Goal: Obtain resource: Obtain resource

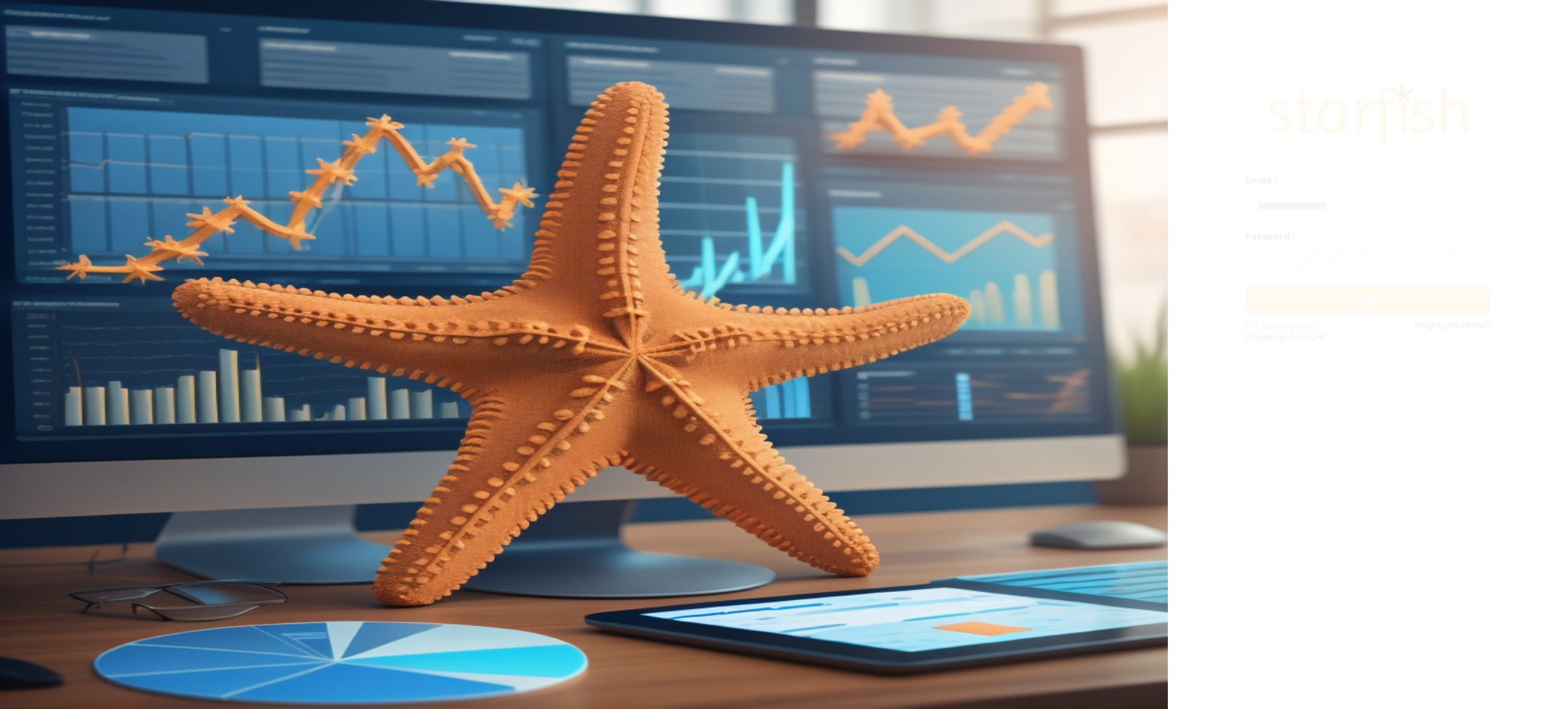
click at [1337, 218] on input "email" at bounding box center [1368, 206] width 245 height 28
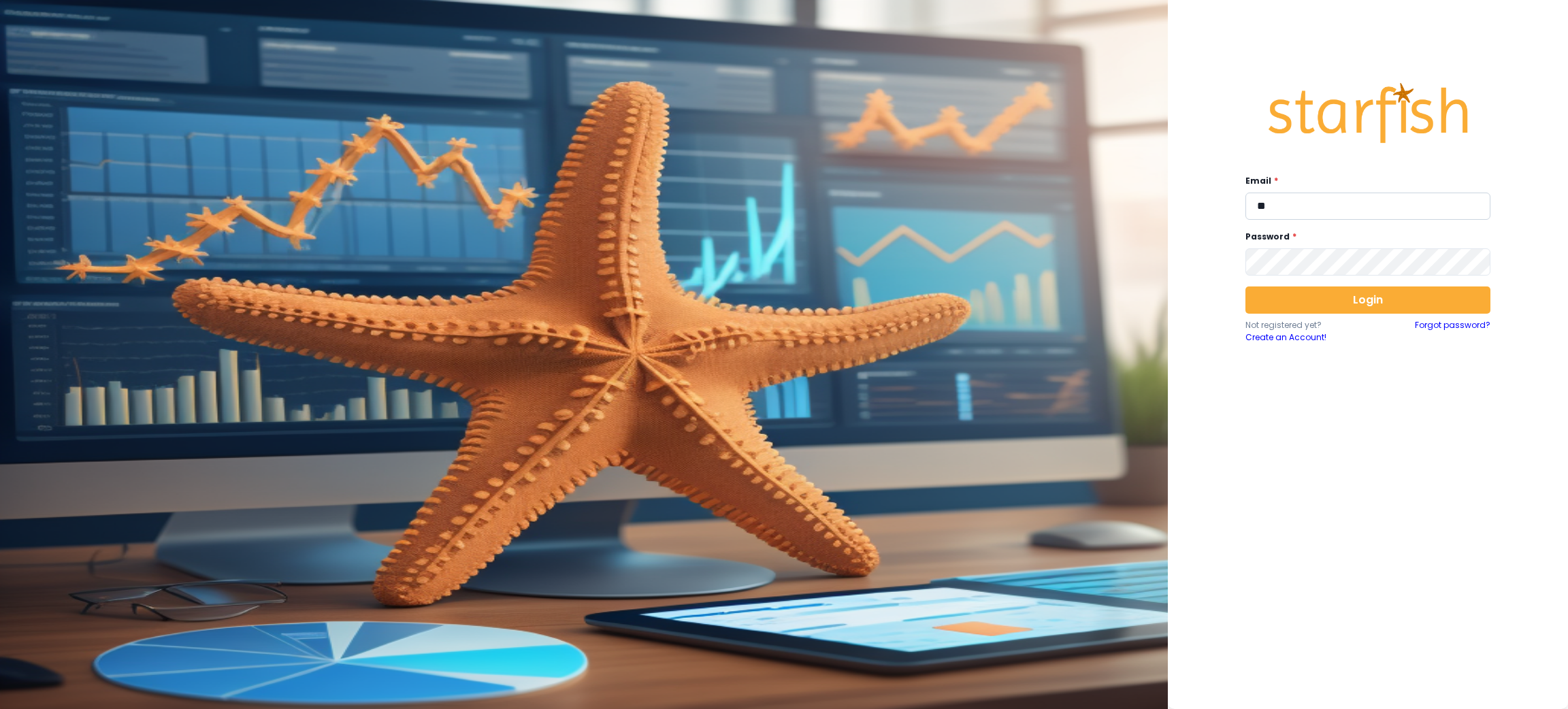
type input "**********"
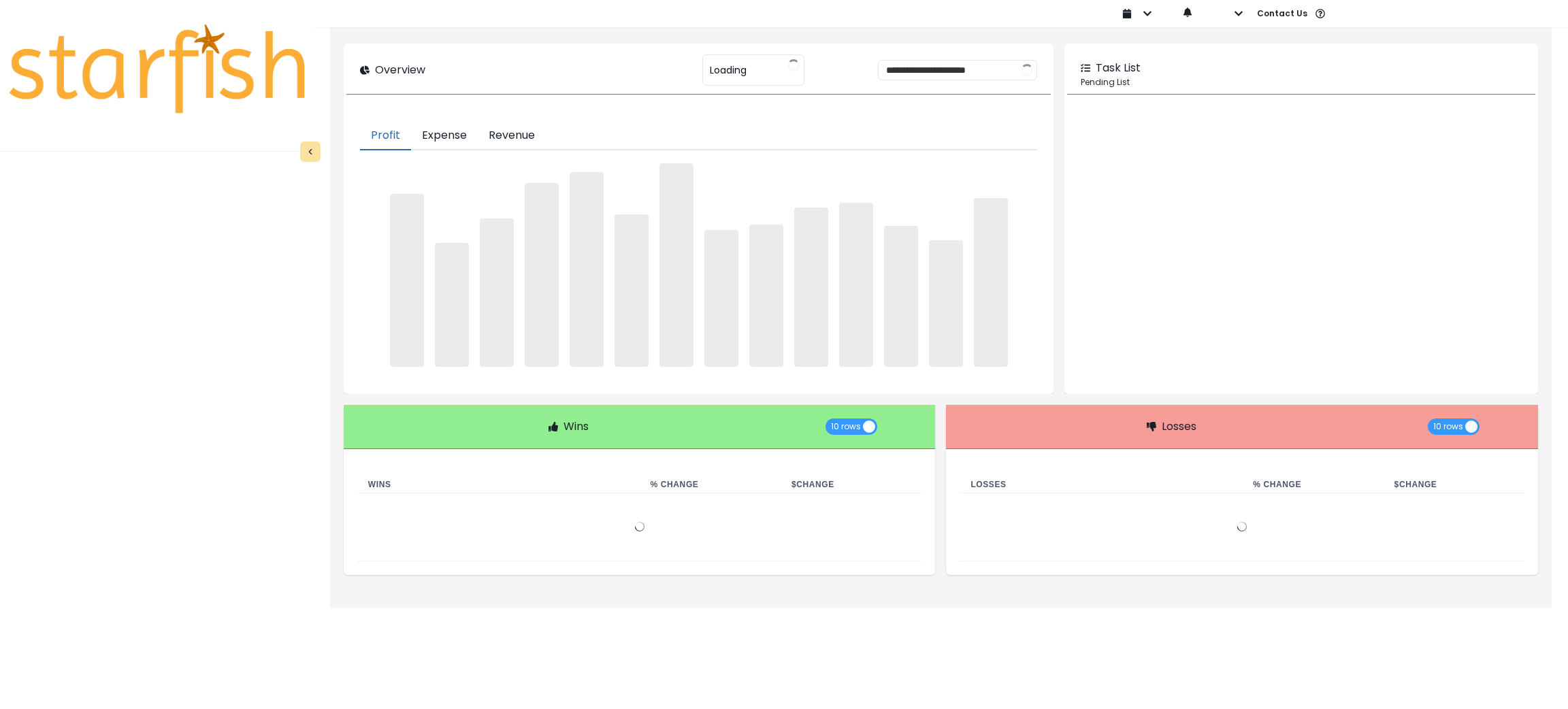
type input "********"
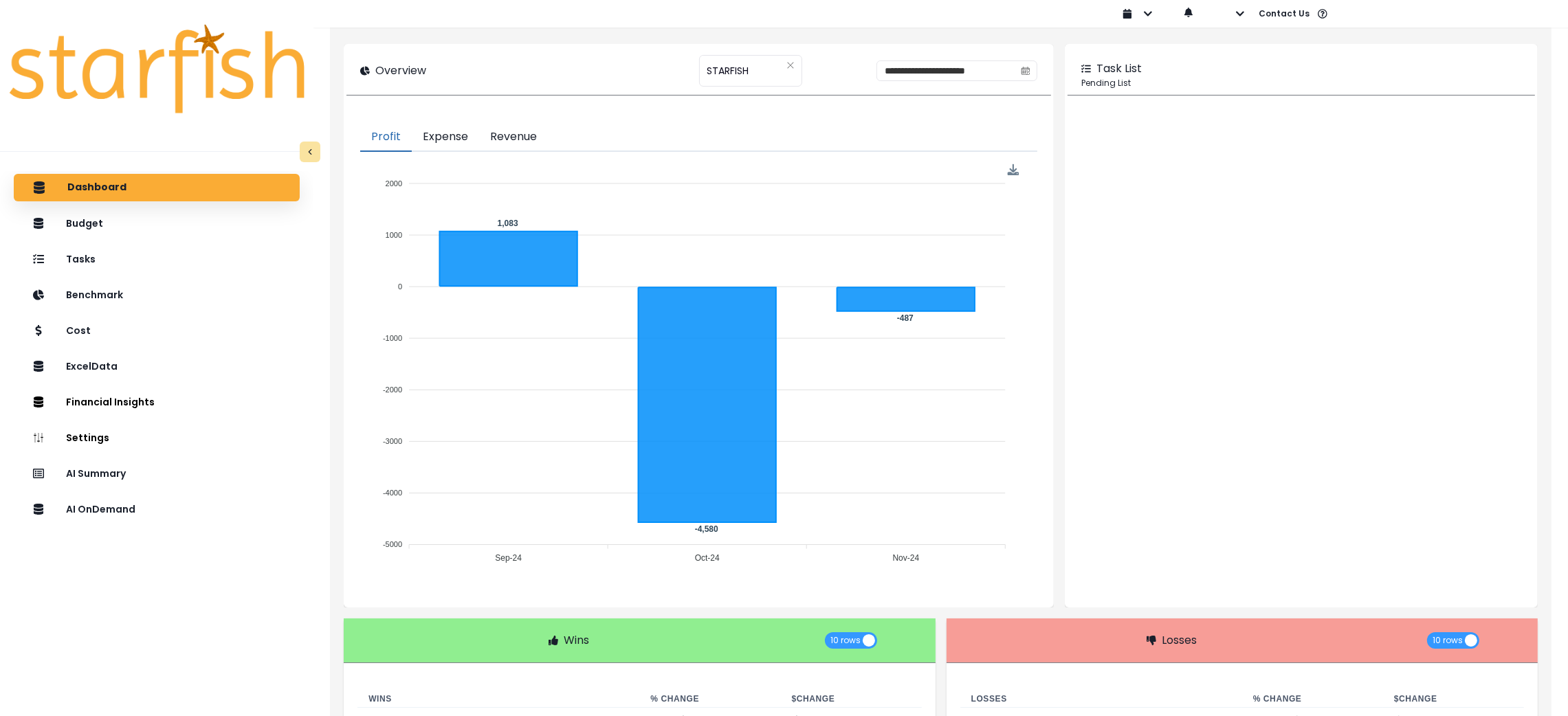
click at [220, 458] on div "Dashboard Budget Tasks Benchmark Cost ExcelData Financial Insights Location Ana…" at bounding box center [157, 477] width 313 height 613
click at [215, 478] on div "AI Summary" at bounding box center [156, 473] width 264 height 29
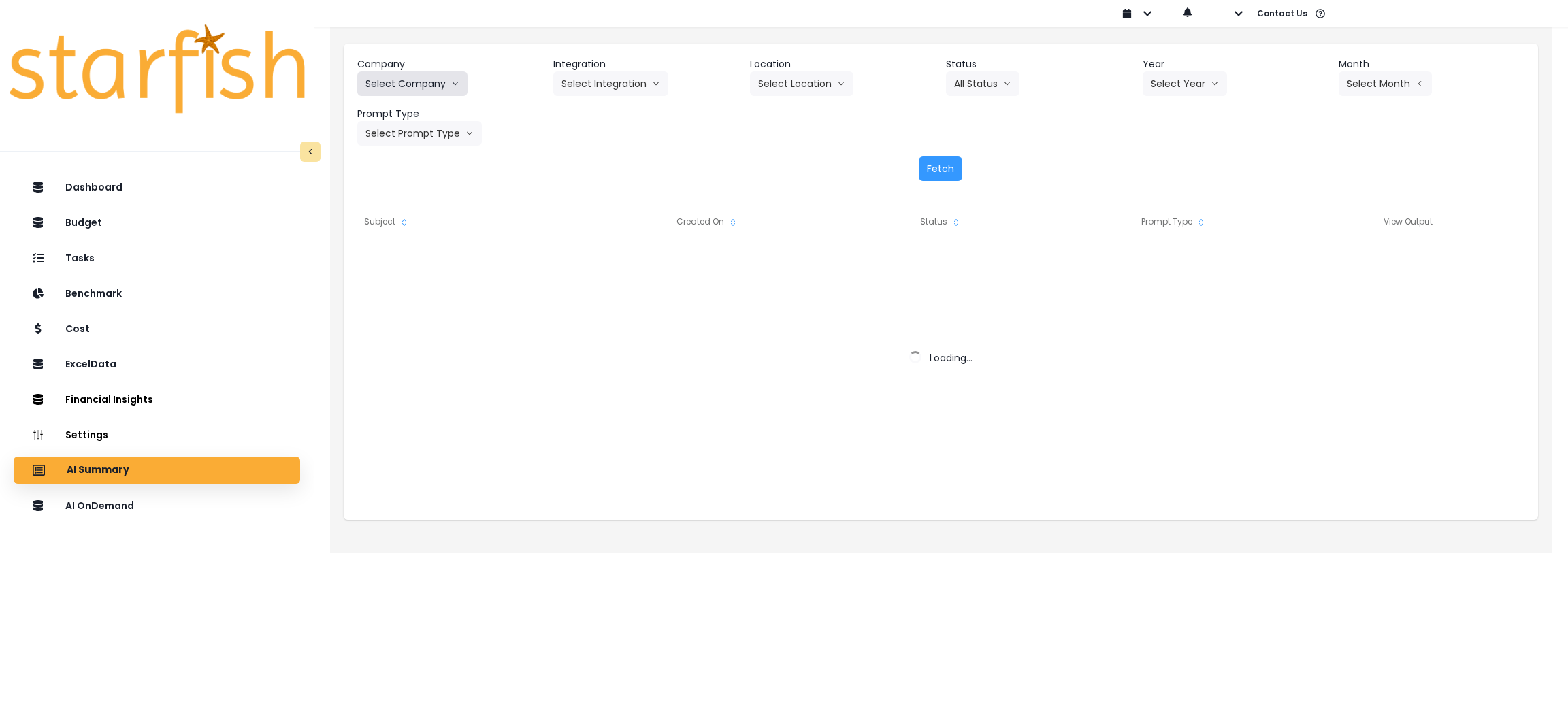
click at [425, 75] on button "Select Company" at bounding box center [412, 83] width 110 height 24
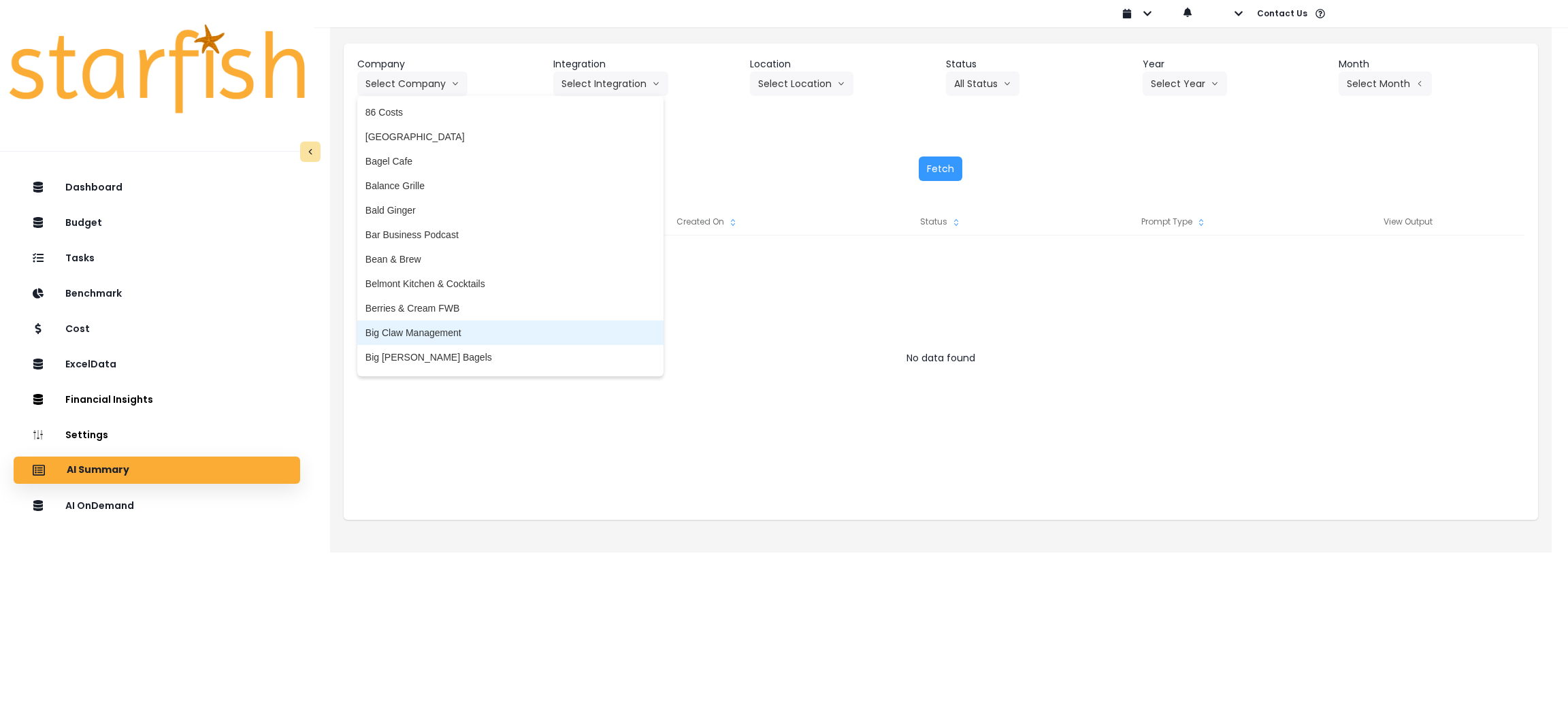
click at [437, 330] on span "Big Claw Management" at bounding box center [510, 332] width 290 height 13
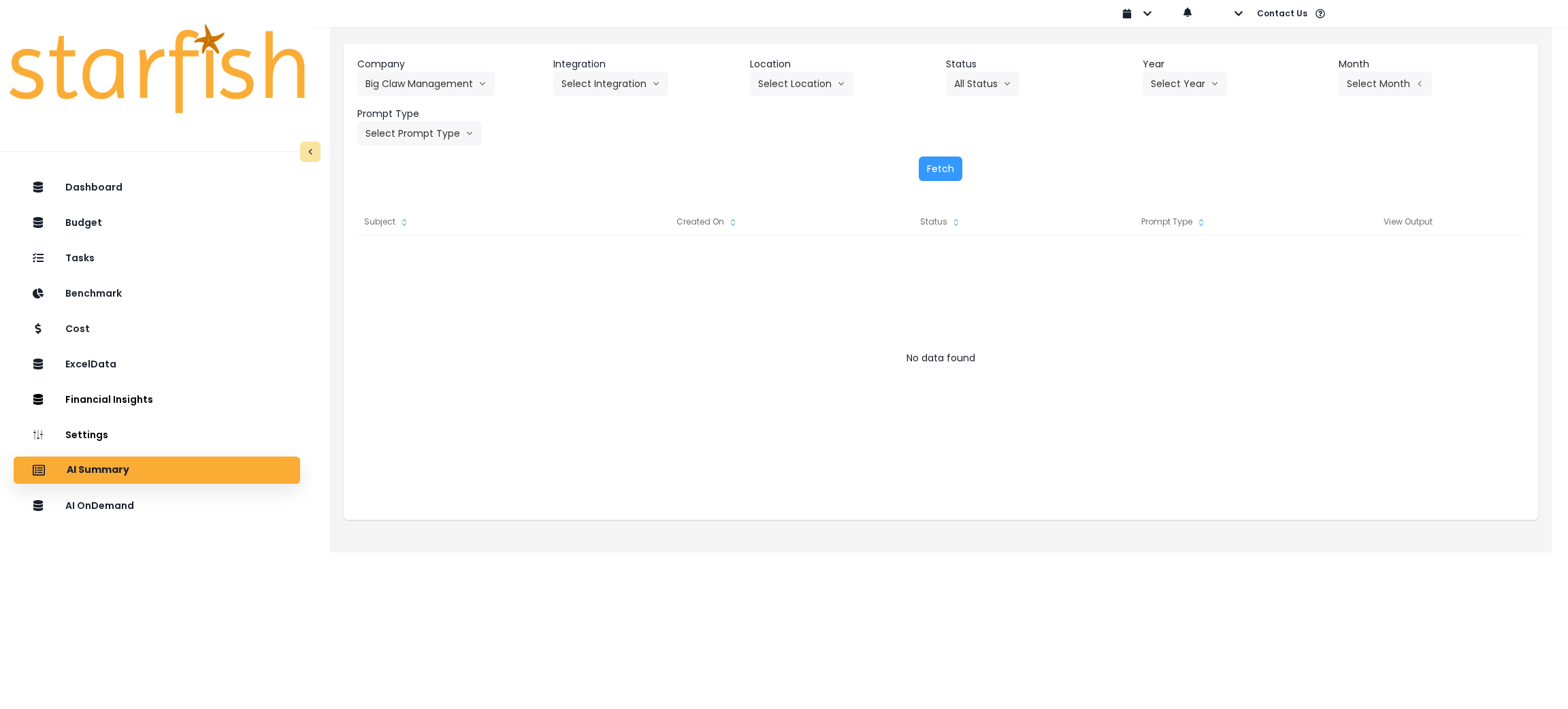
click at [618, 65] on header "Integration" at bounding box center [646, 64] width 186 height 14
click at [618, 85] on button "Select Integration" at bounding box center [610, 83] width 115 height 24
click at [564, 114] on span "R365" at bounding box center [572, 111] width 22 height 13
click at [782, 88] on button "Select Location" at bounding box center [802, 83] width 103 height 24
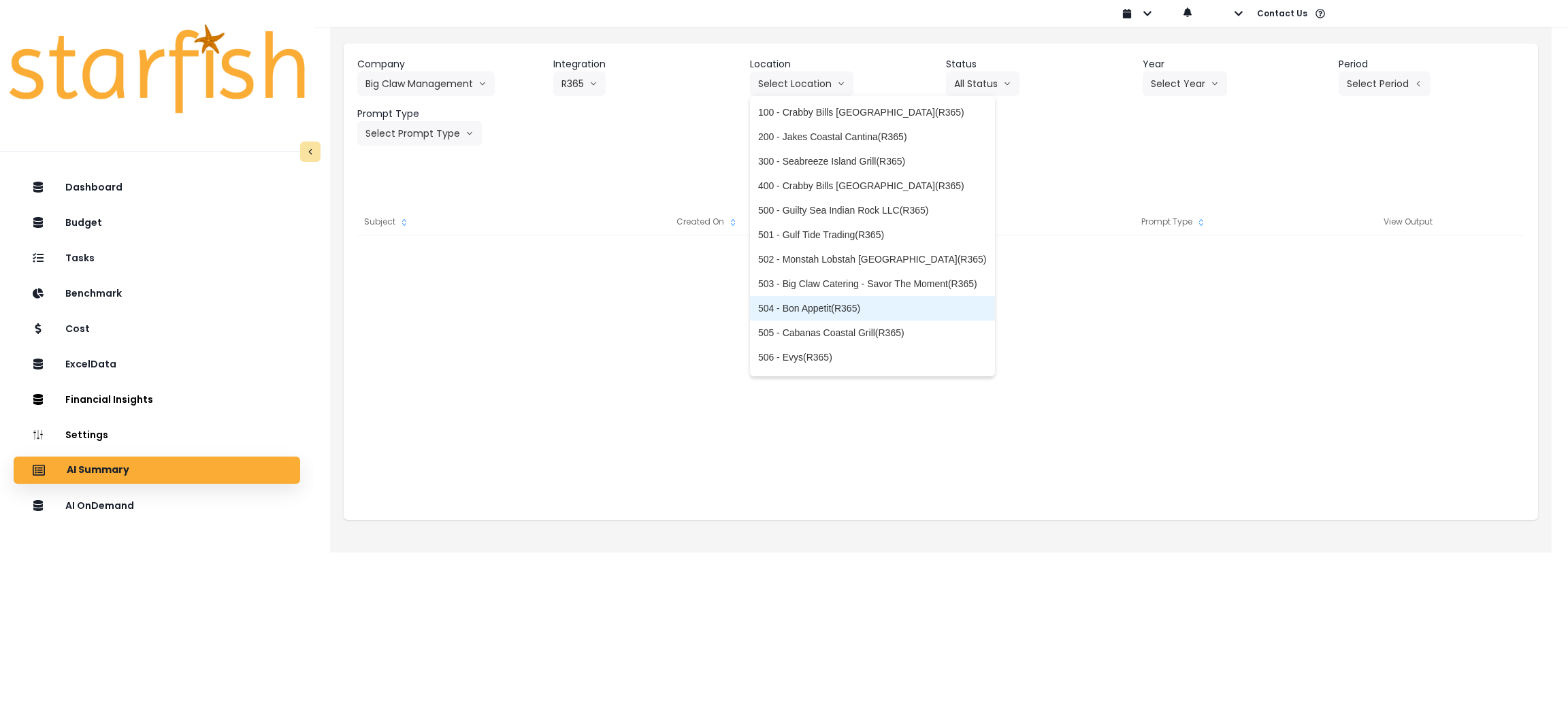
click at [836, 312] on span "504 - Bon Appetit(R365)" at bounding box center [872, 307] width 229 height 13
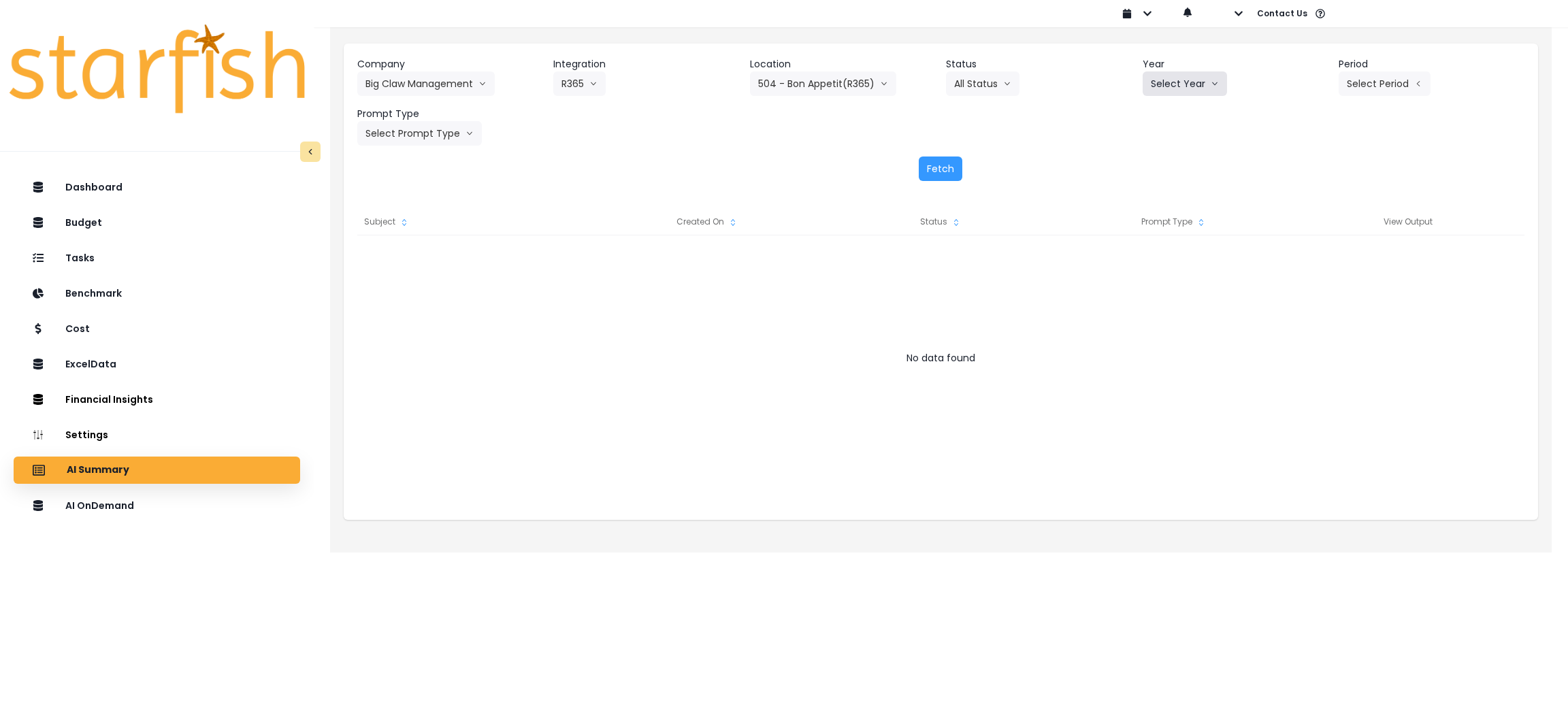
click at [1175, 79] on button "Select Year" at bounding box center [1184, 83] width 85 height 24
click at [1151, 165] on span "2025" at bounding box center [1162, 160] width 21 height 13
click at [1350, 68] on header "Period" at bounding box center [1431, 64] width 186 height 14
click at [1352, 81] on button "Select Period" at bounding box center [1384, 83] width 92 height 24
click at [1314, 289] on span "P9" at bounding box center [1322, 283] width 17 height 13
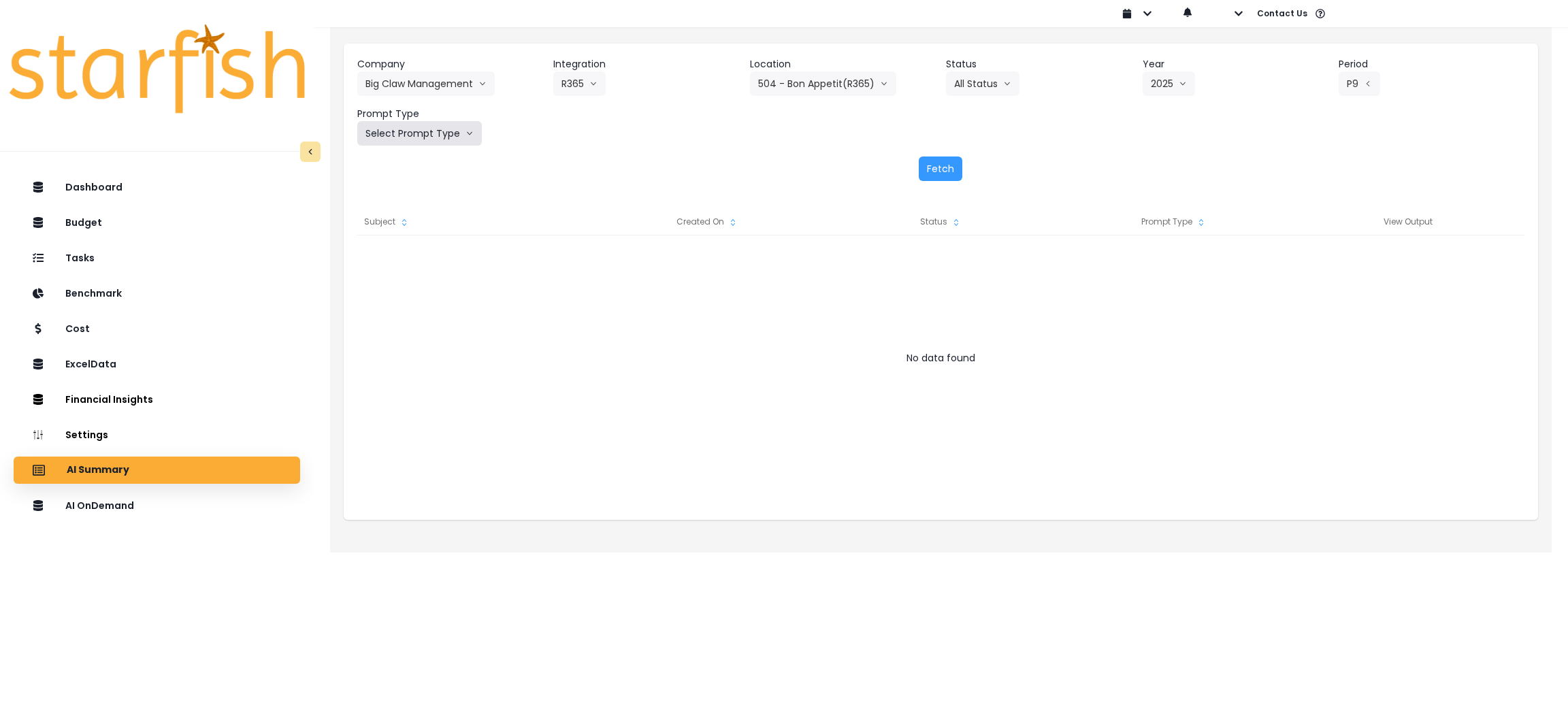
click at [431, 140] on button "Select Prompt Type" at bounding box center [420, 133] width 125 height 24
click at [419, 249] on li "Monthly Summary" at bounding box center [404, 259] width 94 height 24
click at [930, 169] on button "Fetch" at bounding box center [940, 168] width 44 height 24
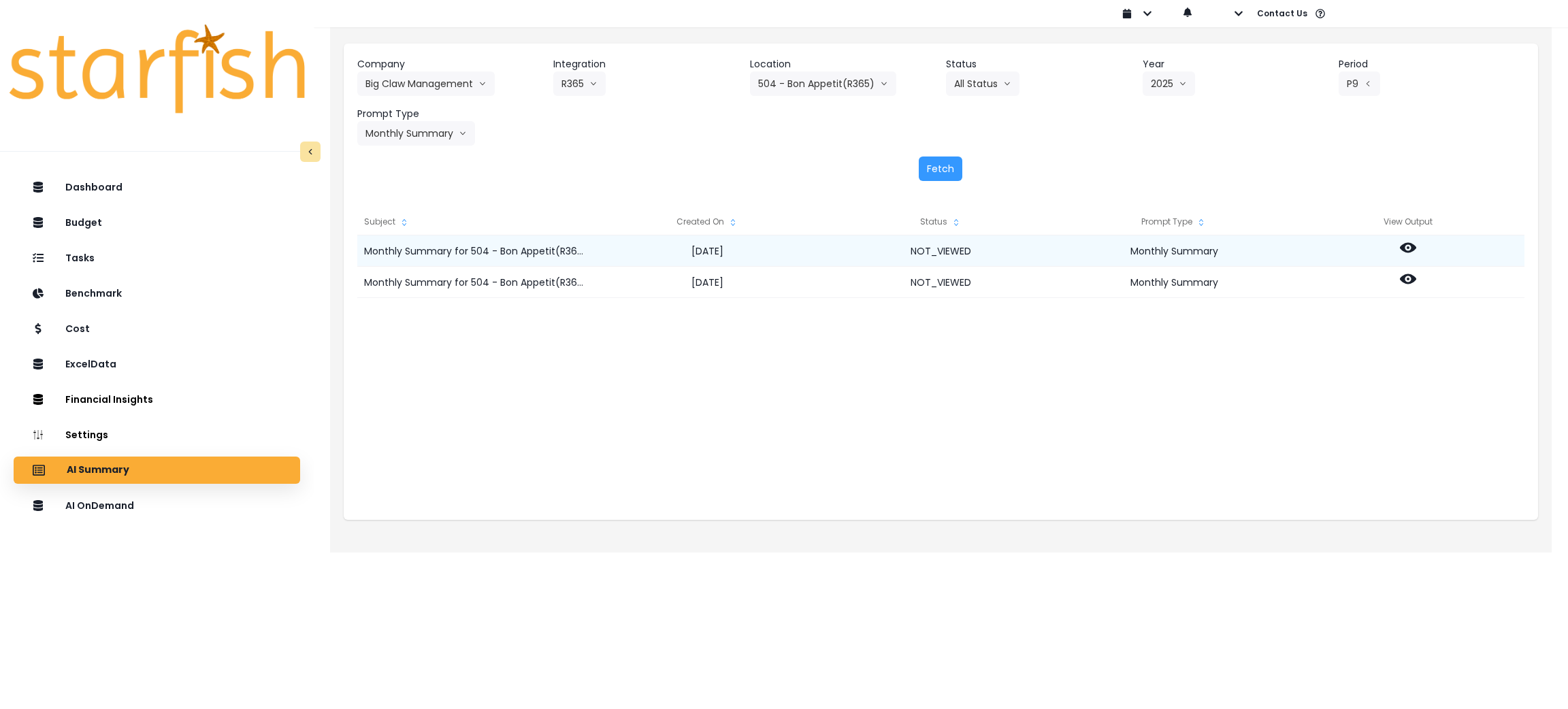
click at [1410, 248] on icon at bounding box center [1408, 248] width 16 height 16
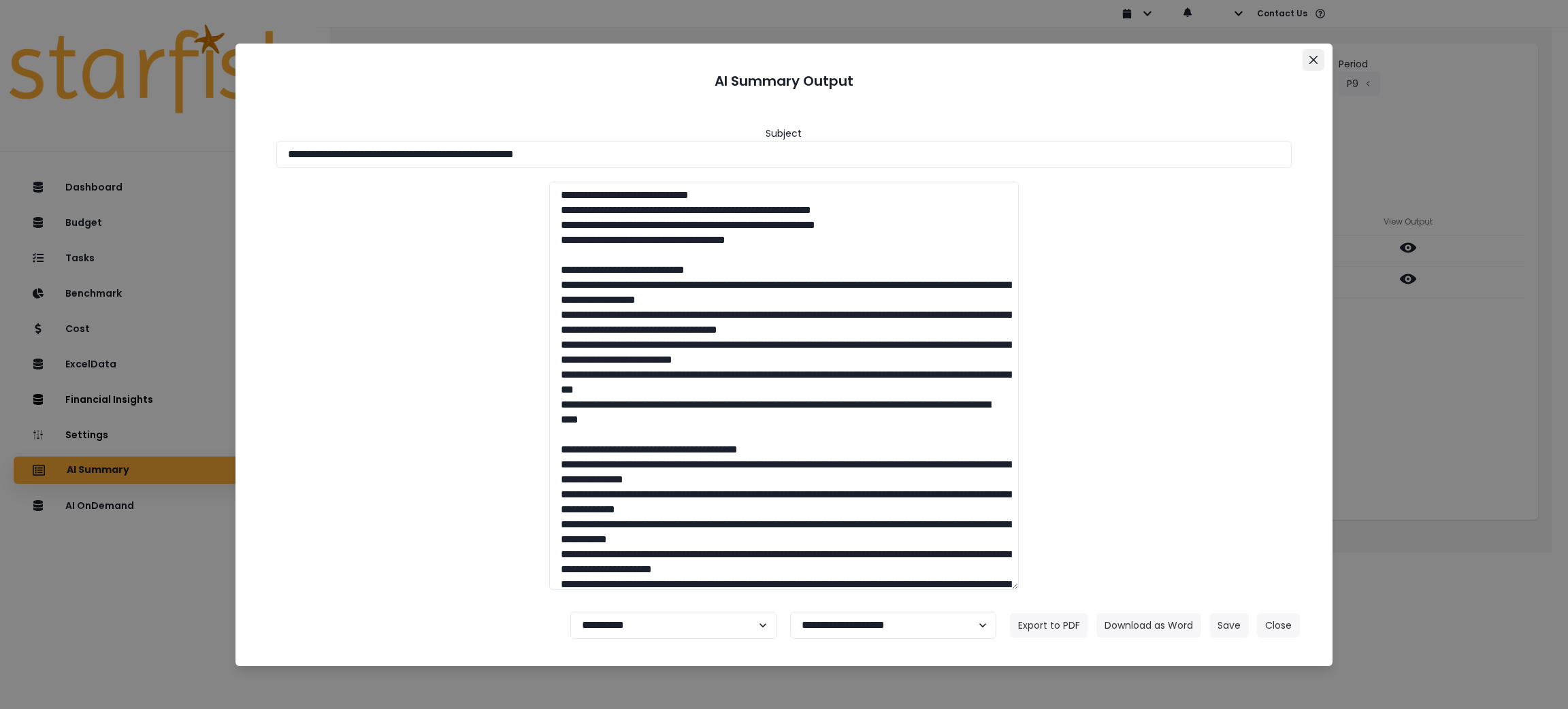
click at [1316, 61] on icon "Close" at bounding box center [1313, 60] width 8 height 8
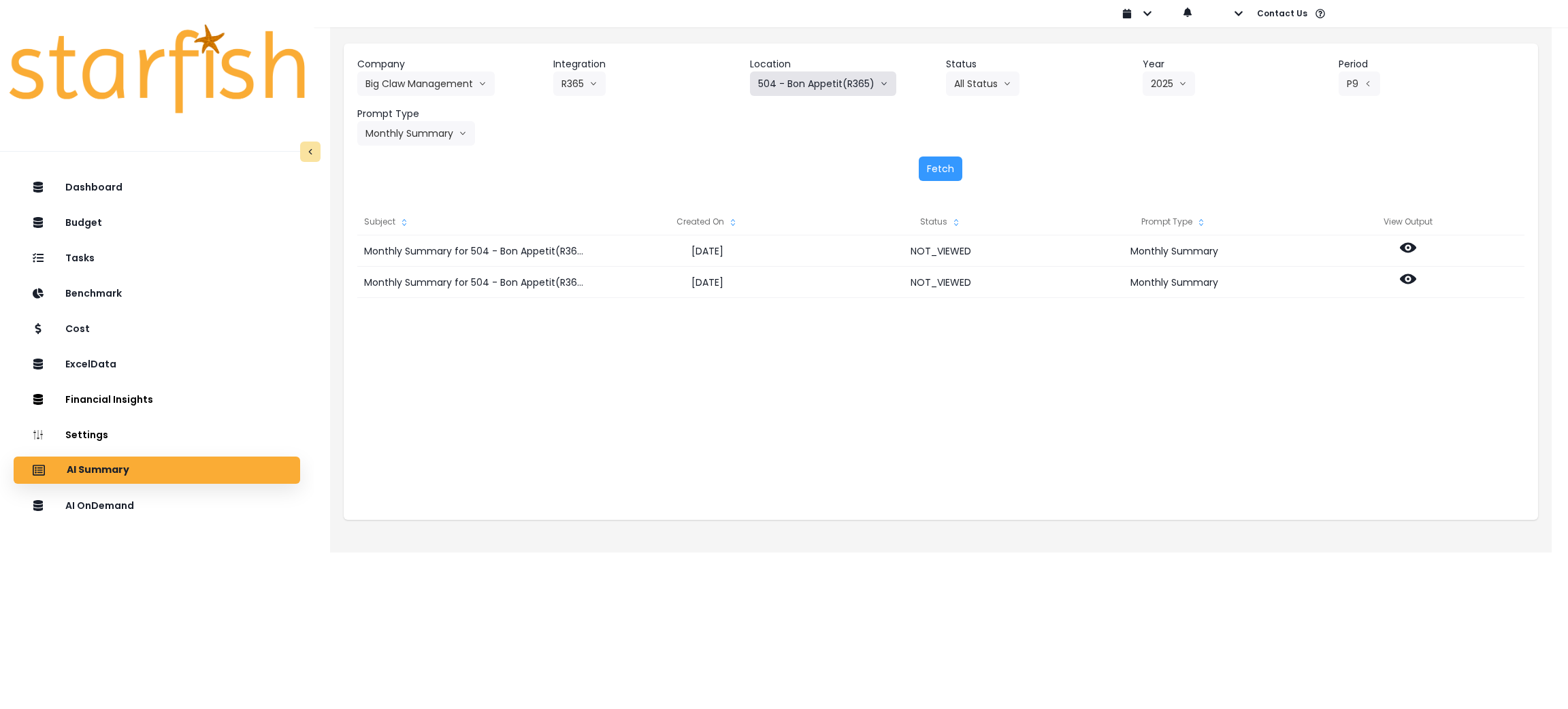
click at [797, 79] on button "504 - Bon Appetit(R365)" at bounding box center [823, 83] width 146 height 24
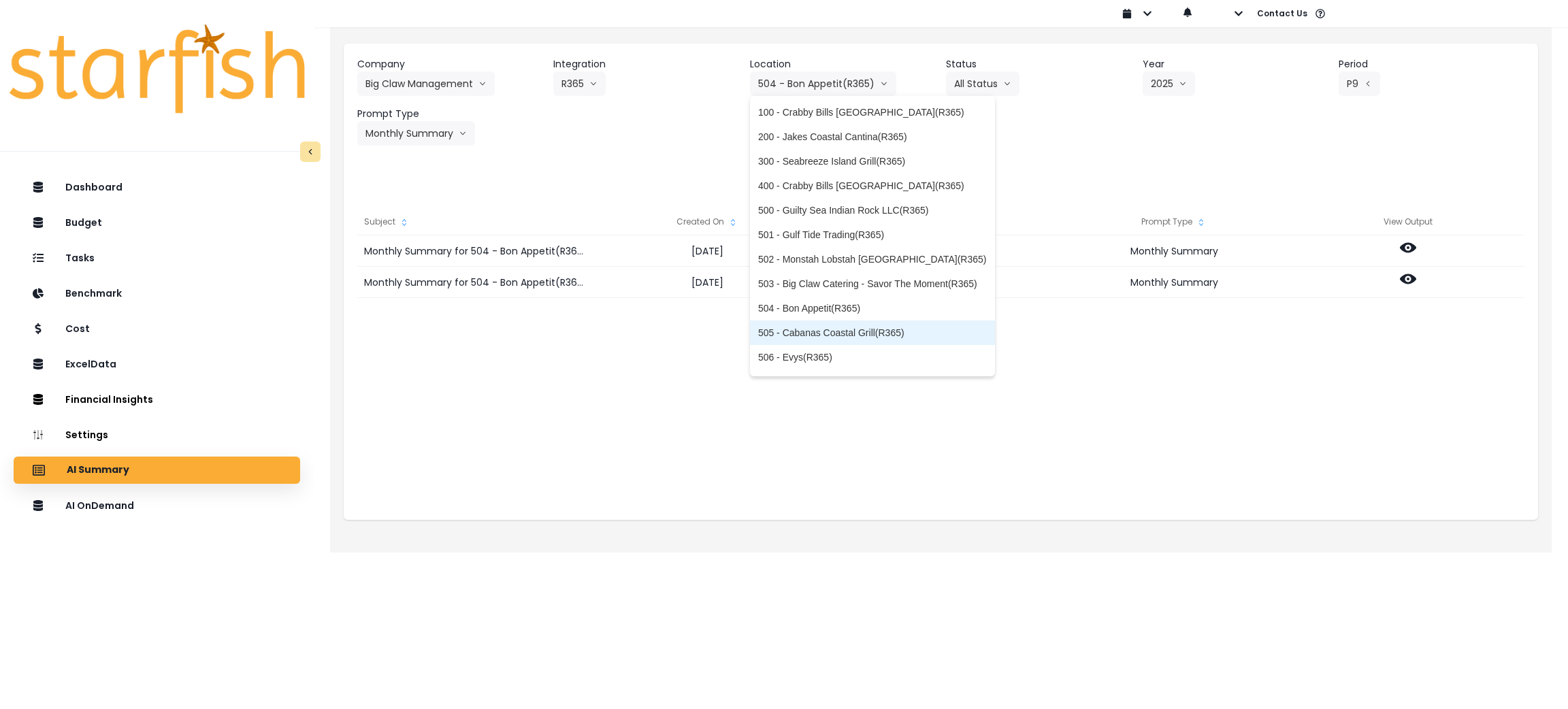
click at [821, 330] on span "505 - Cabanas Coastal Grill(R365)" at bounding box center [872, 332] width 229 height 13
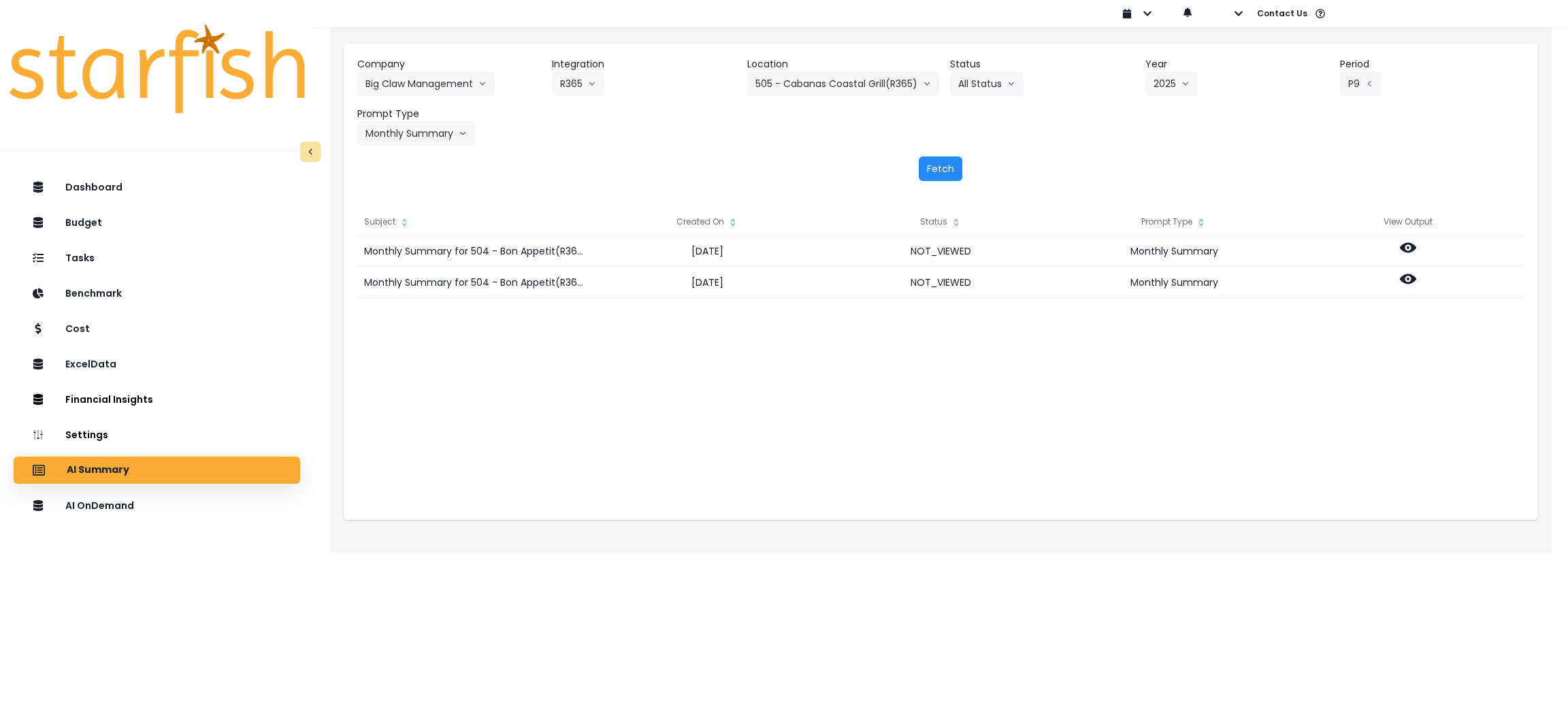
click at [949, 167] on button "Fetch" at bounding box center [940, 168] width 44 height 24
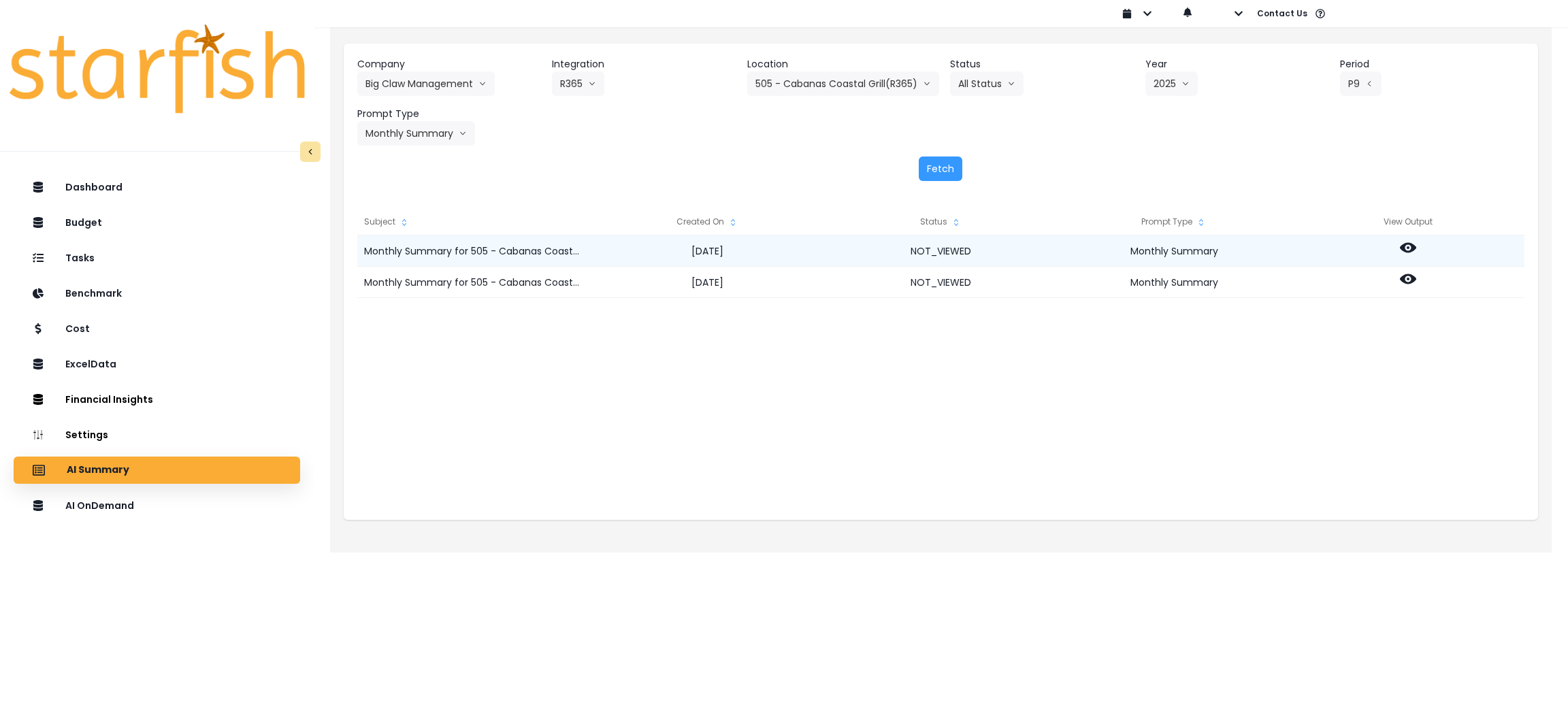
click at [1403, 248] on icon at bounding box center [1408, 248] width 16 height 10
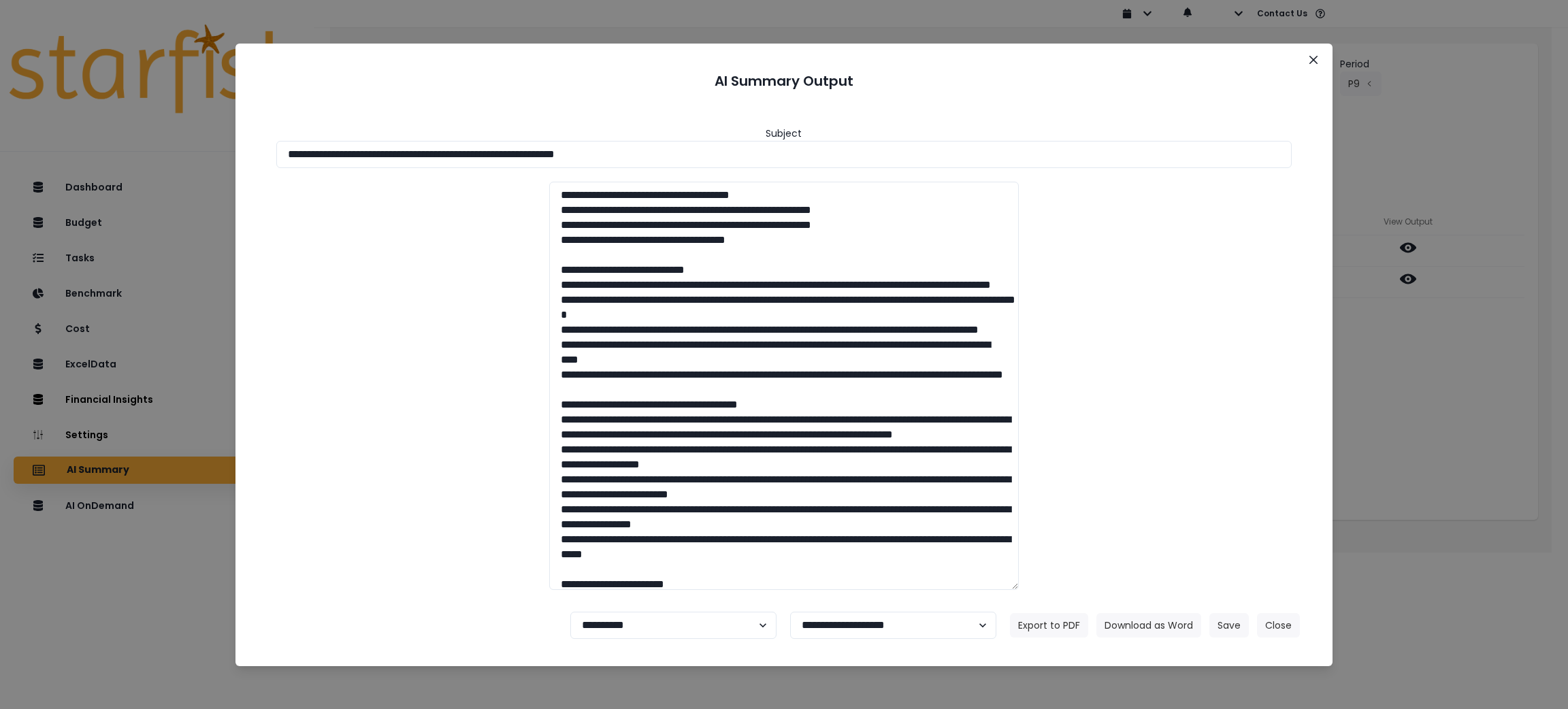
click at [1361, 428] on div "**********" at bounding box center [784, 354] width 1568 height 709
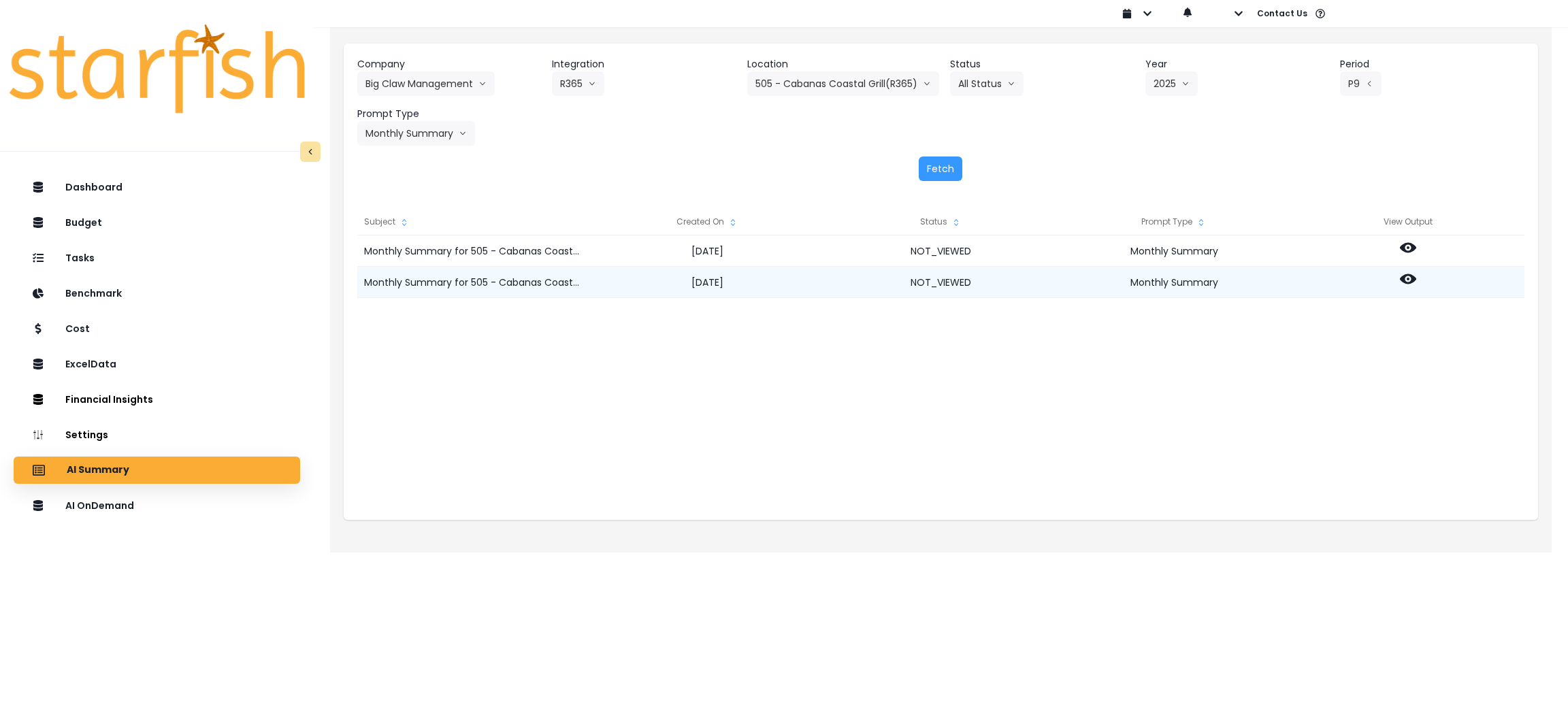
click at [1411, 277] on icon at bounding box center [1408, 279] width 16 height 10
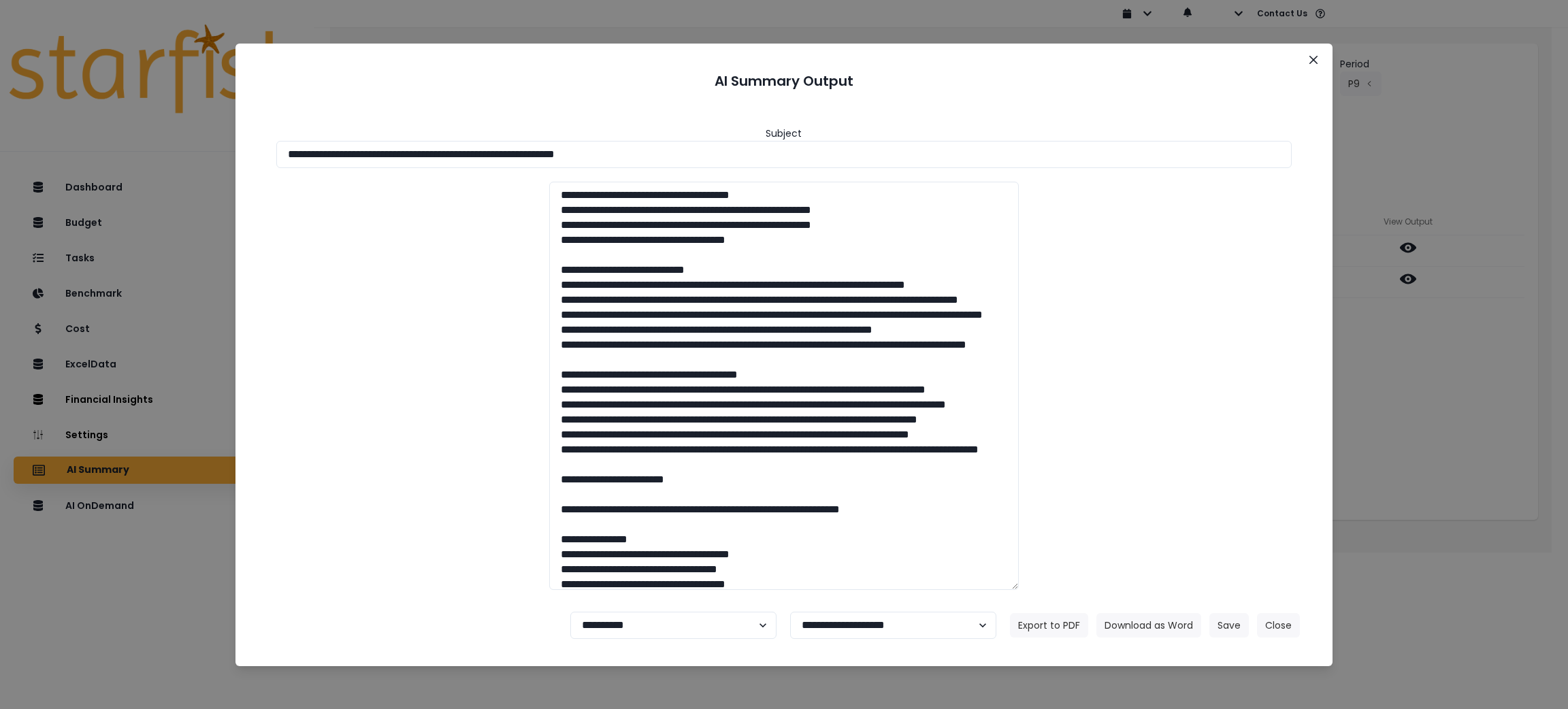
click at [1447, 411] on div "**********" at bounding box center [784, 354] width 1568 height 709
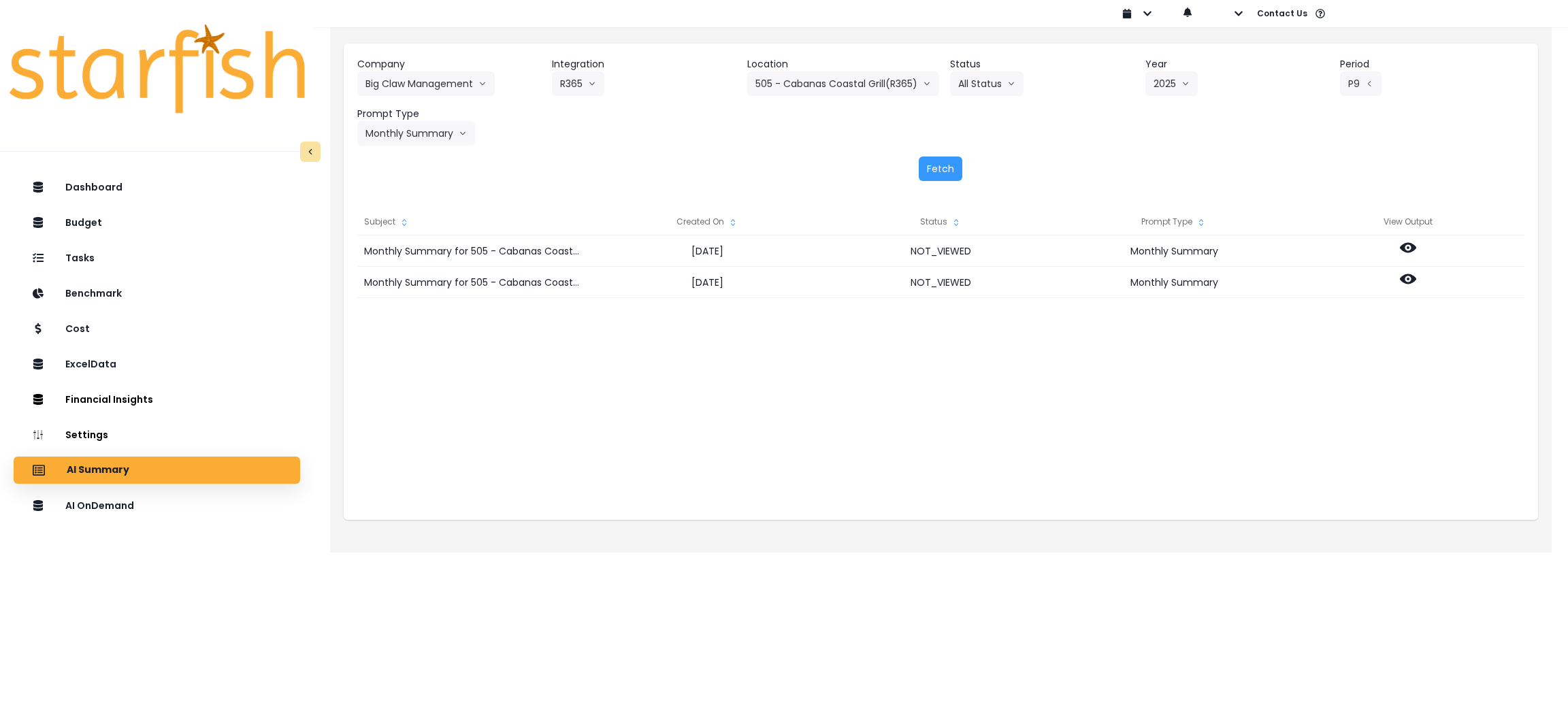
click at [1036, 395] on div "Monthly Summary for 505 - Cabanas Coastal Grill(R365) for P9 2025 [DATE] NOT_VI…" at bounding box center [941, 371] width 1167 height 273
click at [830, 85] on button "505 - Cabanas Coastal Grill(R365)" at bounding box center [843, 83] width 192 height 24
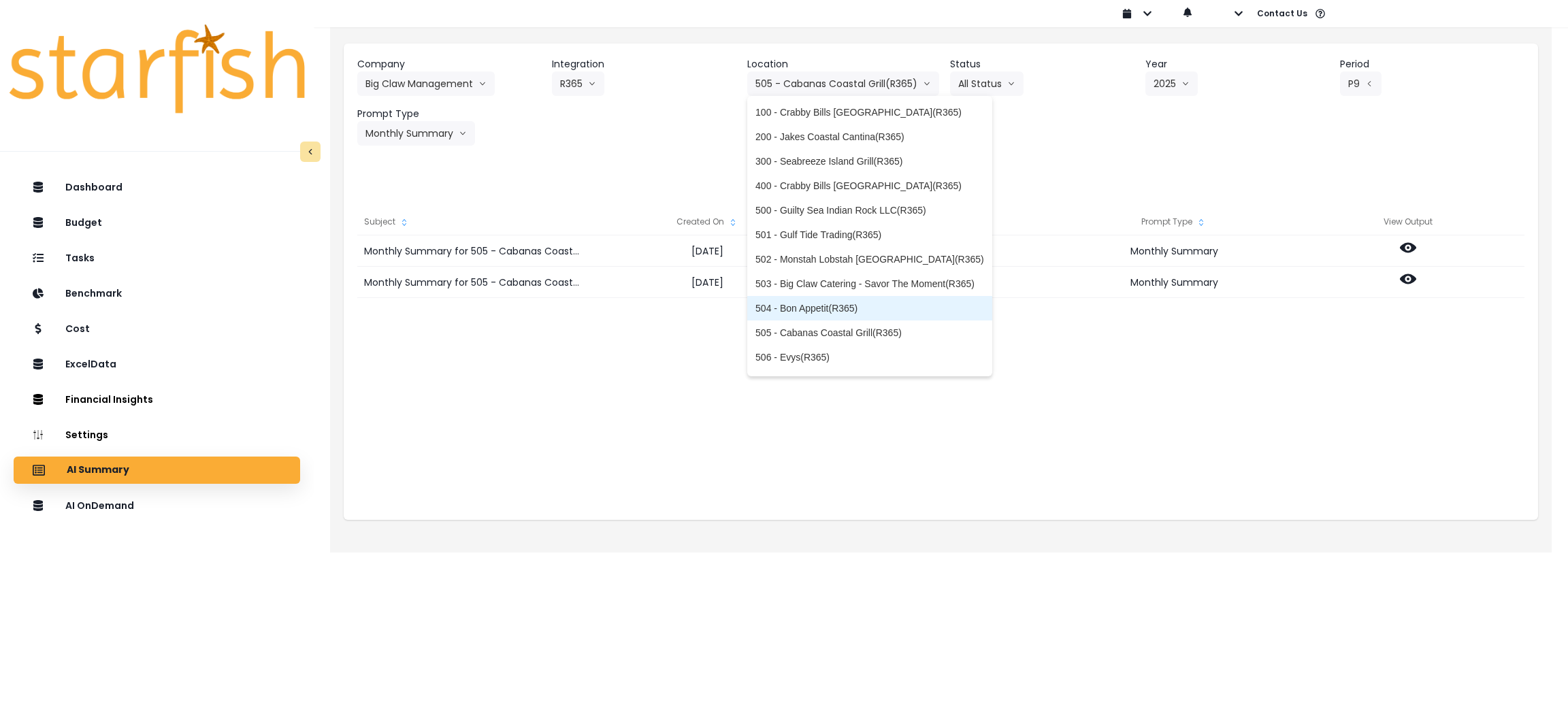
click at [822, 306] on span "504 - Bon Appetit(R365)" at bounding box center [870, 307] width 229 height 13
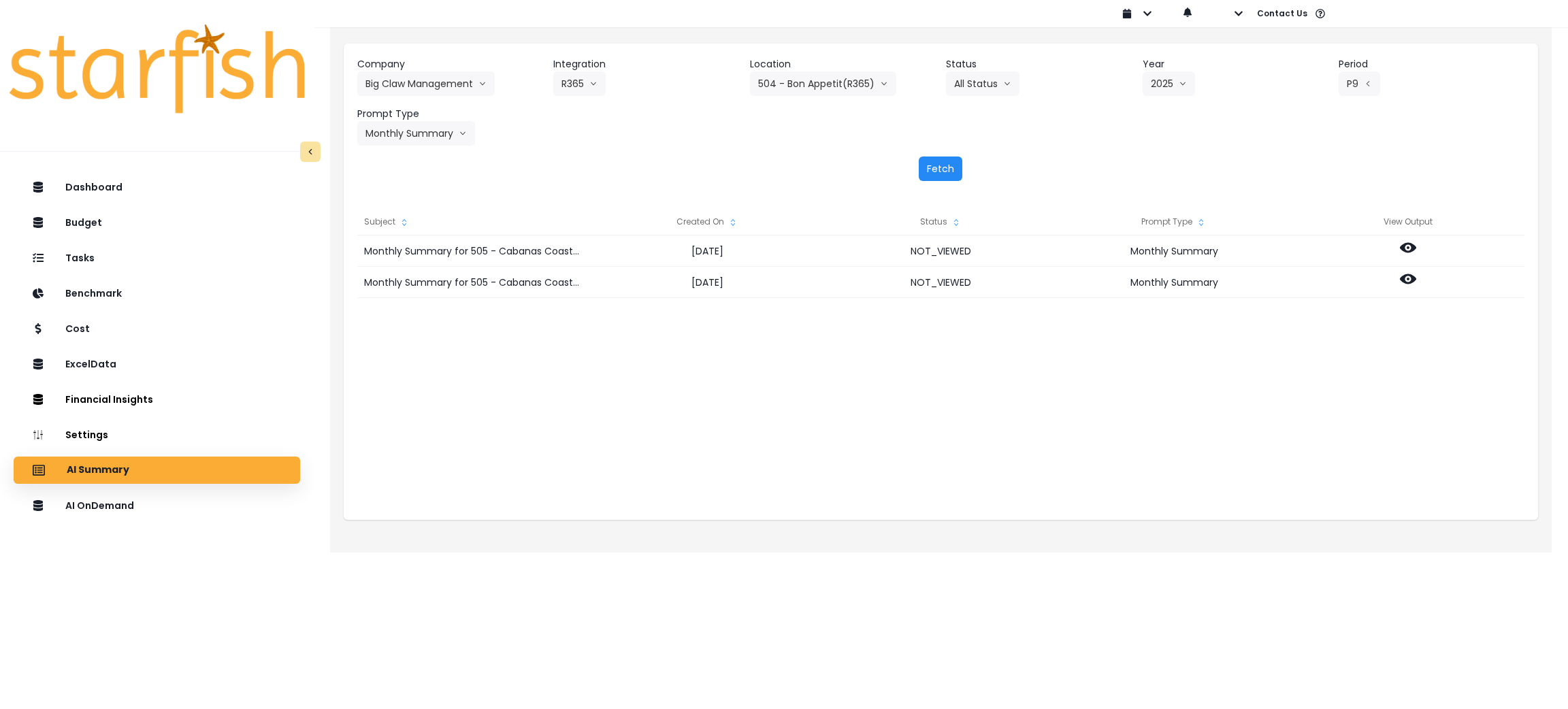
click at [954, 175] on button "Fetch" at bounding box center [940, 168] width 44 height 24
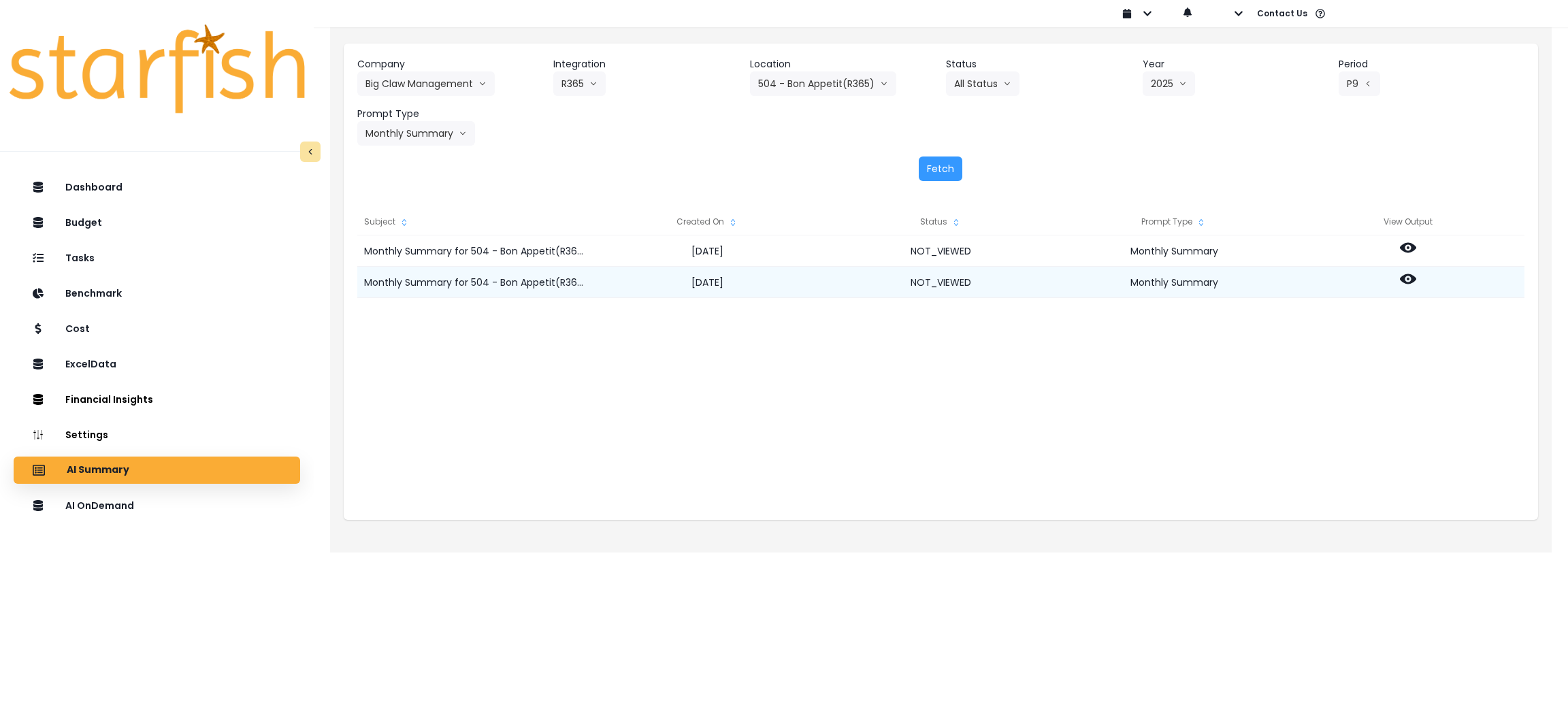
click at [1410, 273] on icon at bounding box center [1408, 279] width 16 height 16
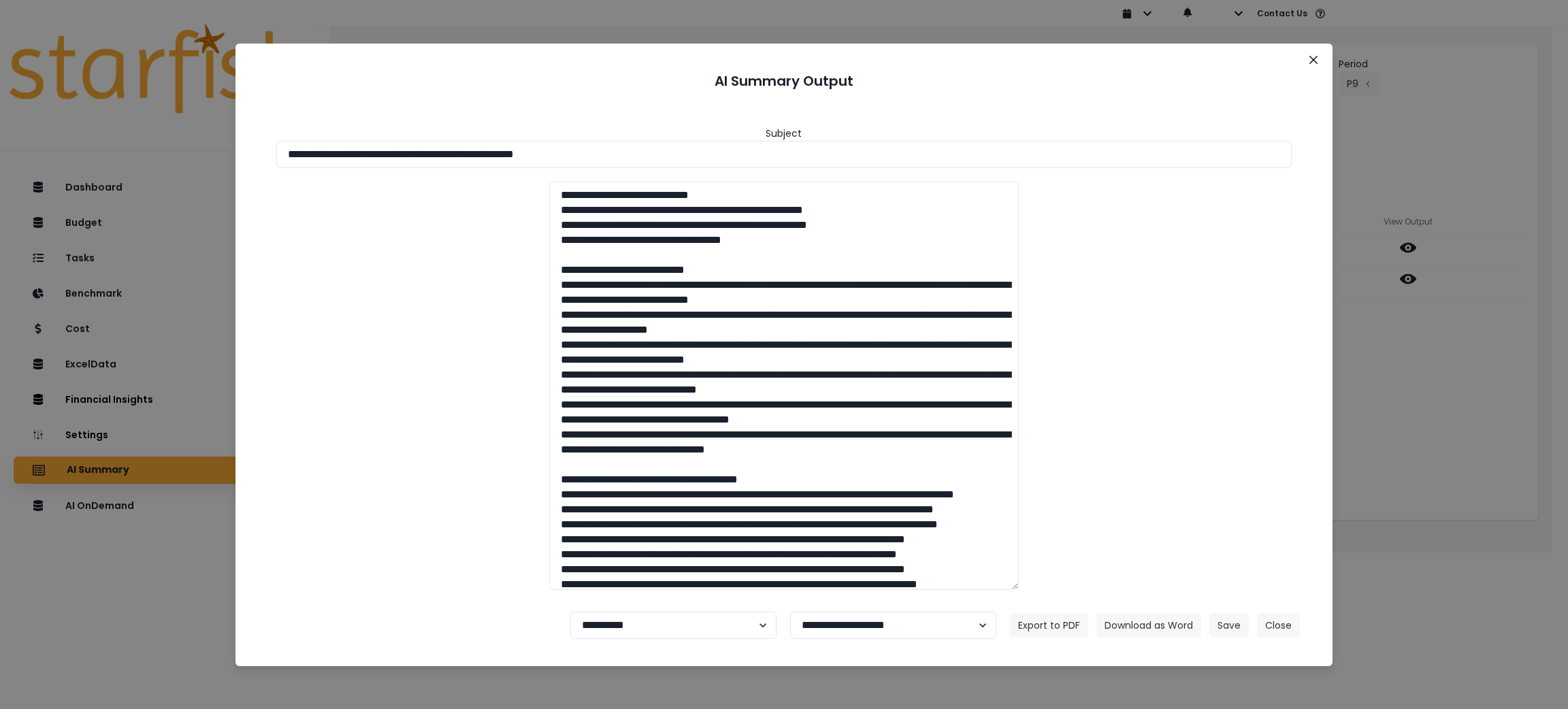
click at [1385, 422] on div "**********" at bounding box center [784, 354] width 1568 height 709
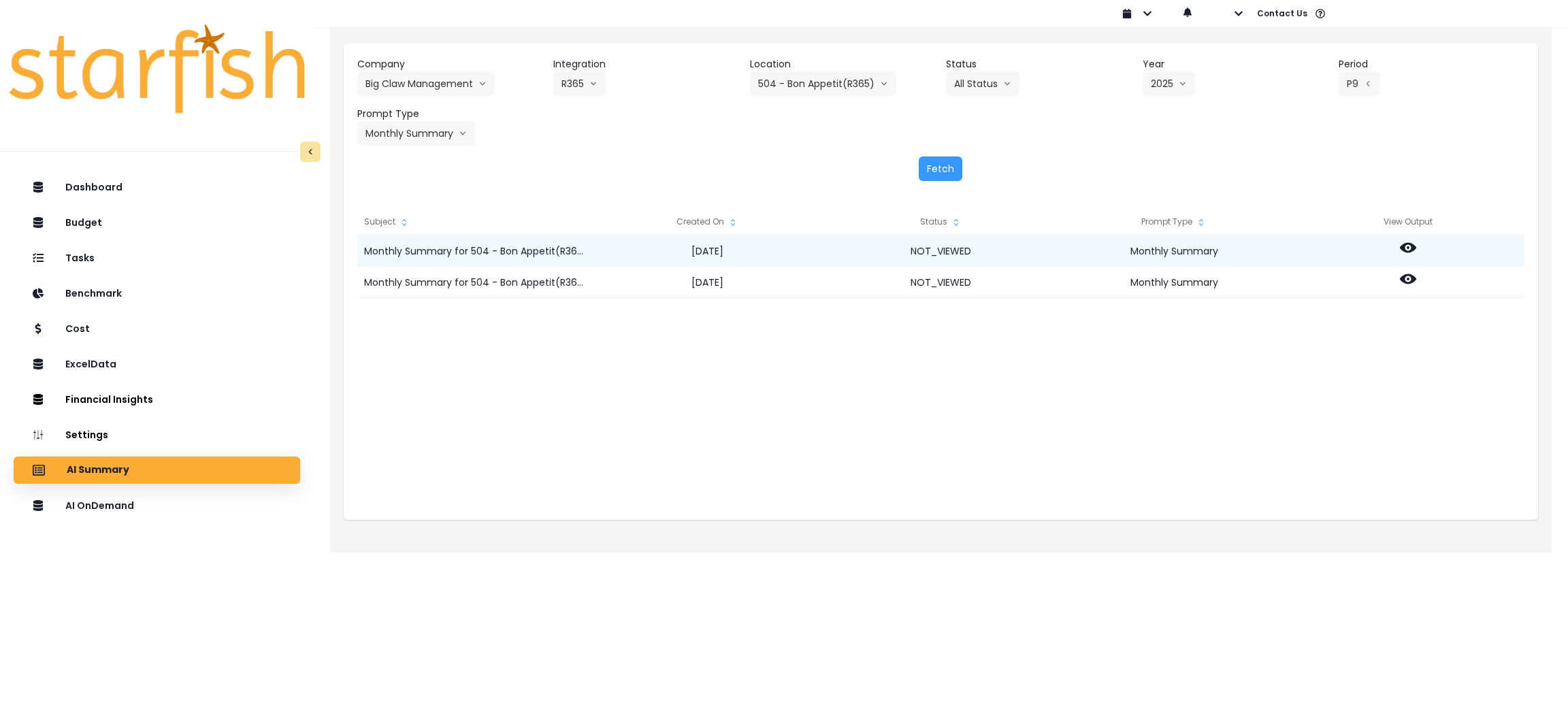
click at [1408, 247] on circle at bounding box center [1408, 248] width 3 height 3
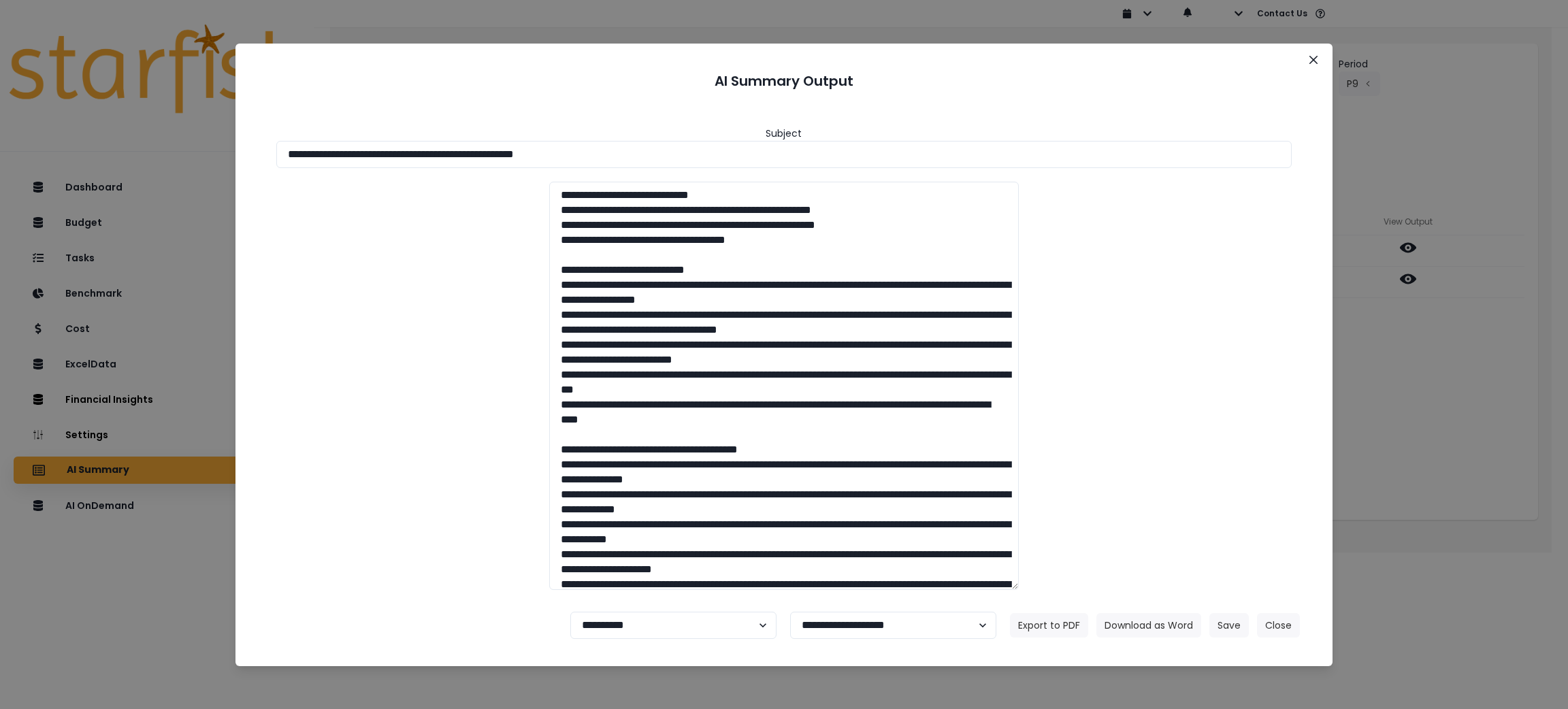
click at [1463, 422] on div "**********" at bounding box center [784, 354] width 1568 height 709
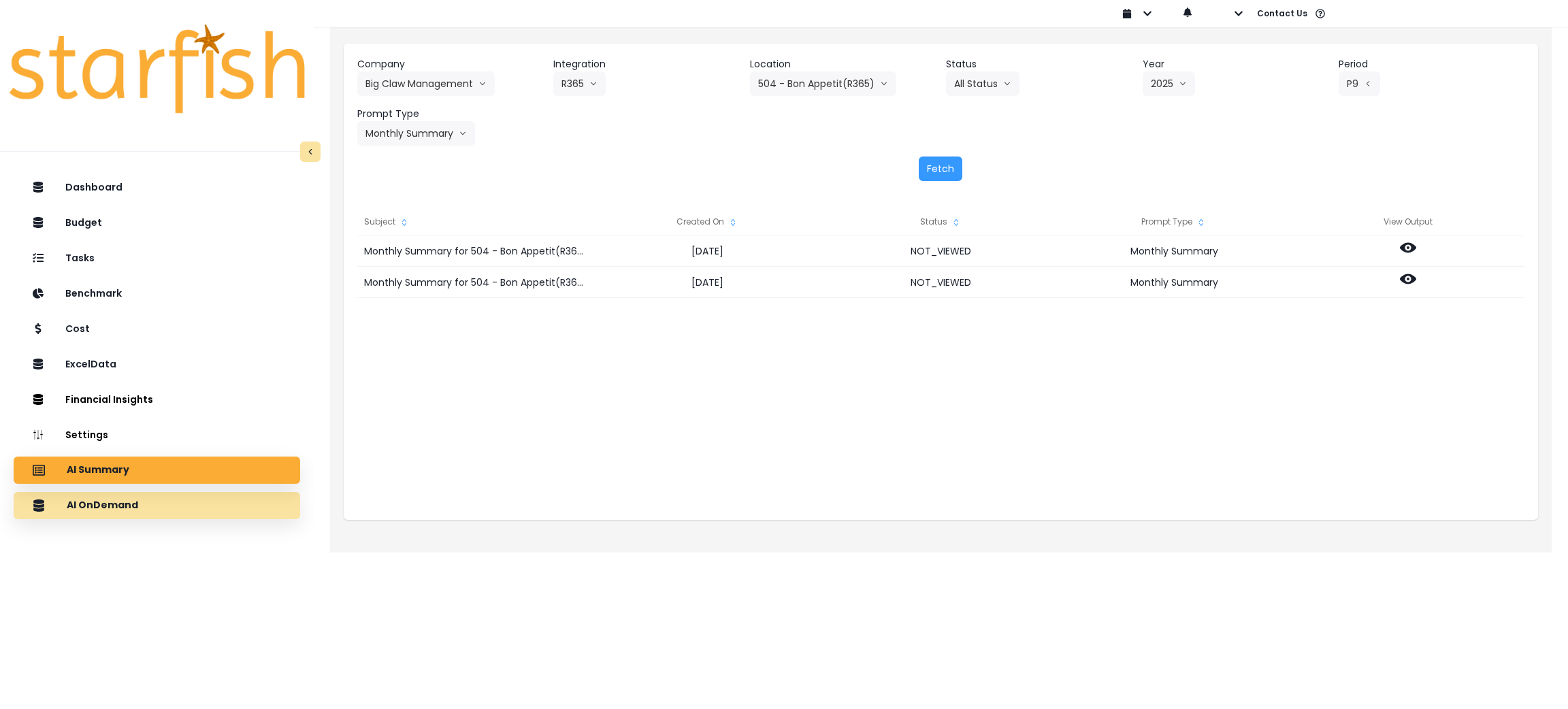
click at [212, 501] on div "AI OnDemand" at bounding box center [156, 505] width 265 height 29
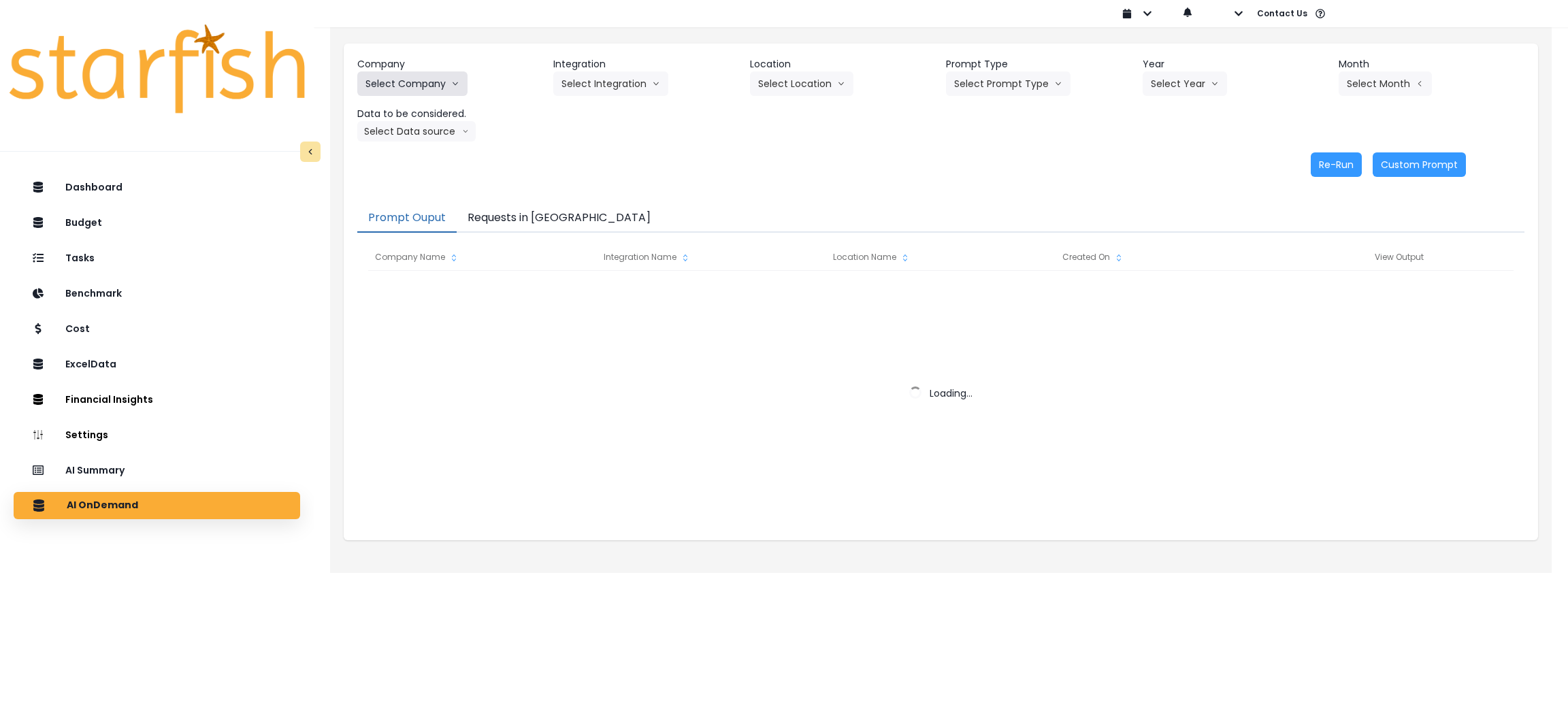
click at [397, 77] on button "Select Company" at bounding box center [412, 83] width 110 height 24
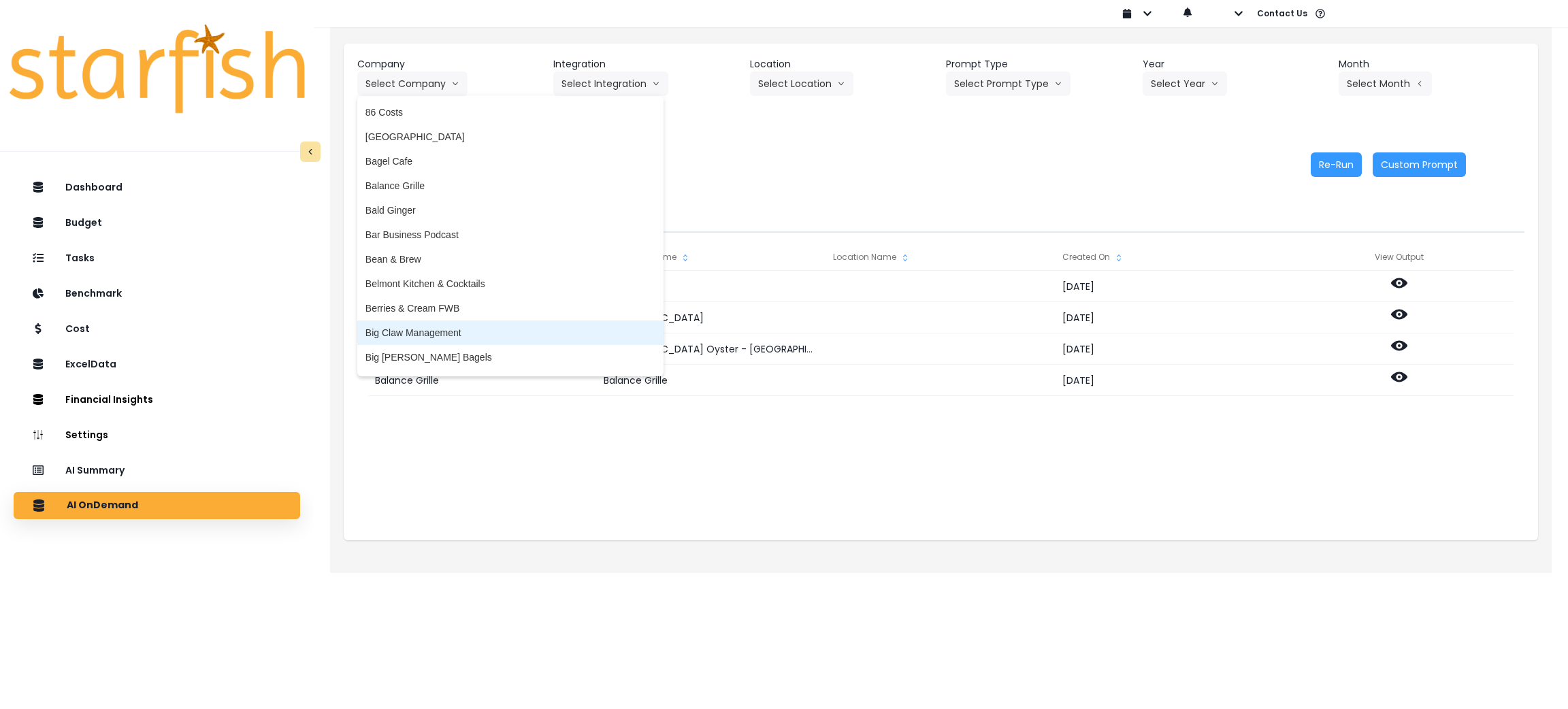
click at [420, 326] on span "Big Claw Management" at bounding box center [510, 332] width 290 height 13
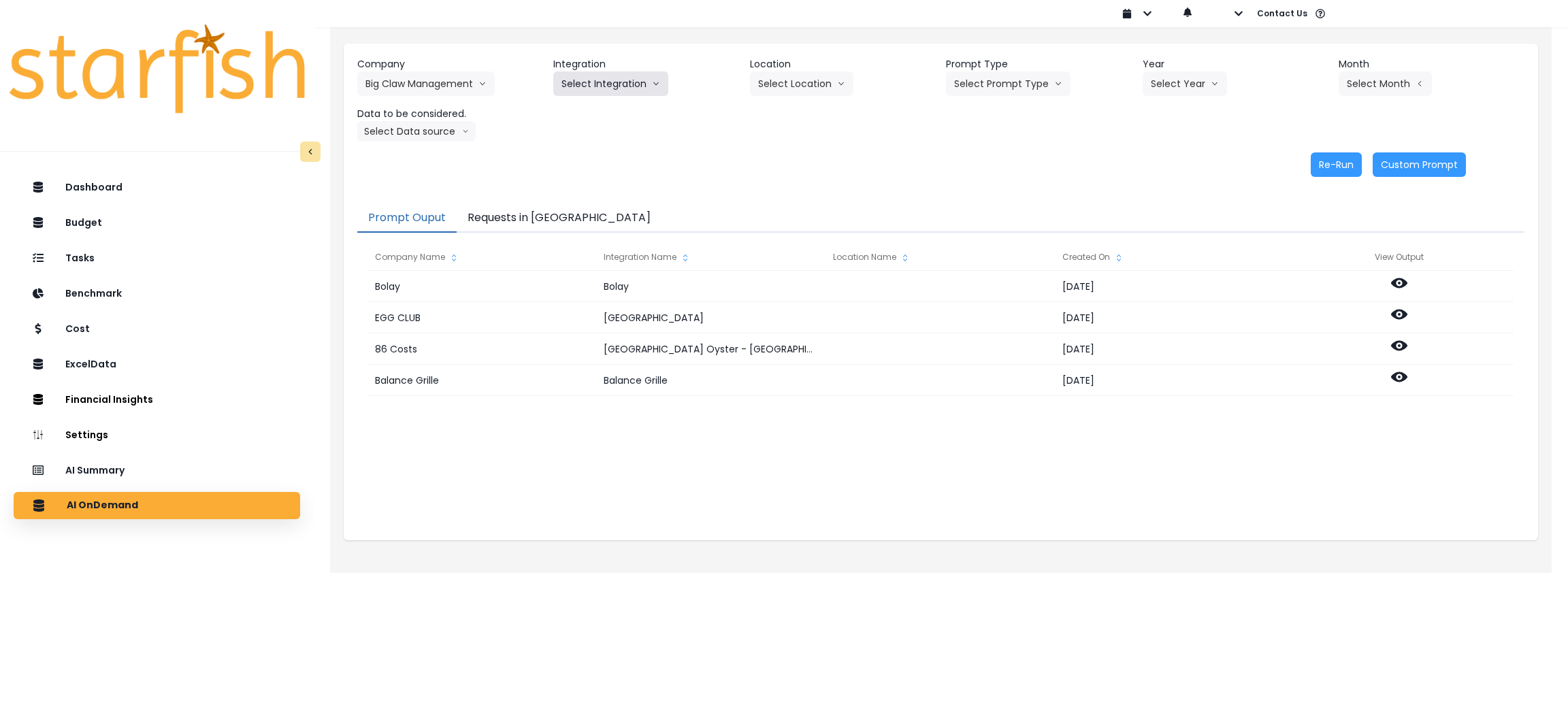
click at [615, 83] on button "Select Integration" at bounding box center [610, 83] width 115 height 24
click at [584, 114] on span "R365" at bounding box center [572, 111] width 22 height 13
click at [817, 79] on button "Select Location" at bounding box center [802, 83] width 103 height 24
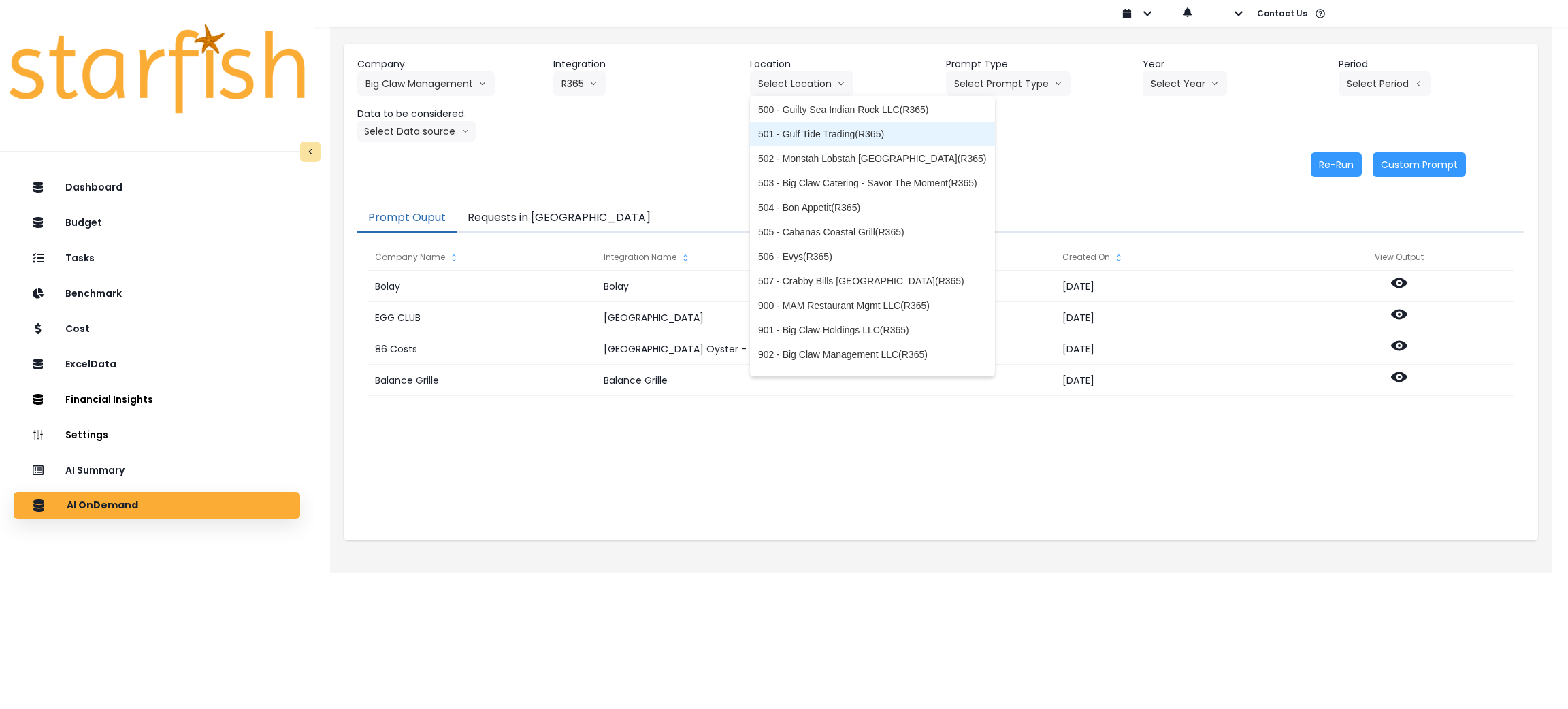
scroll to position [143, 0]
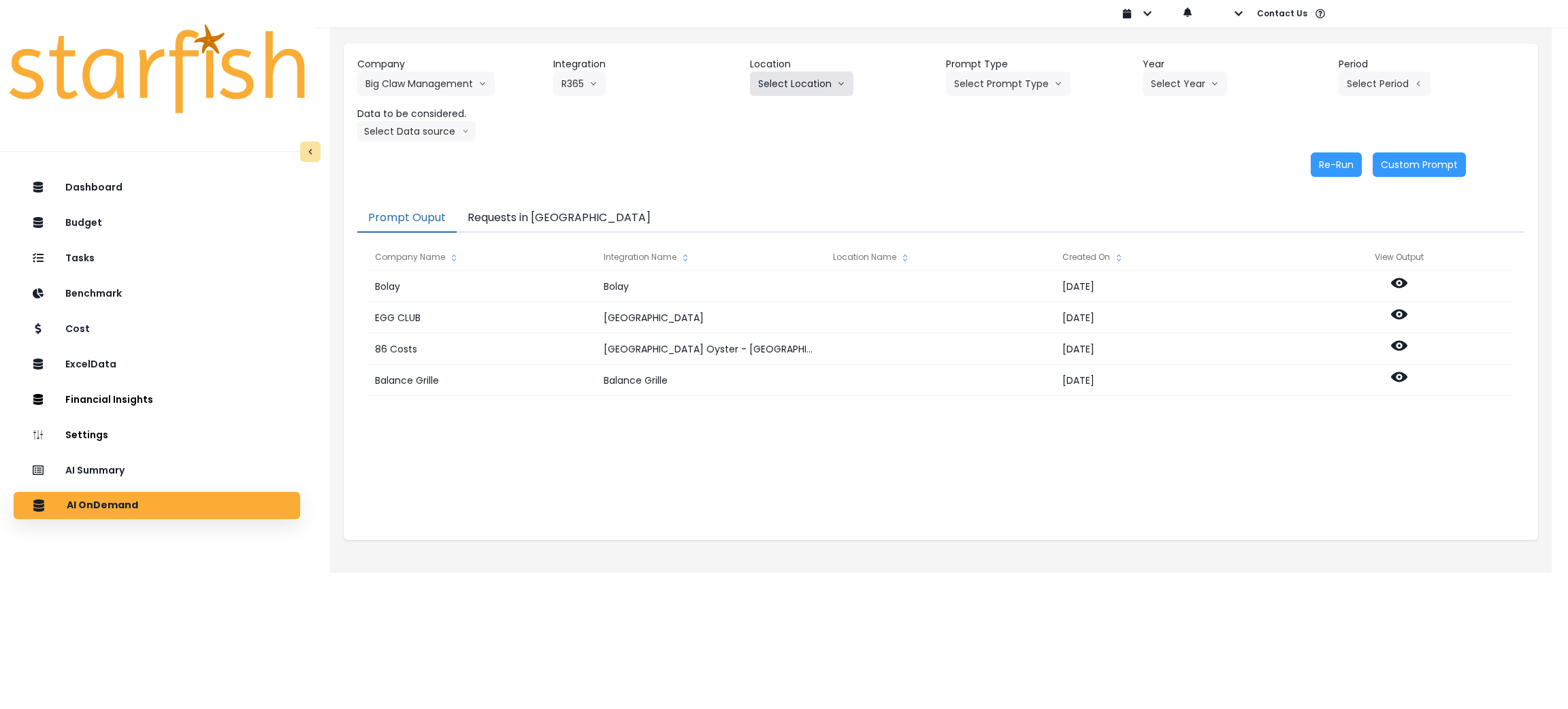
click at [774, 84] on button "Select Location" at bounding box center [802, 83] width 103 height 24
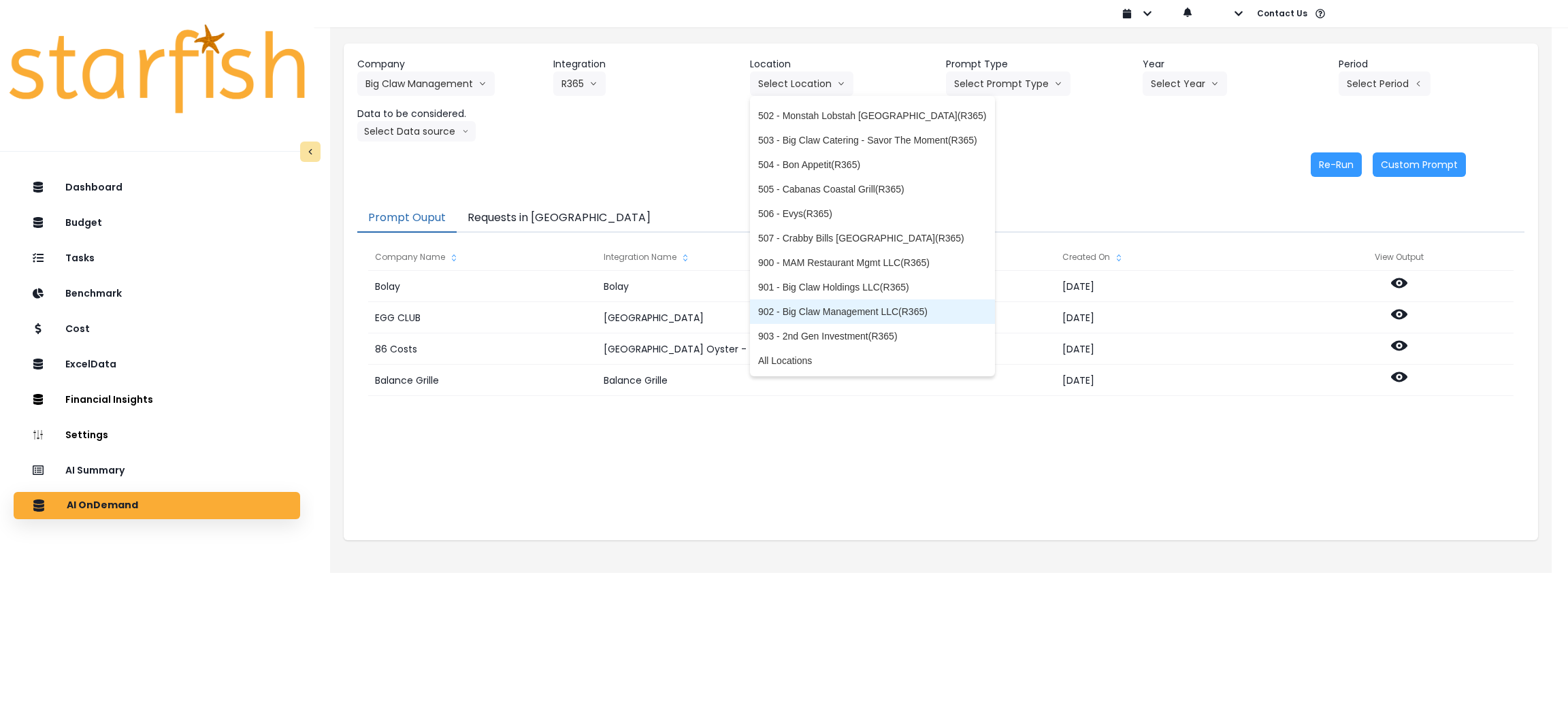
click at [795, 301] on li "902 - Big Claw Management LLC(R365)" at bounding box center [872, 311] width 245 height 24
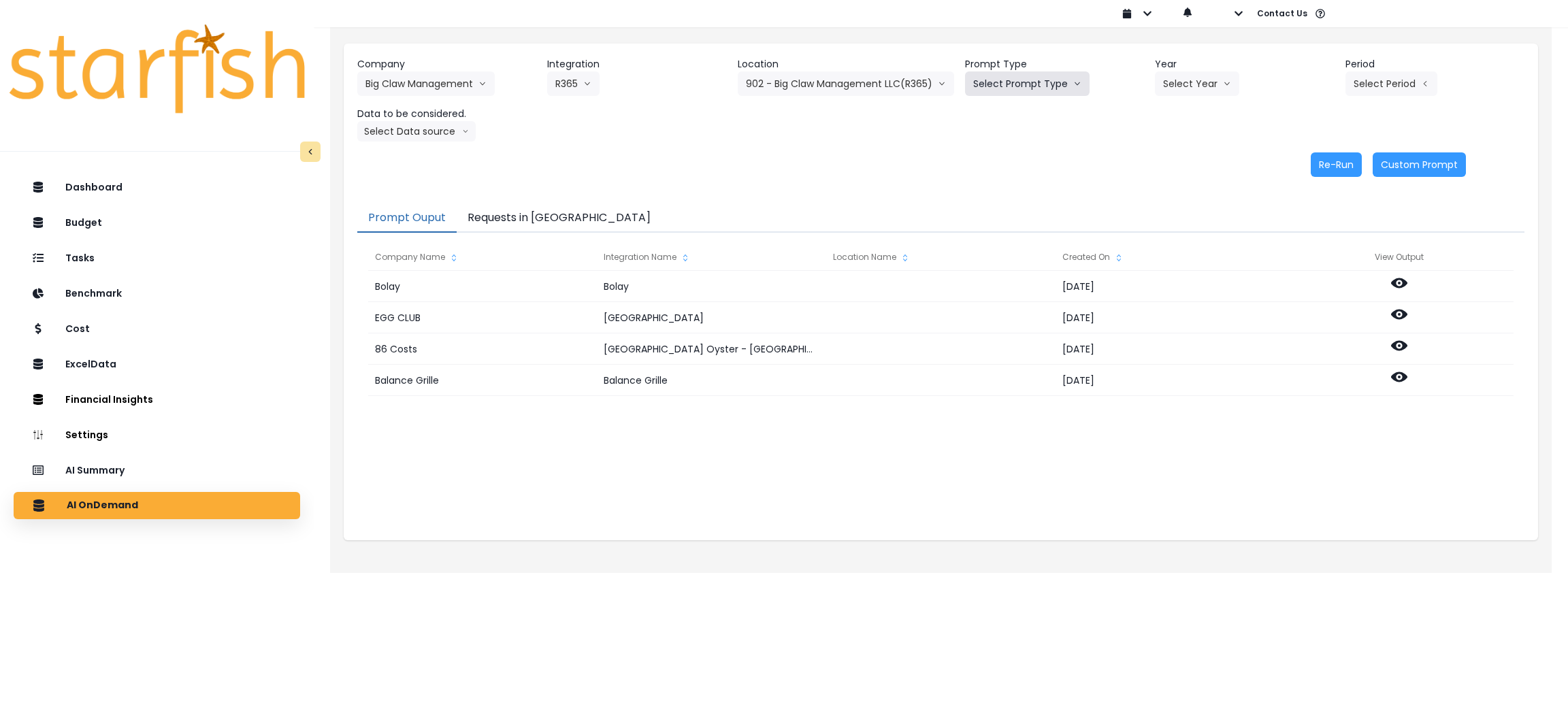
click at [1046, 76] on button "Select Prompt Type" at bounding box center [1027, 83] width 125 height 24
click at [1007, 183] on span "Monthly Summary" at bounding box center [1011, 185] width 77 height 13
click at [1172, 71] on button "Select Year" at bounding box center [1196, 83] width 85 height 24
click at [1172, 157] on span "2025" at bounding box center [1173, 160] width 21 height 13
click at [1370, 75] on button "Select Period" at bounding box center [1391, 83] width 92 height 24
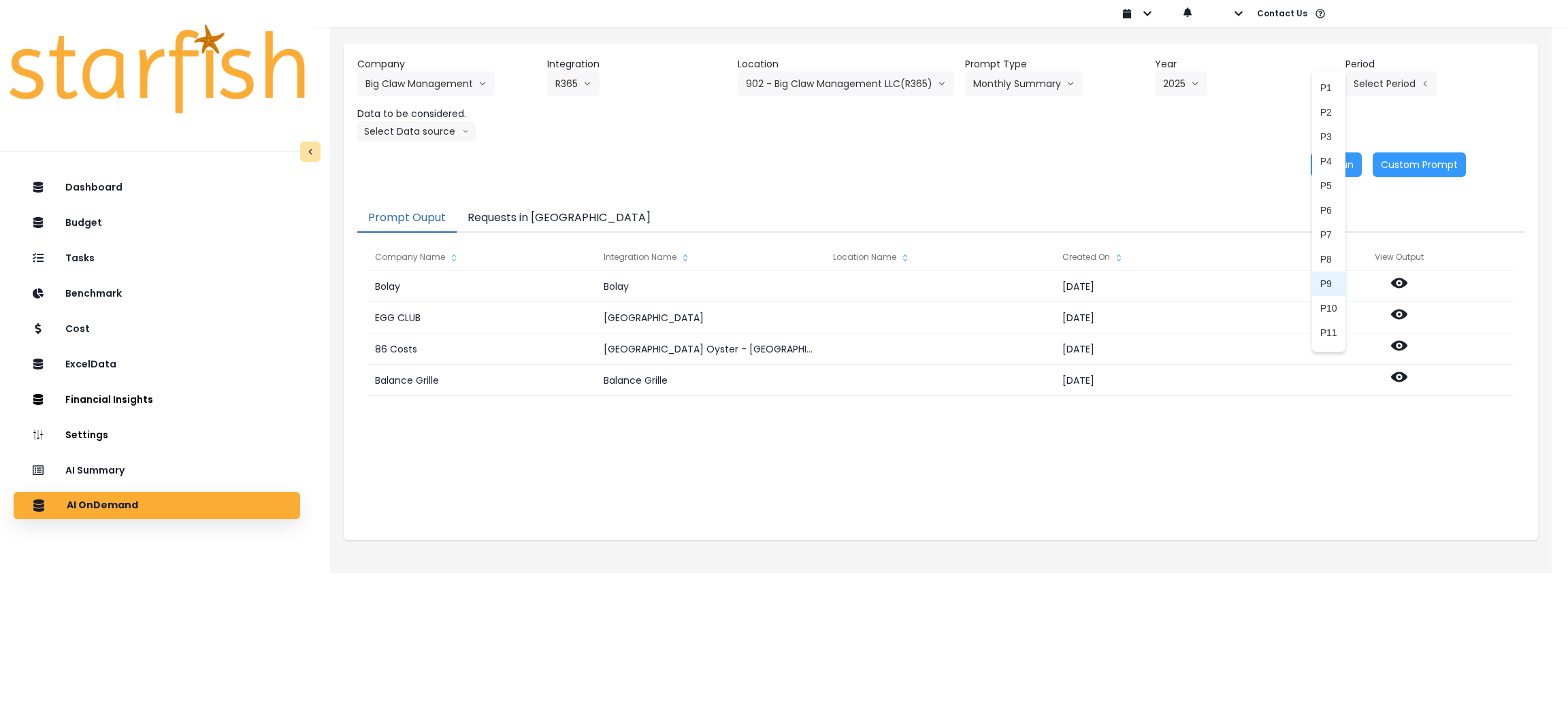
click at [1320, 277] on span "P9" at bounding box center [1328, 283] width 17 height 13
click at [427, 137] on button "Select Data source" at bounding box center [416, 131] width 118 height 20
click at [424, 181] on span "Location Analysis" at bounding box center [411, 182] width 91 height 13
click at [1342, 165] on button "Re-Run" at bounding box center [1335, 164] width 51 height 24
click at [518, 219] on button "Requests in [GEOGRAPHIC_DATA]" at bounding box center [559, 218] width 205 height 29
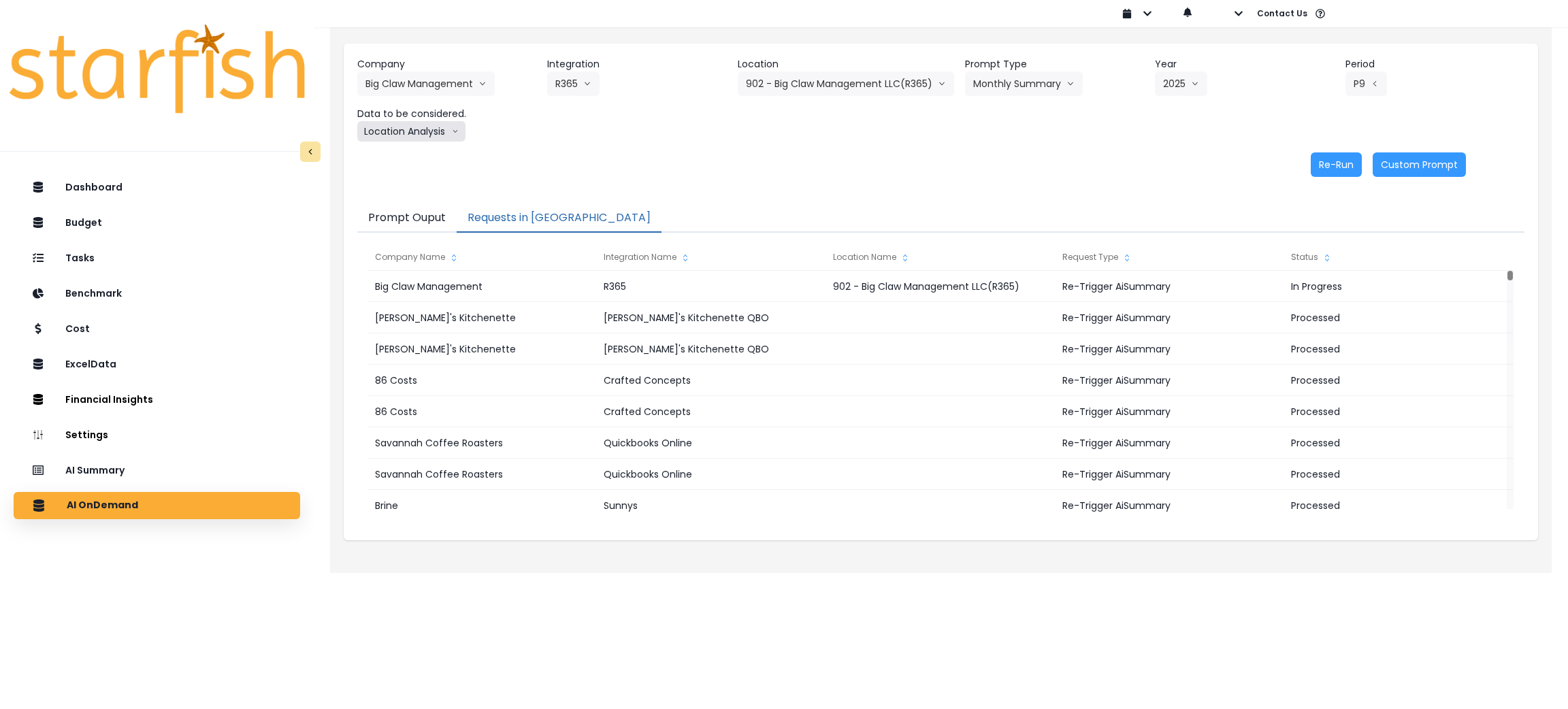
click at [395, 133] on button "Location Analysis" at bounding box center [411, 131] width 108 height 20
click at [395, 154] on span "Comparison overtime" at bounding box center [411, 158] width 91 height 13
click at [1356, 160] on button "Re-Run" at bounding box center [1335, 164] width 51 height 24
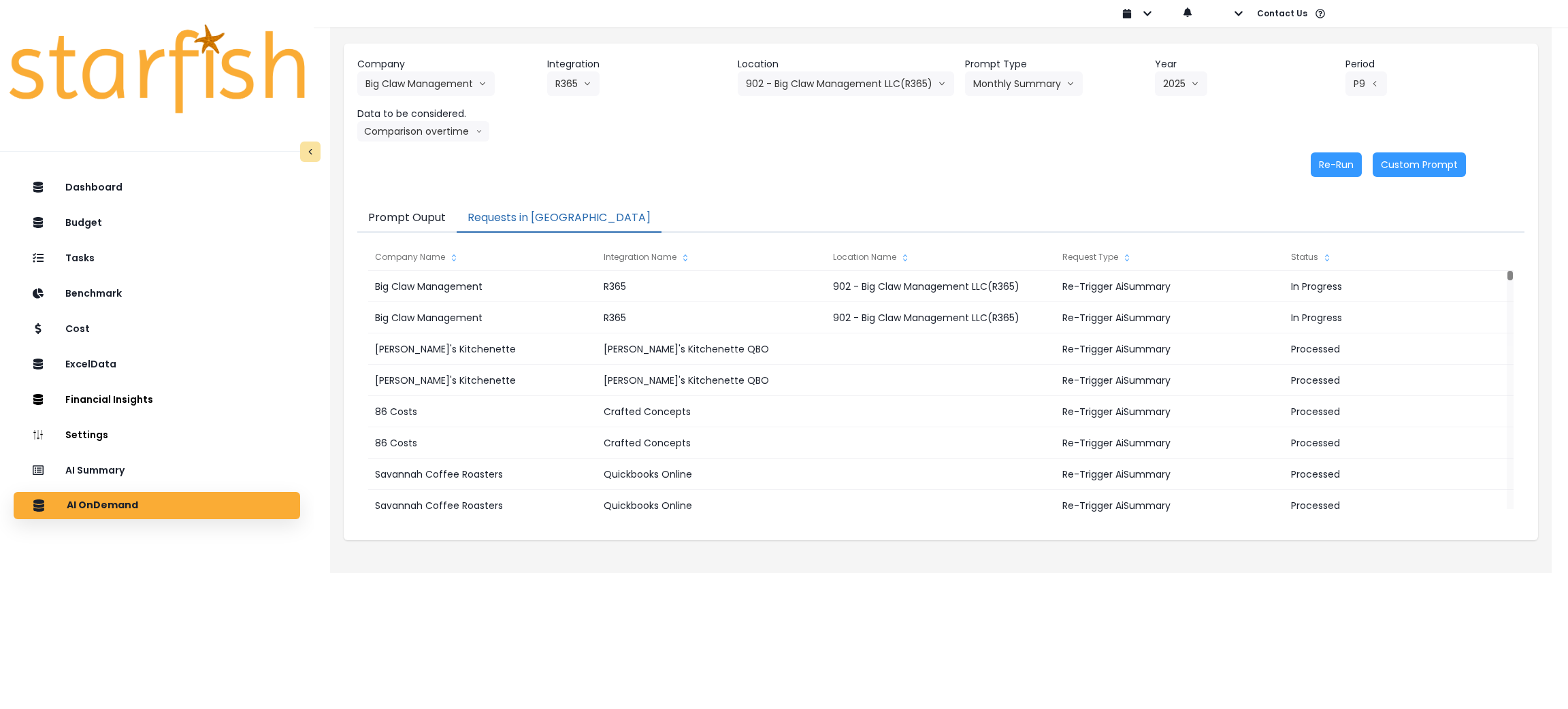
click at [745, 186] on div "Company Big Claw Management 86 Costs Asti Bagel Cafe Balance Grille Bald Ginger…" at bounding box center [941, 117] width 1195 height 147
click at [788, 79] on button "902 - Big Claw Management LLC(R365)" at bounding box center [845, 83] width 216 height 24
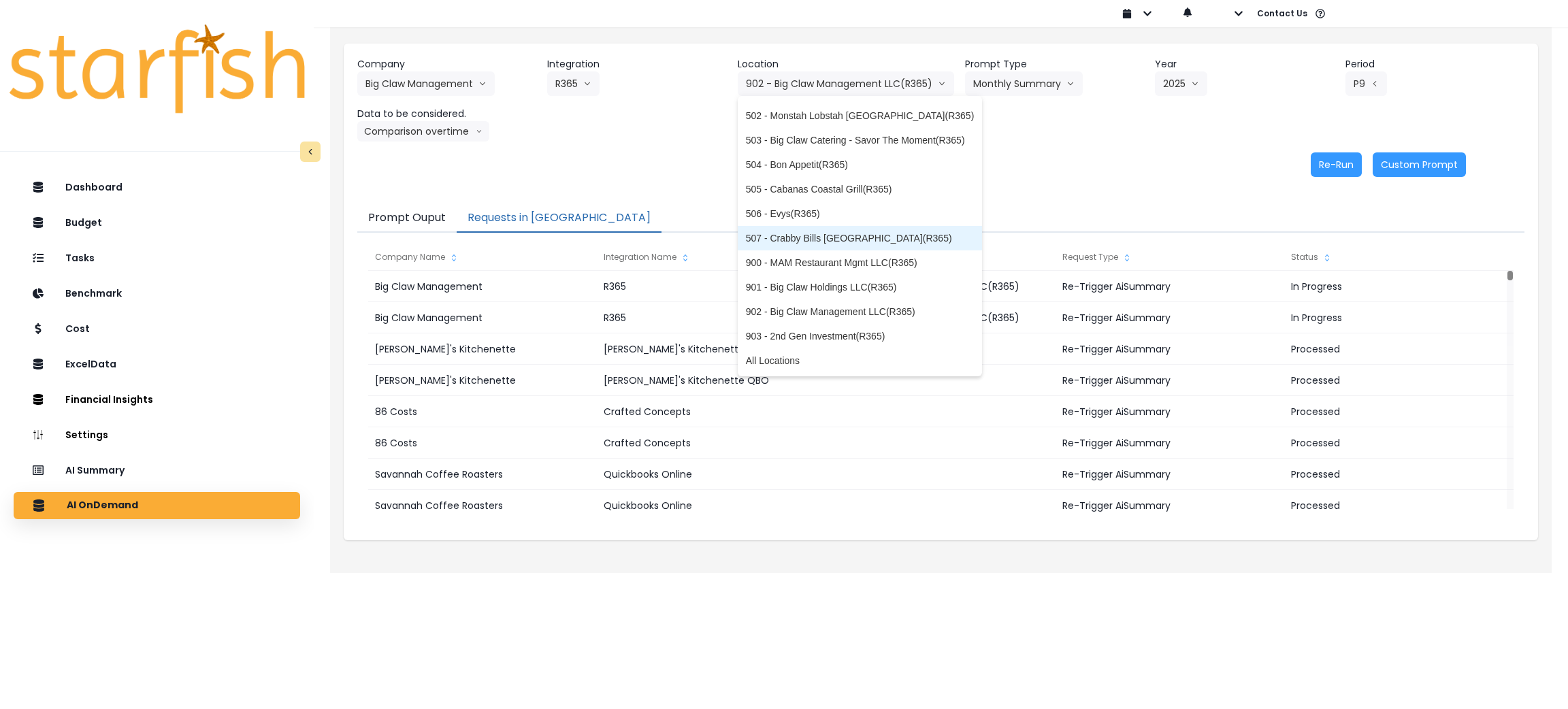
click at [796, 240] on span "507 - Crabby Bills [GEOGRAPHIC_DATA](R365)" at bounding box center [860, 238] width 229 height 13
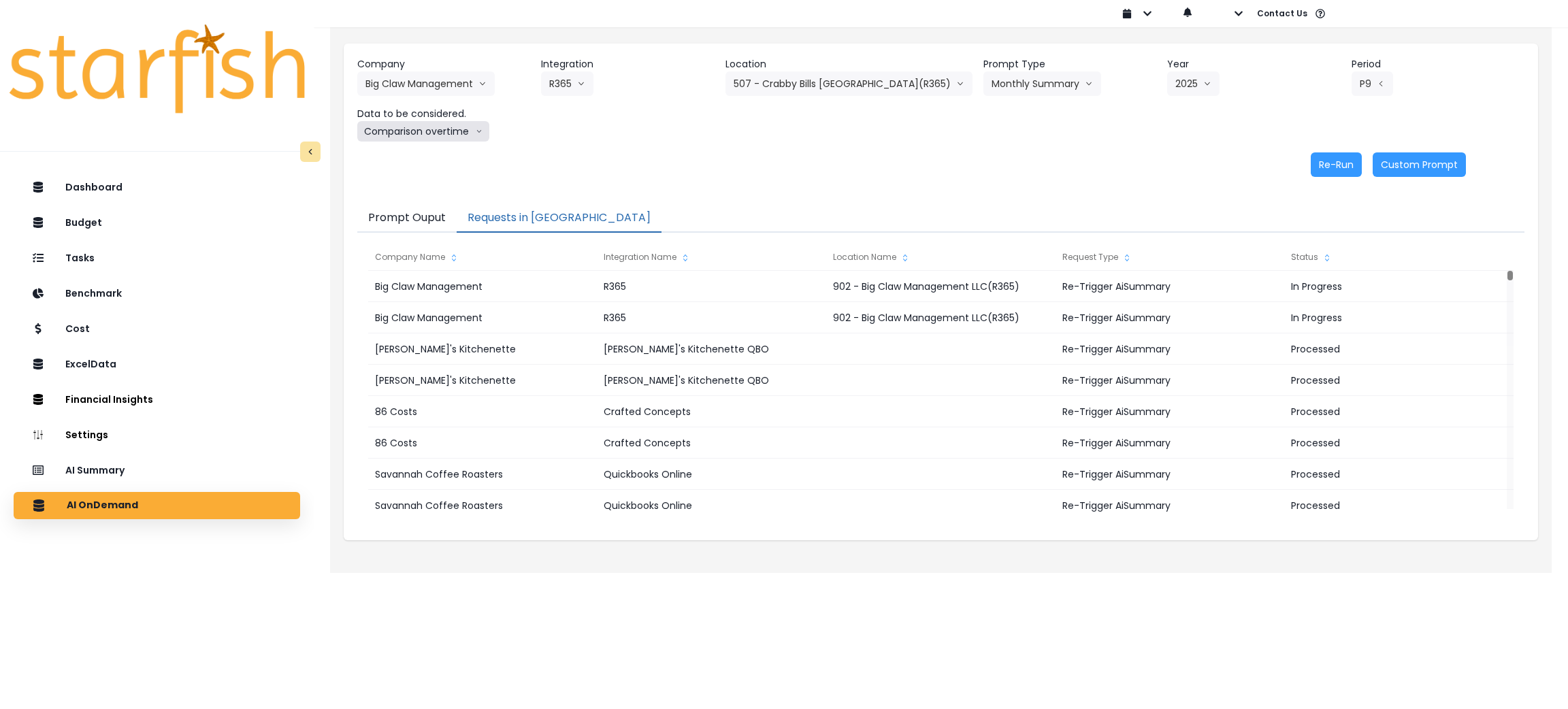
click at [444, 136] on button "Comparison overtime" at bounding box center [423, 131] width 132 height 20
click at [438, 183] on span "Location Analysis" at bounding box center [411, 182] width 91 height 13
click at [1327, 166] on button "Re-Run" at bounding box center [1335, 164] width 51 height 24
click at [429, 128] on button "Location Analysis" at bounding box center [411, 131] width 108 height 20
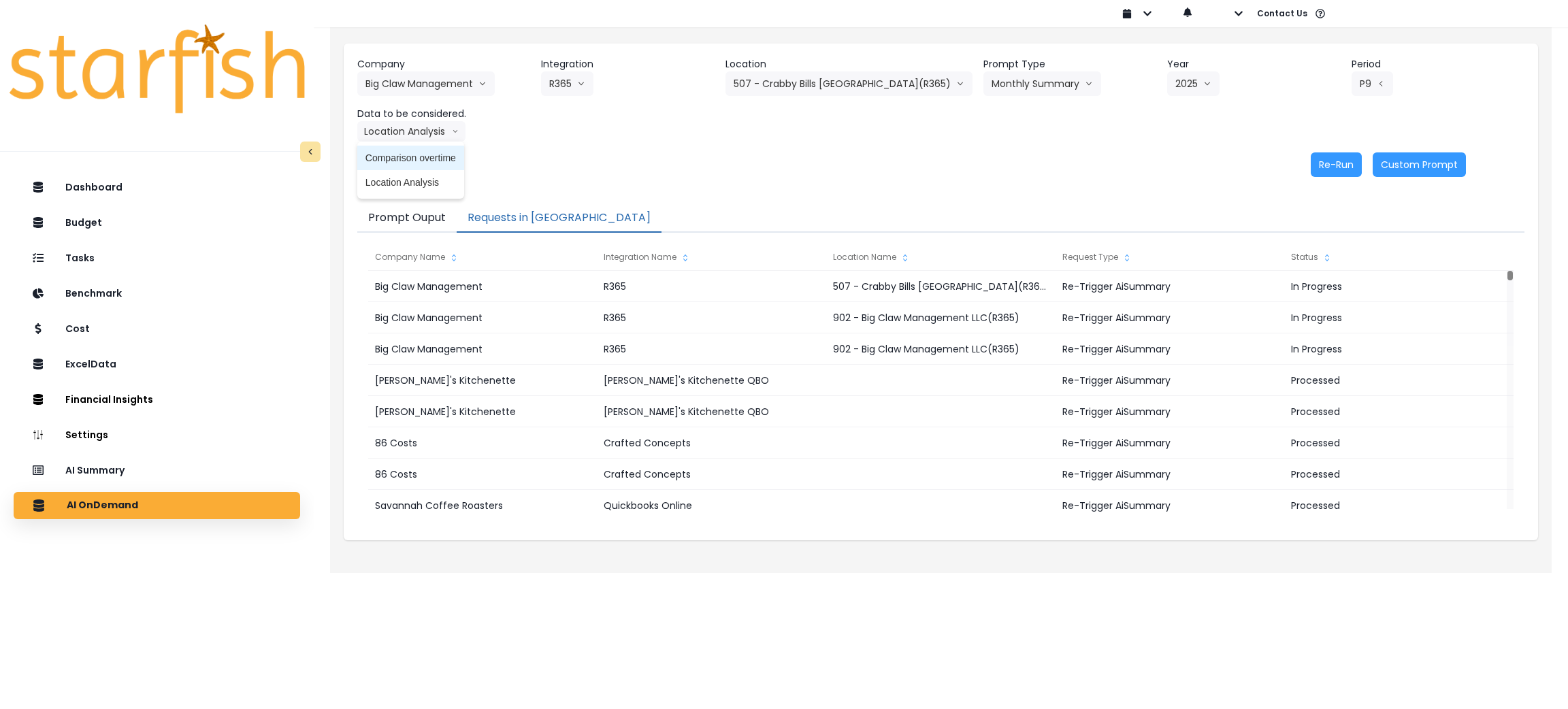
click at [411, 157] on span "Comparison overtime" at bounding box center [411, 158] width 91 height 13
click at [1324, 163] on button "Re-Run" at bounding box center [1335, 164] width 51 height 24
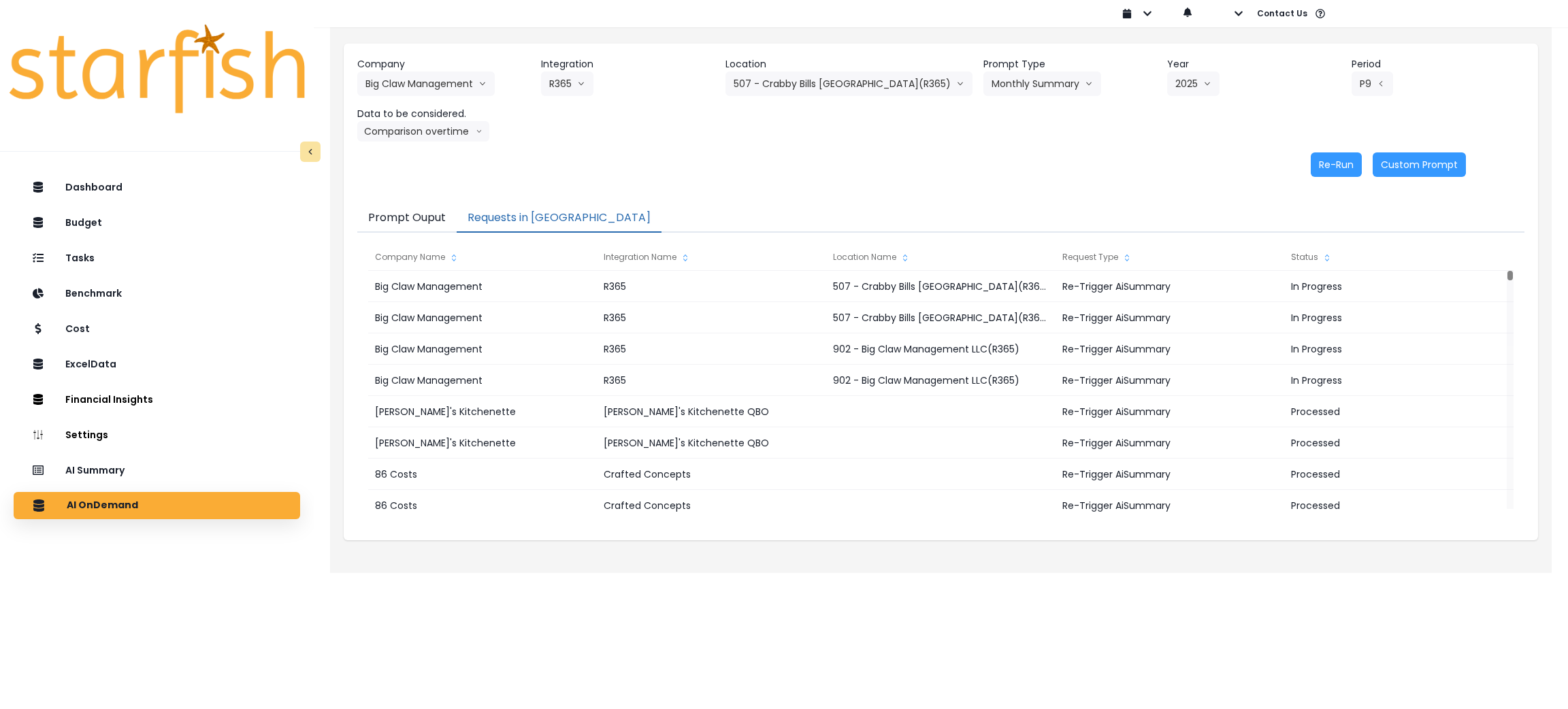
click at [767, 174] on div "Re-Run Custom Prompt" at bounding box center [911, 164] width 1108 height 24
click at [815, 77] on button "507 - Crabby Bills [GEOGRAPHIC_DATA](R365)" at bounding box center [848, 83] width 247 height 24
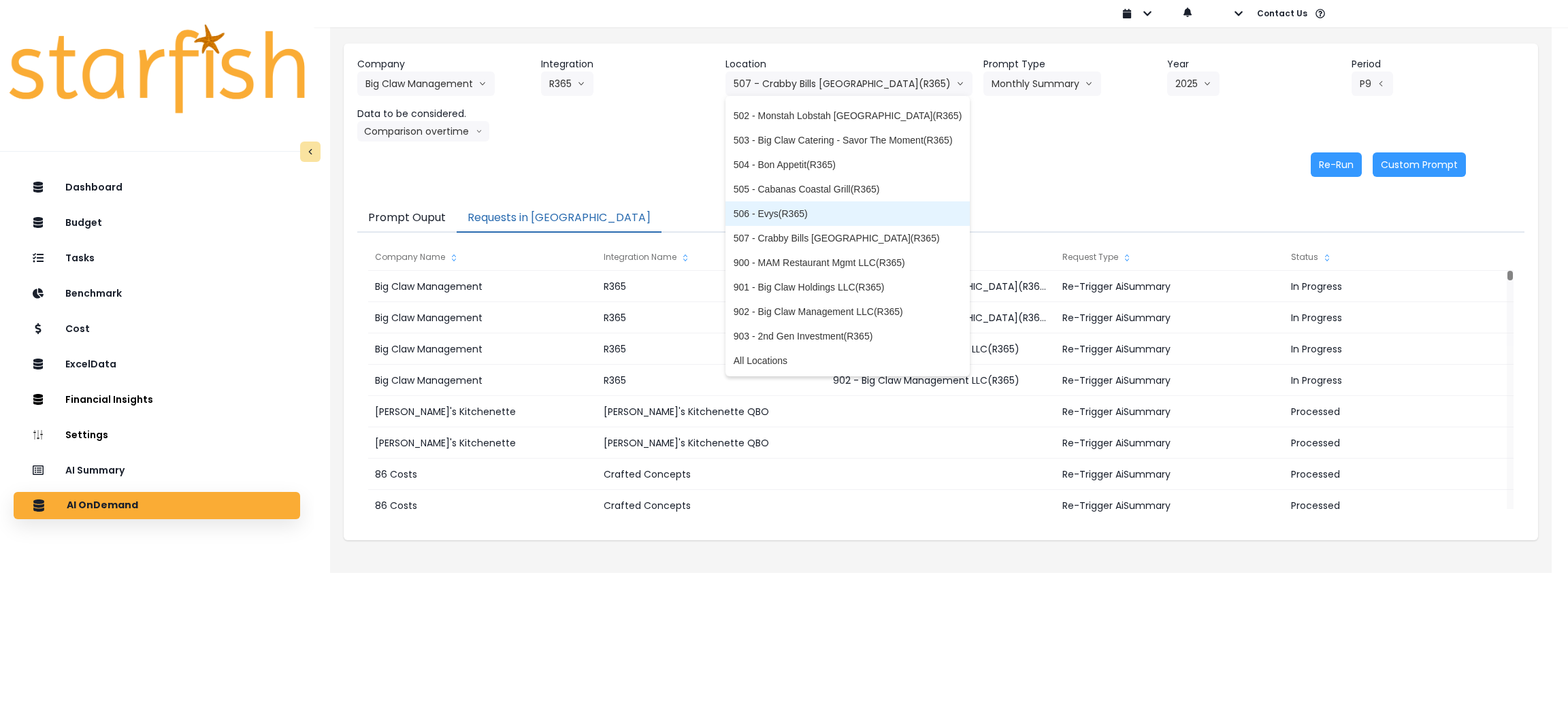
click at [788, 212] on span "506 - Evys(R365)" at bounding box center [847, 213] width 229 height 13
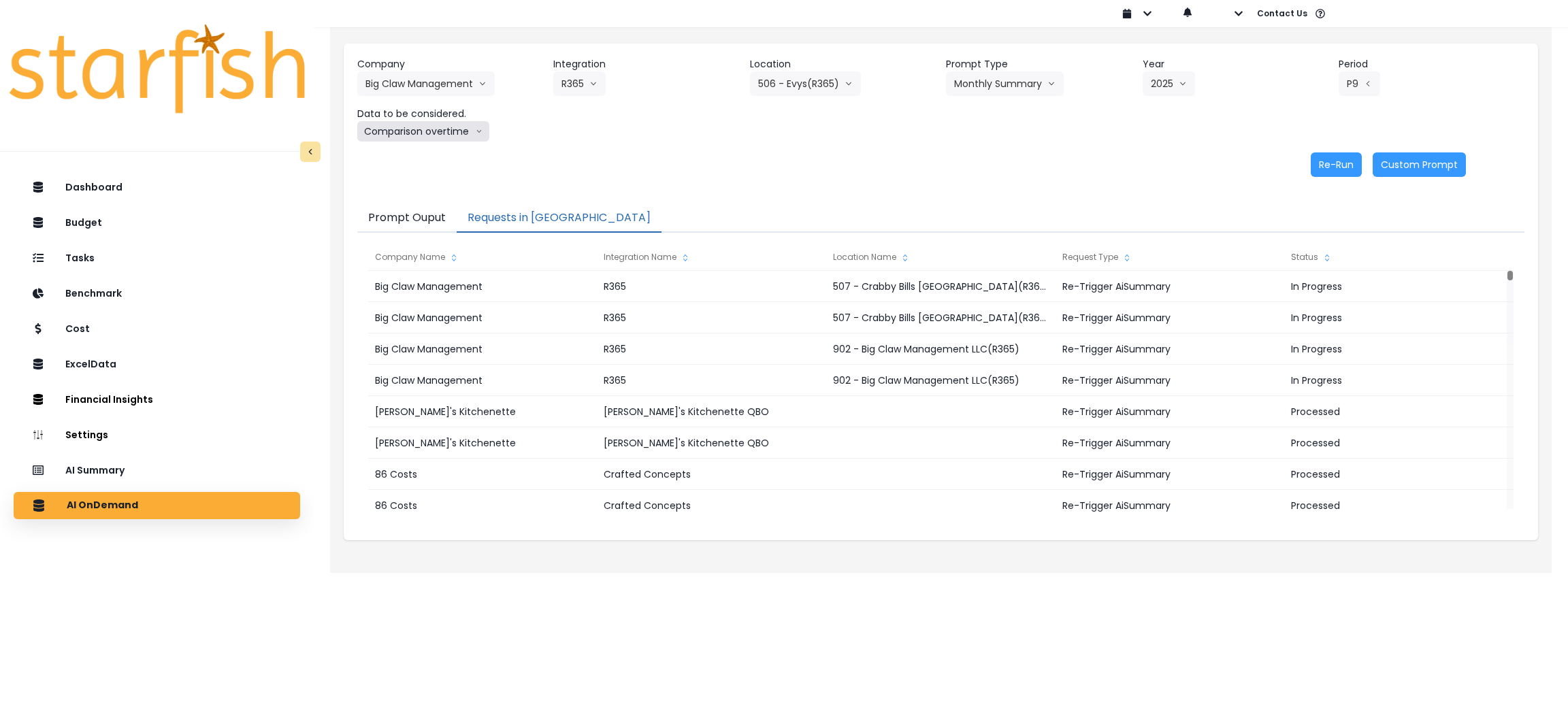
click at [414, 137] on button "Comparison overtime" at bounding box center [423, 131] width 132 height 20
click at [396, 182] on span "Location Analysis" at bounding box center [411, 182] width 91 height 13
click at [1333, 161] on button "Re-Run" at bounding box center [1335, 164] width 51 height 24
click at [446, 134] on button "Location Analysis" at bounding box center [411, 131] width 108 height 20
click at [438, 154] on span "Comparison overtime" at bounding box center [411, 158] width 91 height 13
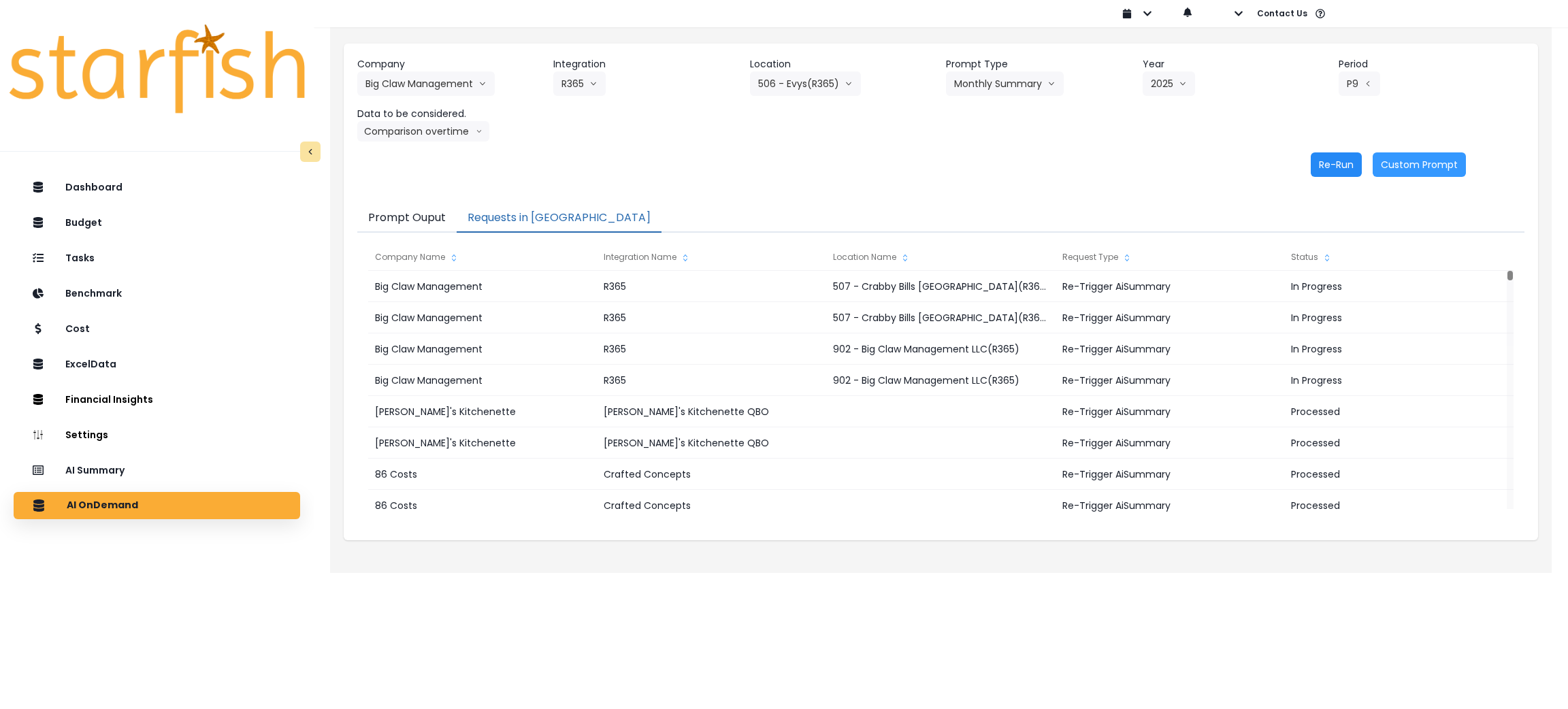
click at [1314, 161] on button "Re-Run" at bounding box center [1335, 164] width 51 height 24
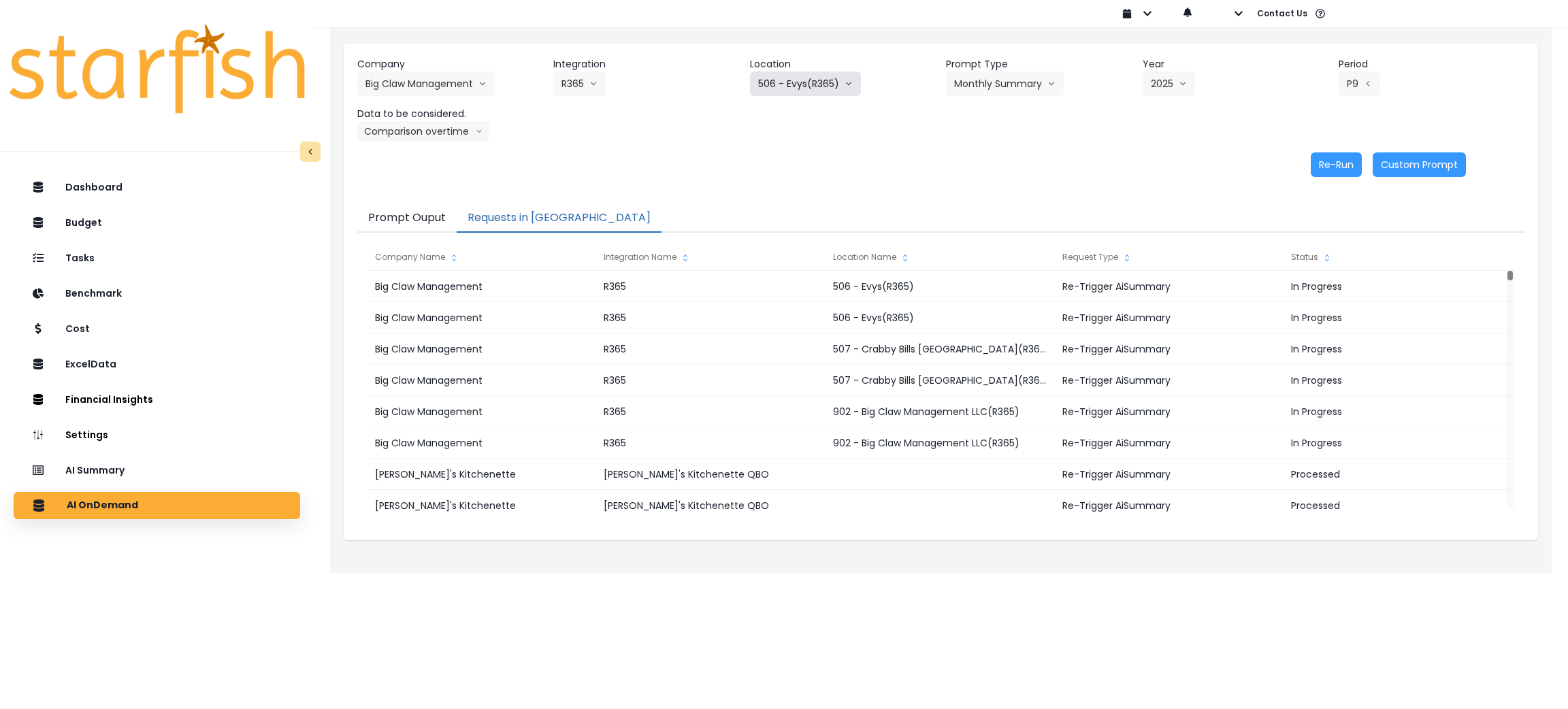
click at [814, 95] on button "506 - Evys(R365)" at bounding box center [805, 83] width 111 height 24
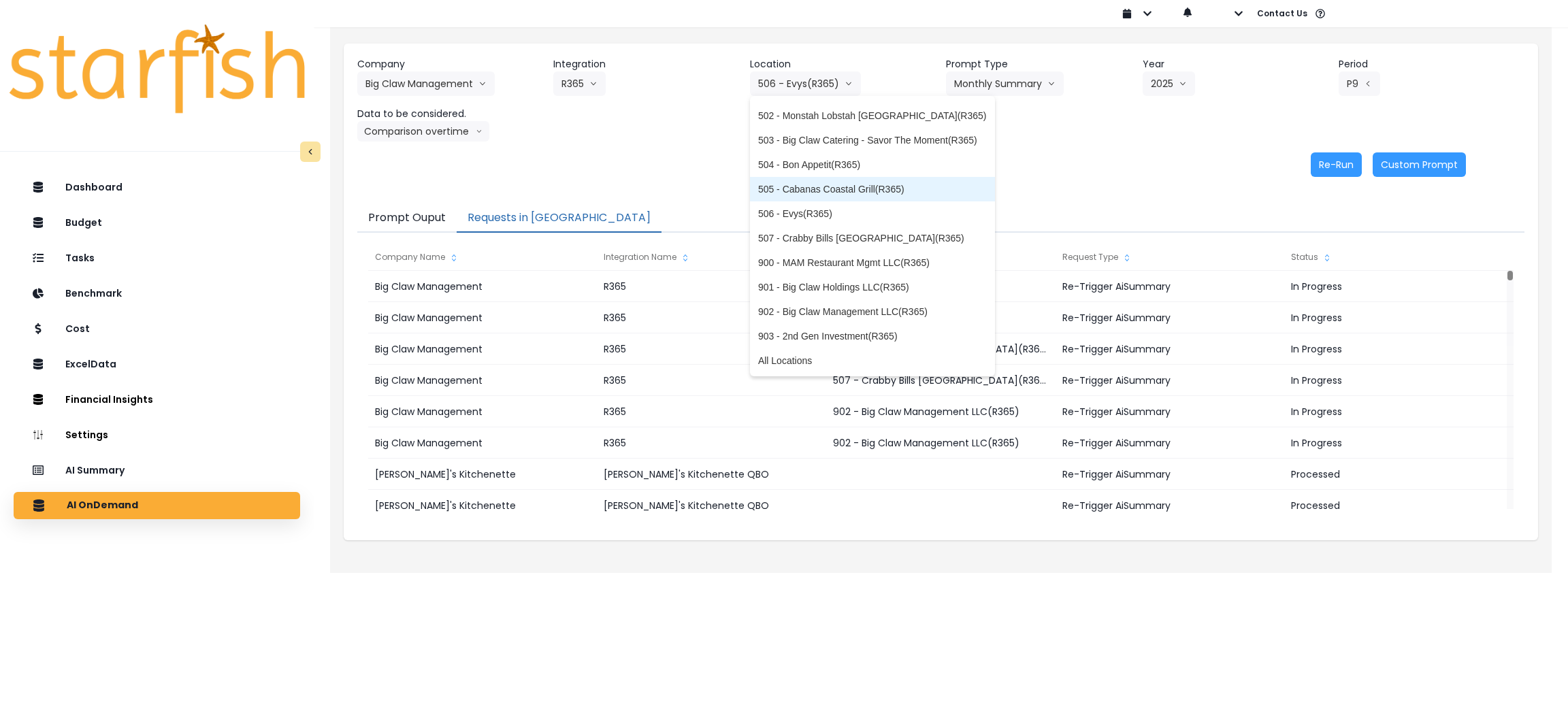
click at [805, 187] on span "505 - Cabanas Coastal Grill(R365)" at bounding box center [872, 189] width 229 height 13
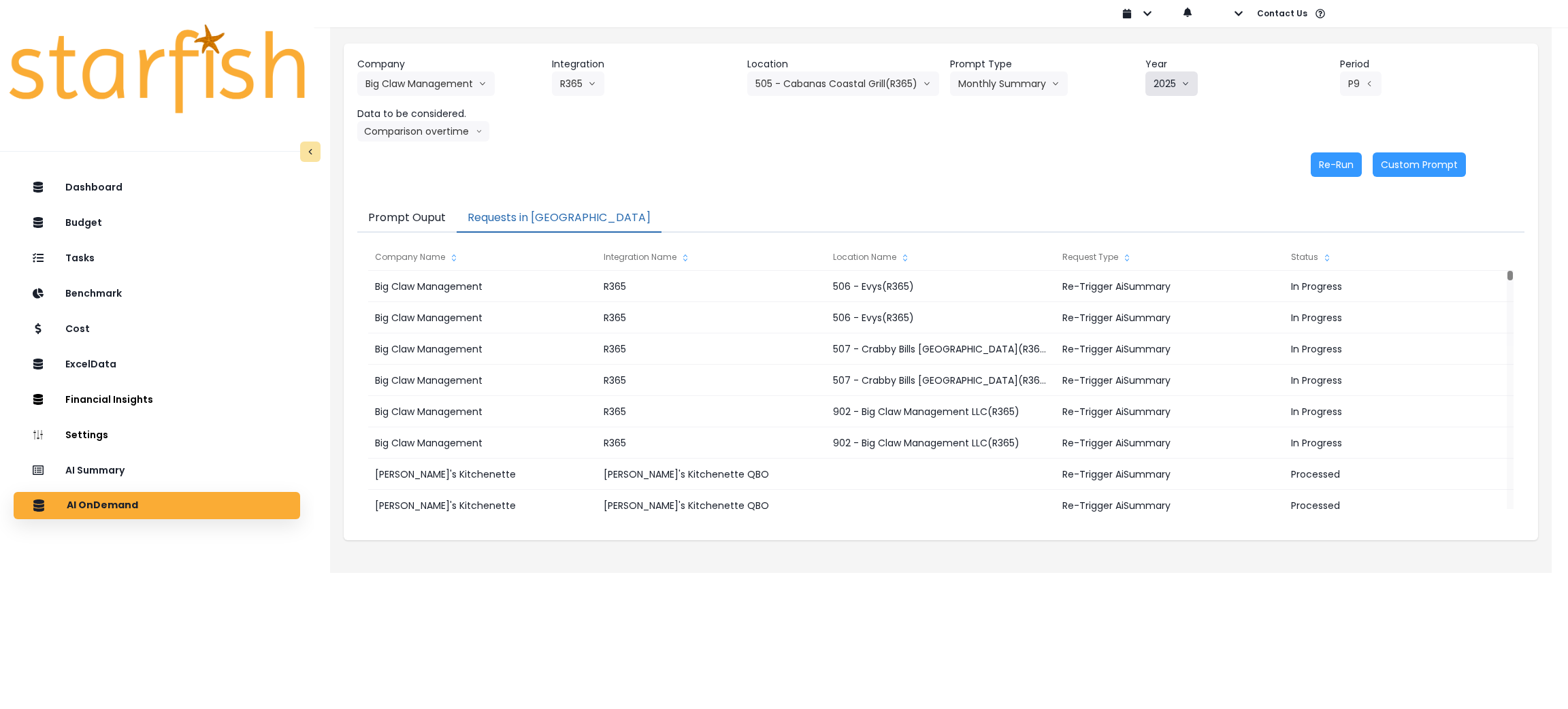
click at [1164, 79] on button "2025" at bounding box center [1172, 83] width 53 height 24
click at [1036, 154] on div "Re-Run Custom Prompt" at bounding box center [911, 164] width 1108 height 24
click at [436, 126] on button "Comparison overtime" at bounding box center [423, 131] width 132 height 20
click at [427, 185] on span "Location Analysis" at bounding box center [411, 182] width 91 height 13
click at [1349, 161] on button "Re-Run" at bounding box center [1335, 164] width 51 height 24
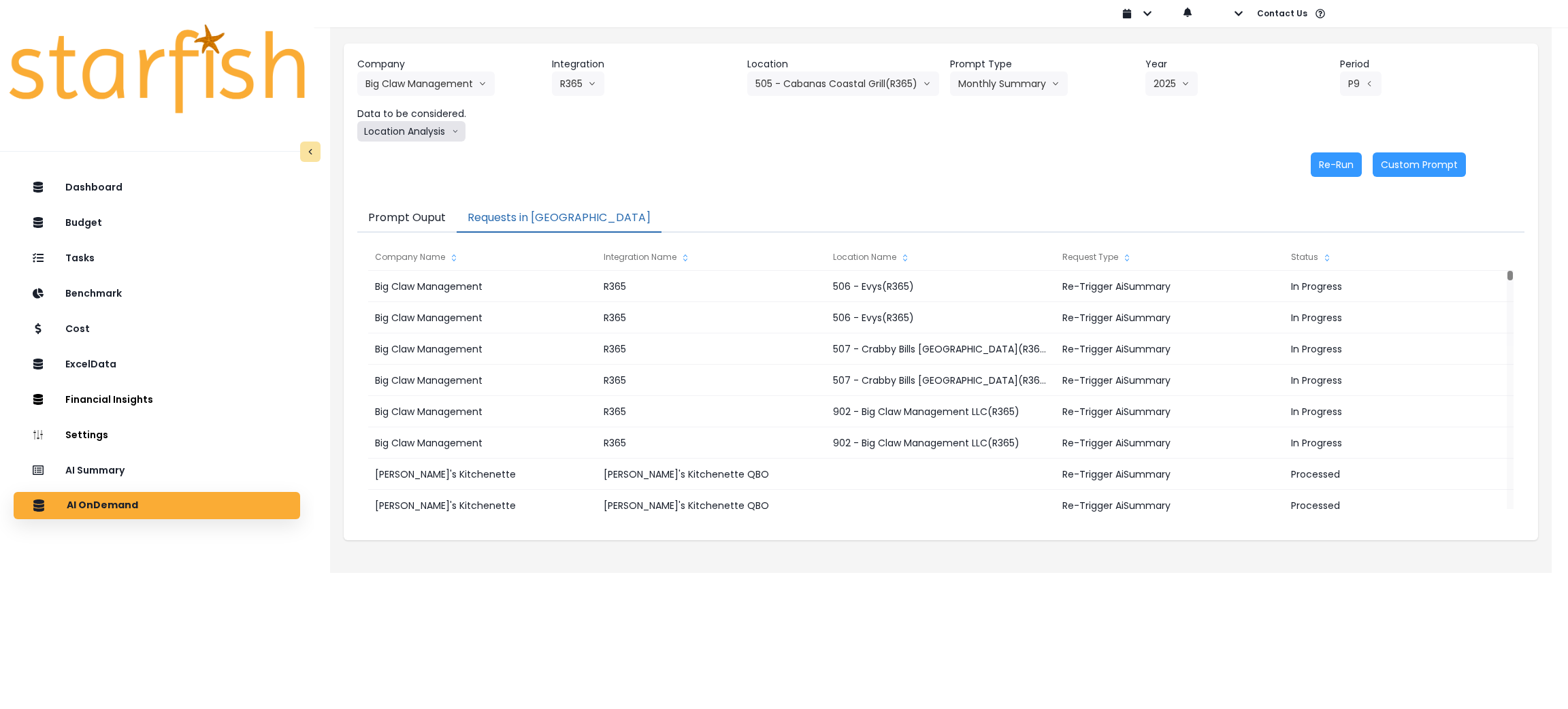
click at [409, 134] on button "Location Analysis" at bounding box center [411, 131] width 108 height 20
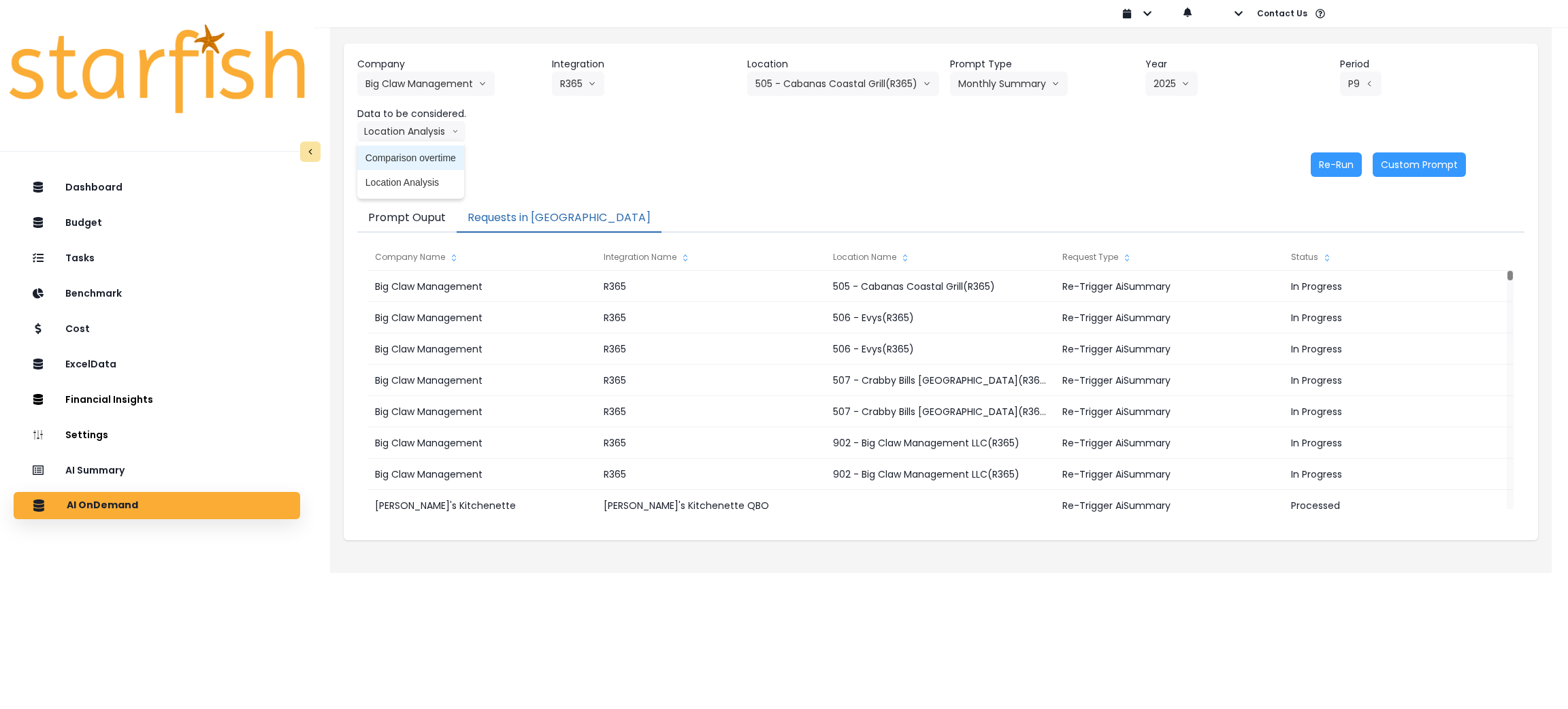
click at [407, 149] on li "Comparison overtime" at bounding box center [411, 157] width 107 height 24
click at [1352, 162] on button "Re-Run" at bounding box center [1335, 164] width 51 height 24
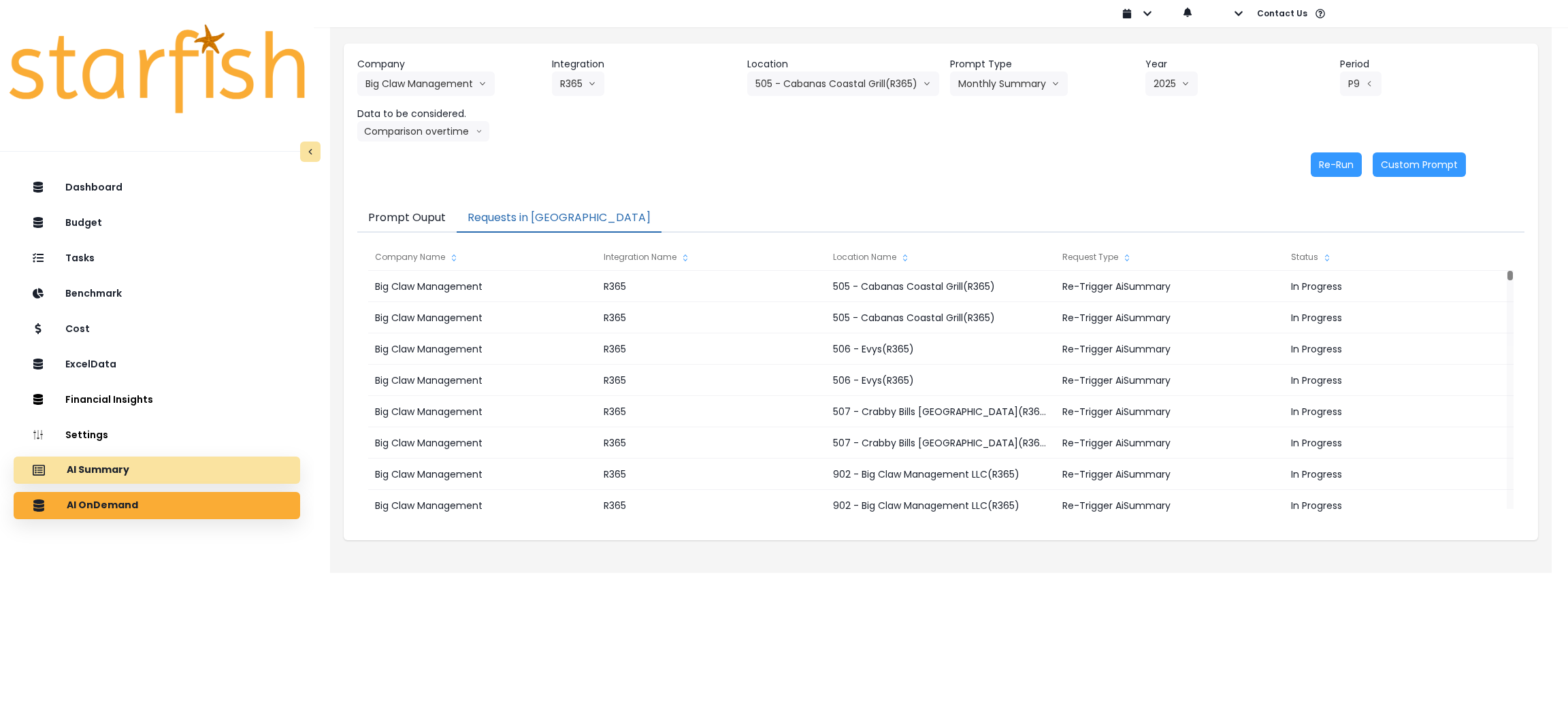
click at [112, 475] on p "AI Summary" at bounding box center [98, 470] width 62 height 12
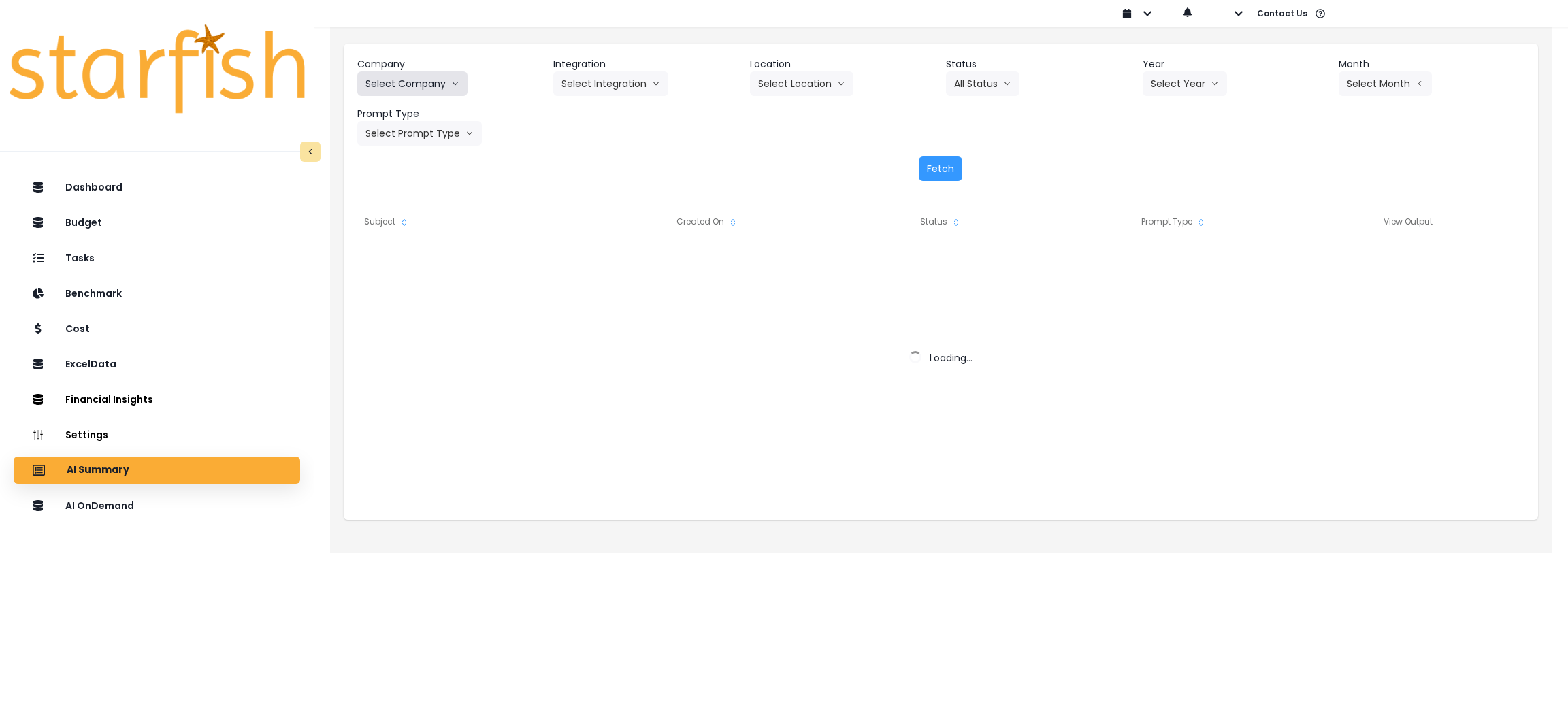
click at [437, 75] on button "Select Company" at bounding box center [412, 83] width 110 height 24
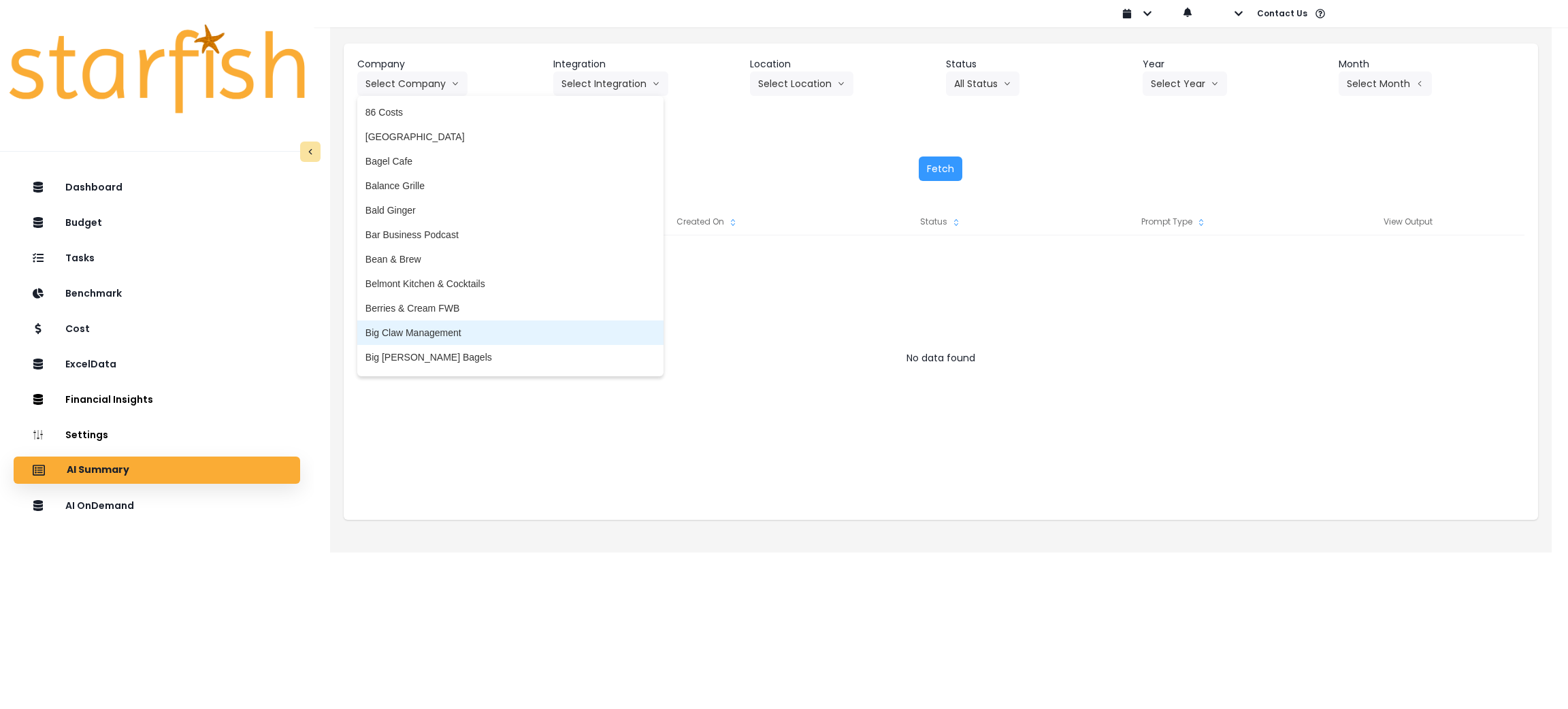
click at [421, 335] on span "Big Claw Management" at bounding box center [510, 332] width 290 height 13
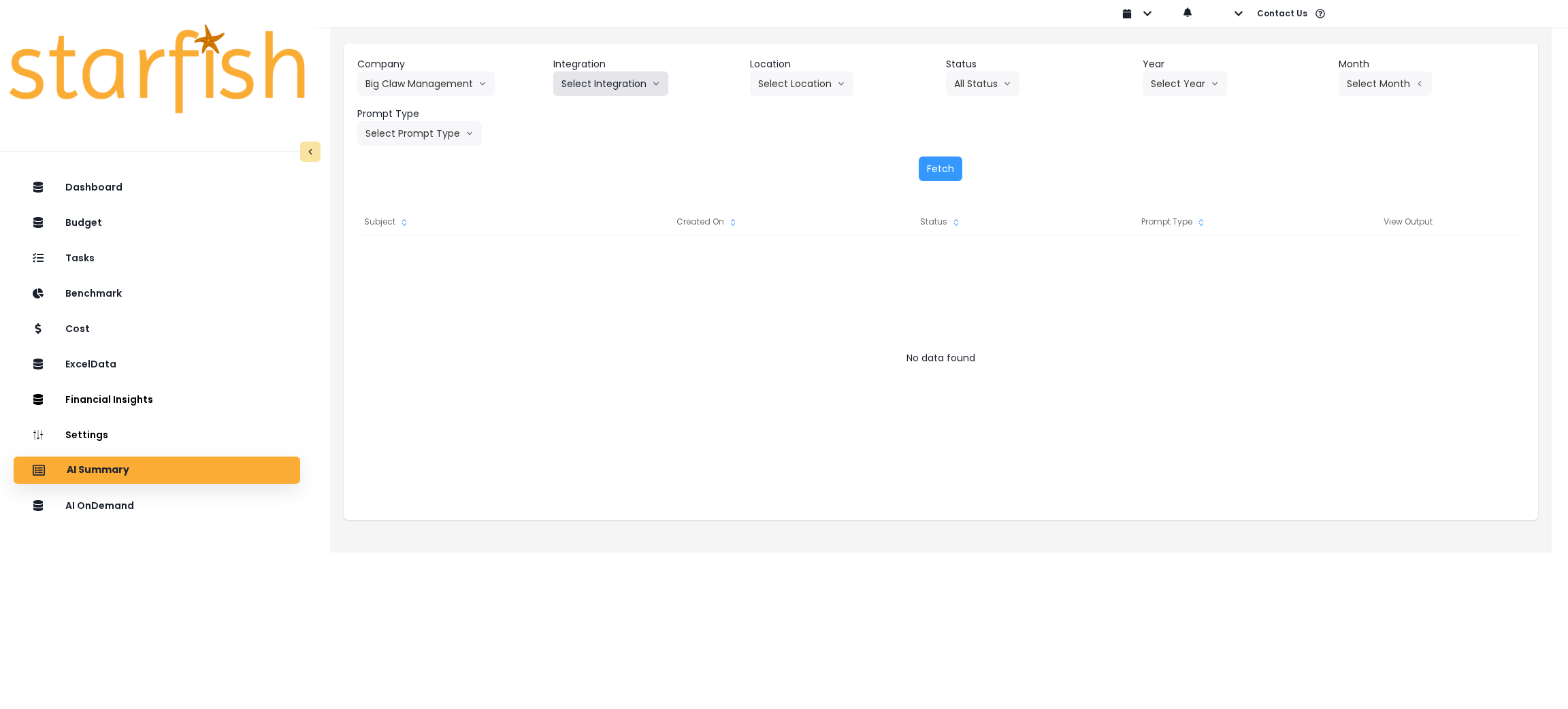
click at [630, 79] on button "Select Integration" at bounding box center [610, 83] width 115 height 24
click at [576, 112] on span "R365" at bounding box center [572, 111] width 22 height 13
click at [801, 80] on button "Select Location" at bounding box center [802, 83] width 103 height 24
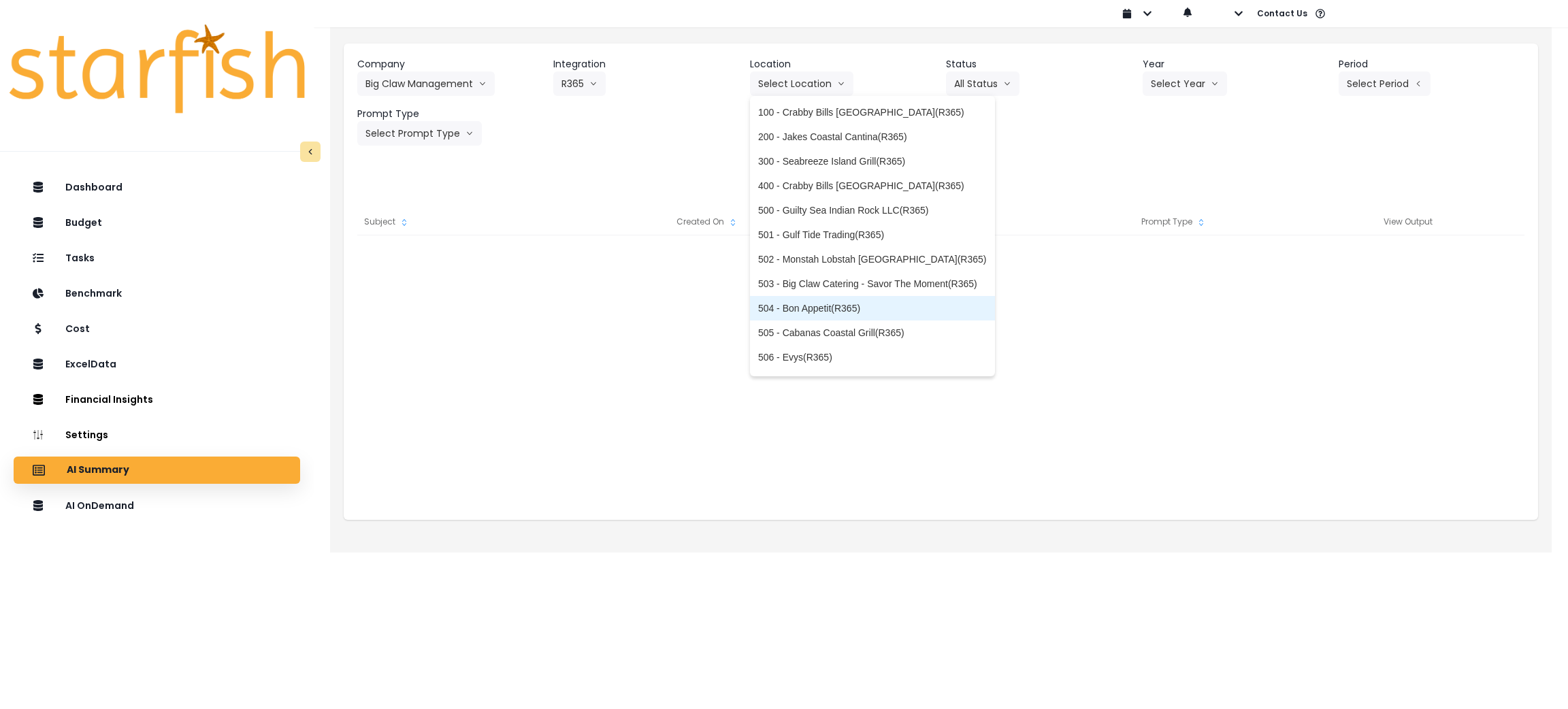
click at [814, 309] on span "504 - Bon Appetit(R365)" at bounding box center [872, 307] width 229 height 13
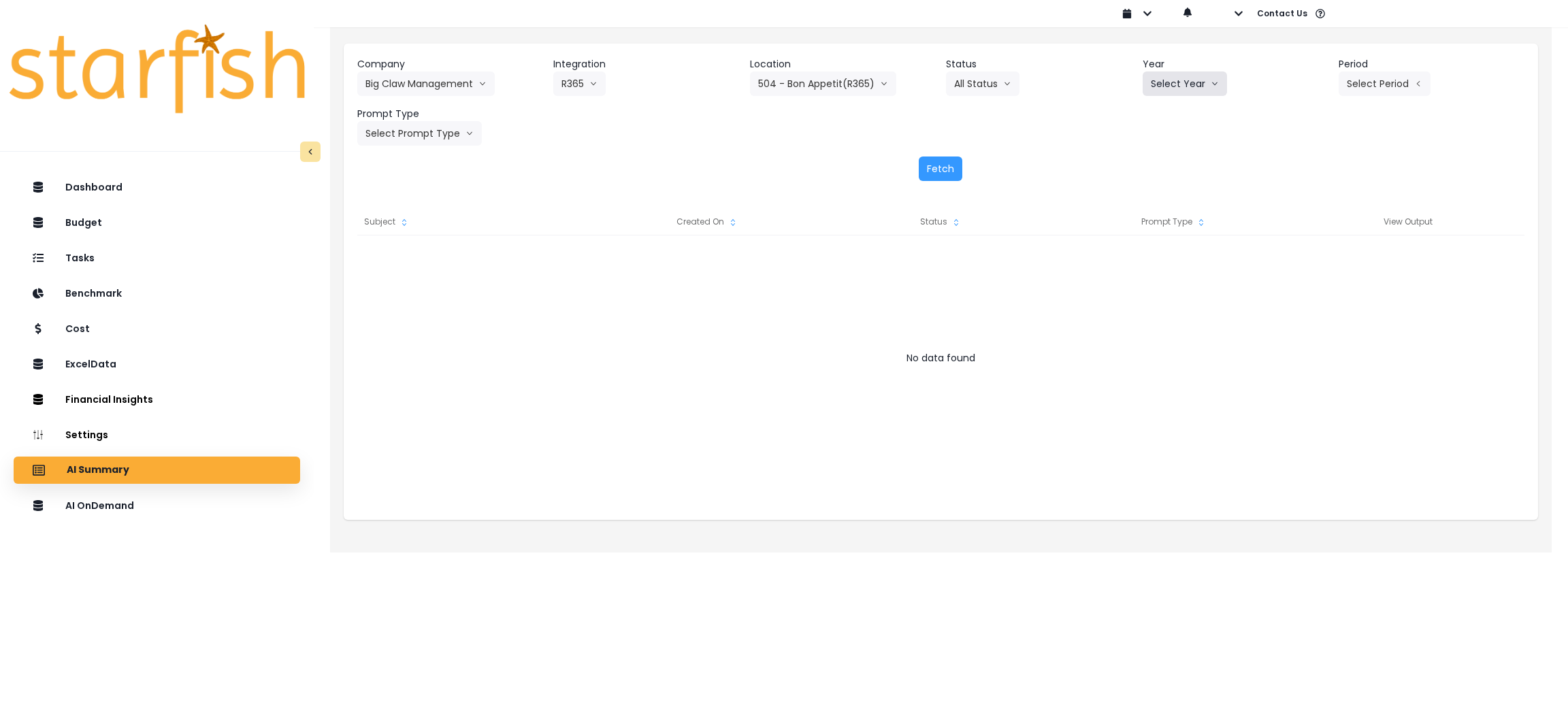
click at [1181, 86] on button "Select Year" at bounding box center [1184, 83] width 85 height 24
click at [1164, 159] on span "2025" at bounding box center [1162, 160] width 21 height 13
click at [1392, 84] on button "Select Period" at bounding box center [1384, 83] width 92 height 24
click at [1314, 289] on span "P9" at bounding box center [1322, 283] width 17 height 13
click at [416, 145] on button "Select Prompt Type" at bounding box center [420, 133] width 125 height 24
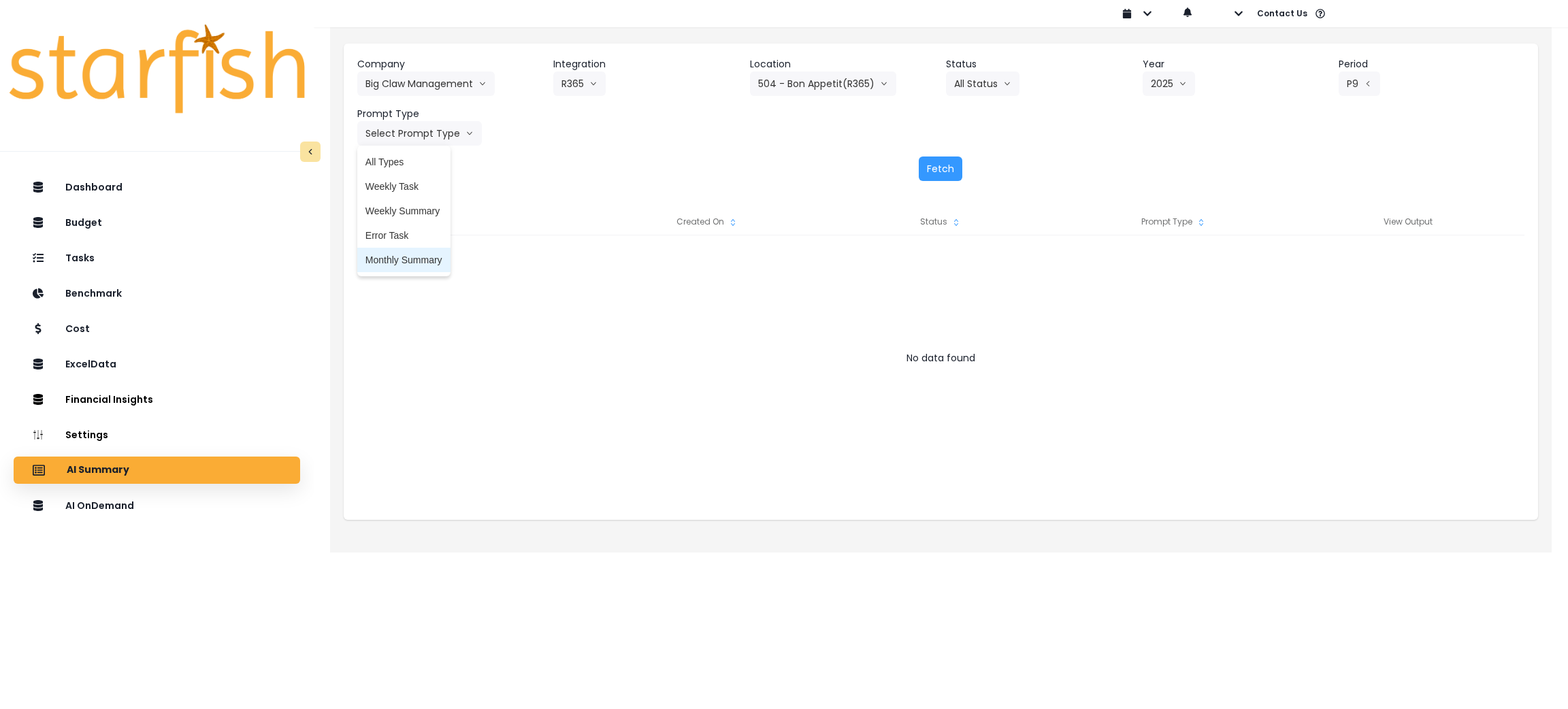
click at [376, 264] on span "Monthly Summary" at bounding box center [404, 259] width 77 height 13
click at [942, 175] on button "Fetch" at bounding box center [940, 168] width 44 height 24
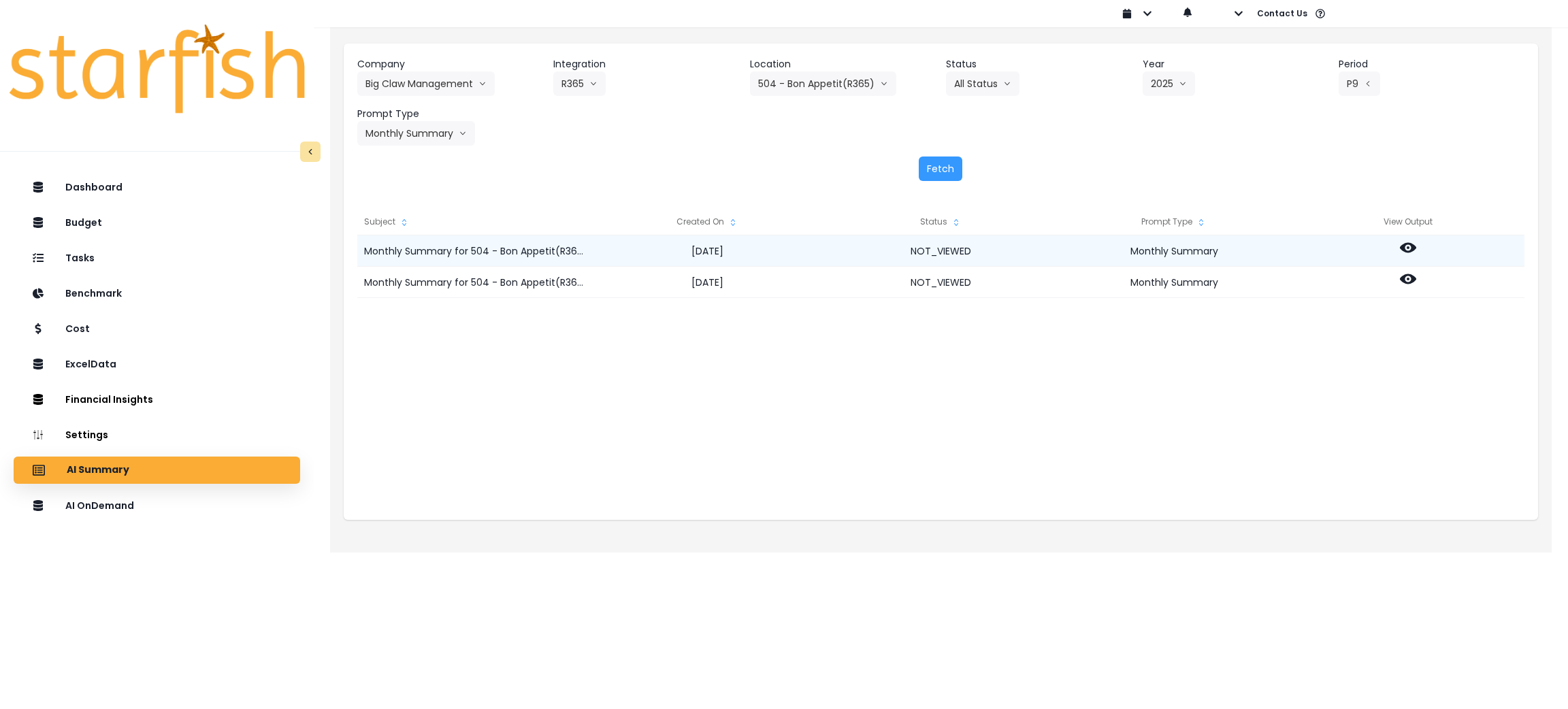
click at [1404, 249] on icon at bounding box center [1408, 248] width 16 height 10
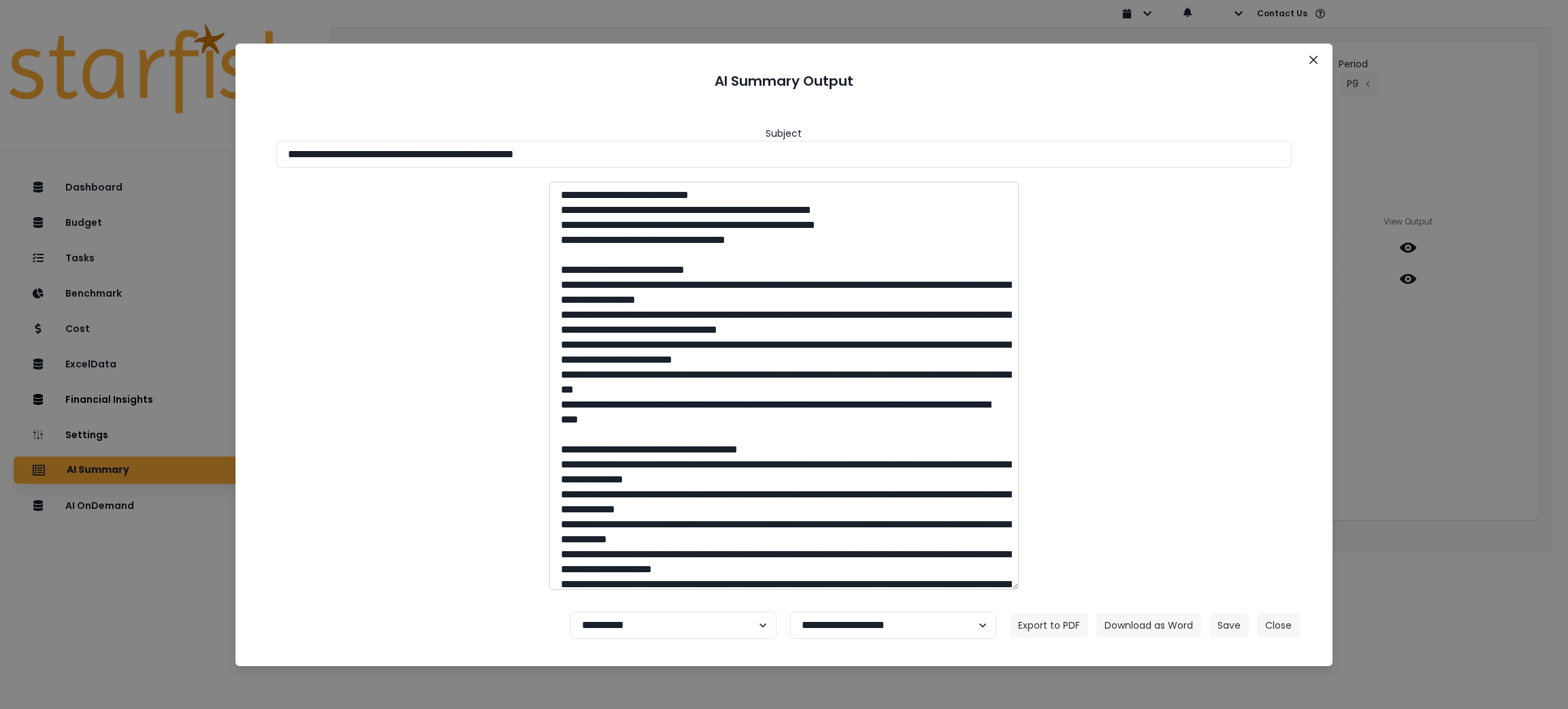
drag, startPoint x: 733, startPoint y: 266, endPoint x: 584, endPoint y: 271, distance: 149.1
click at [584, 271] on textarea at bounding box center [783, 386] width 470 height 408
drag, startPoint x: 808, startPoint y: 447, endPoint x: 586, endPoint y: 447, distance: 222.0
click at [586, 447] on textarea at bounding box center [783, 386] width 470 height 408
click at [1289, 631] on button "Close" at bounding box center [1278, 624] width 43 height 24
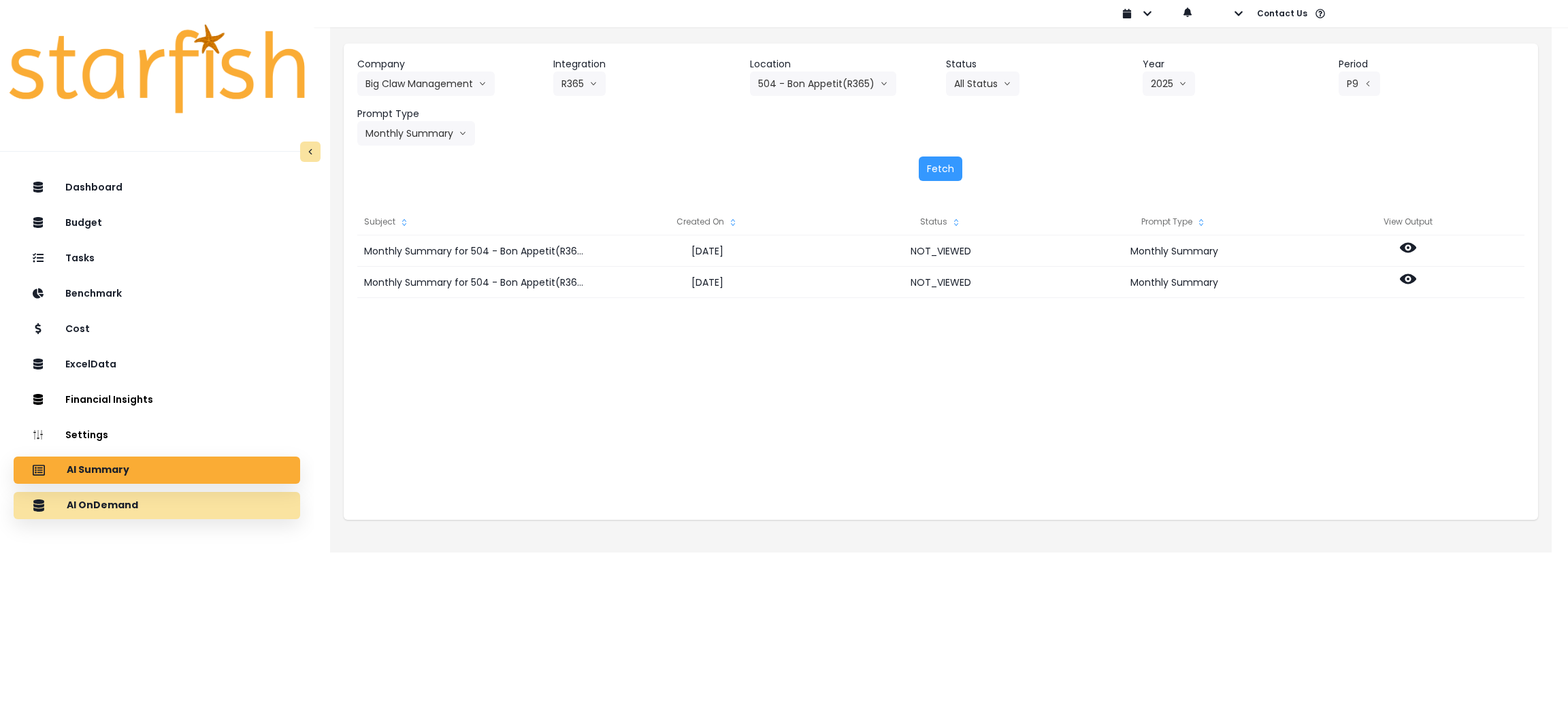
click at [145, 513] on div "AI OnDemand" at bounding box center [156, 505] width 265 height 29
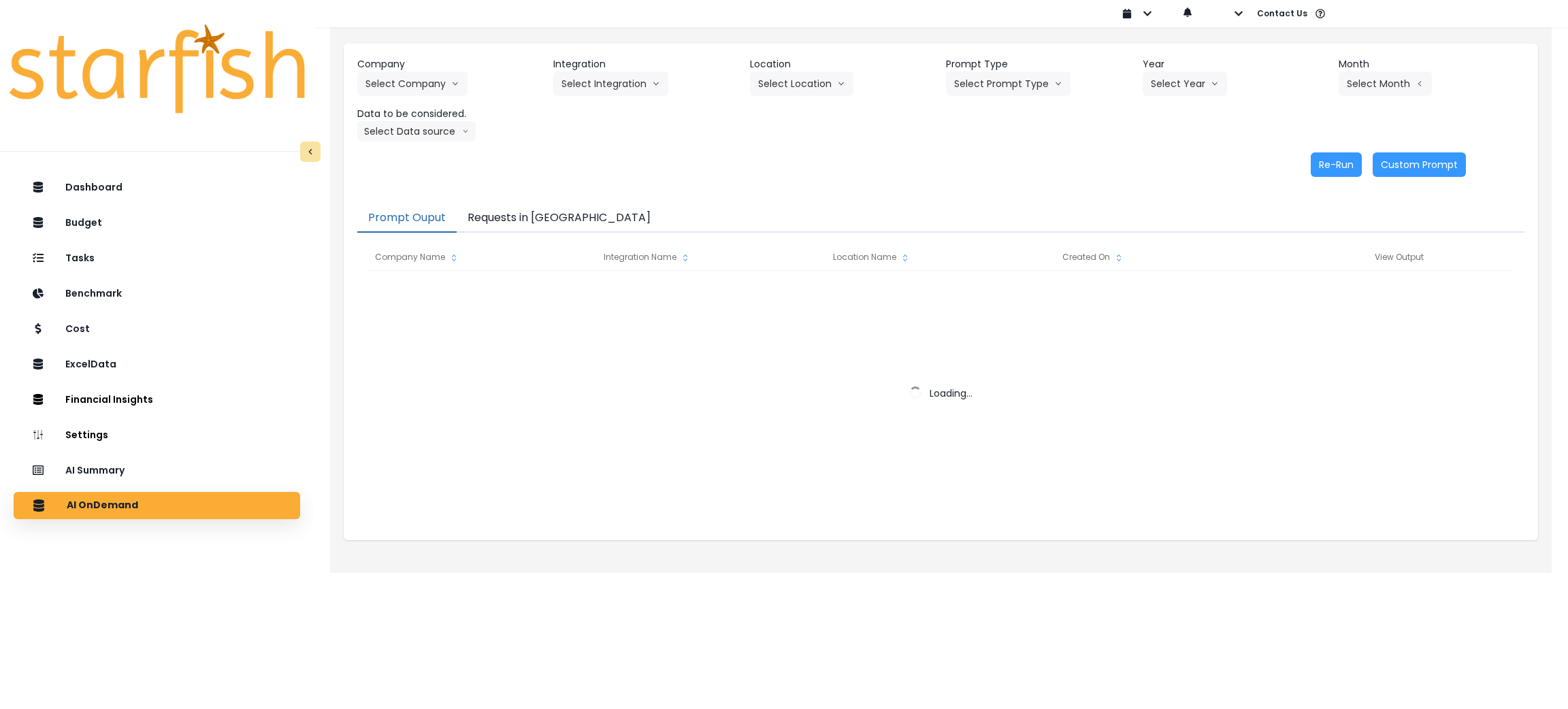
click at [529, 215] on button "Requests in [GEOGRAPHIC_DATA]" at bounding box center [559, 218] width 205 height 29
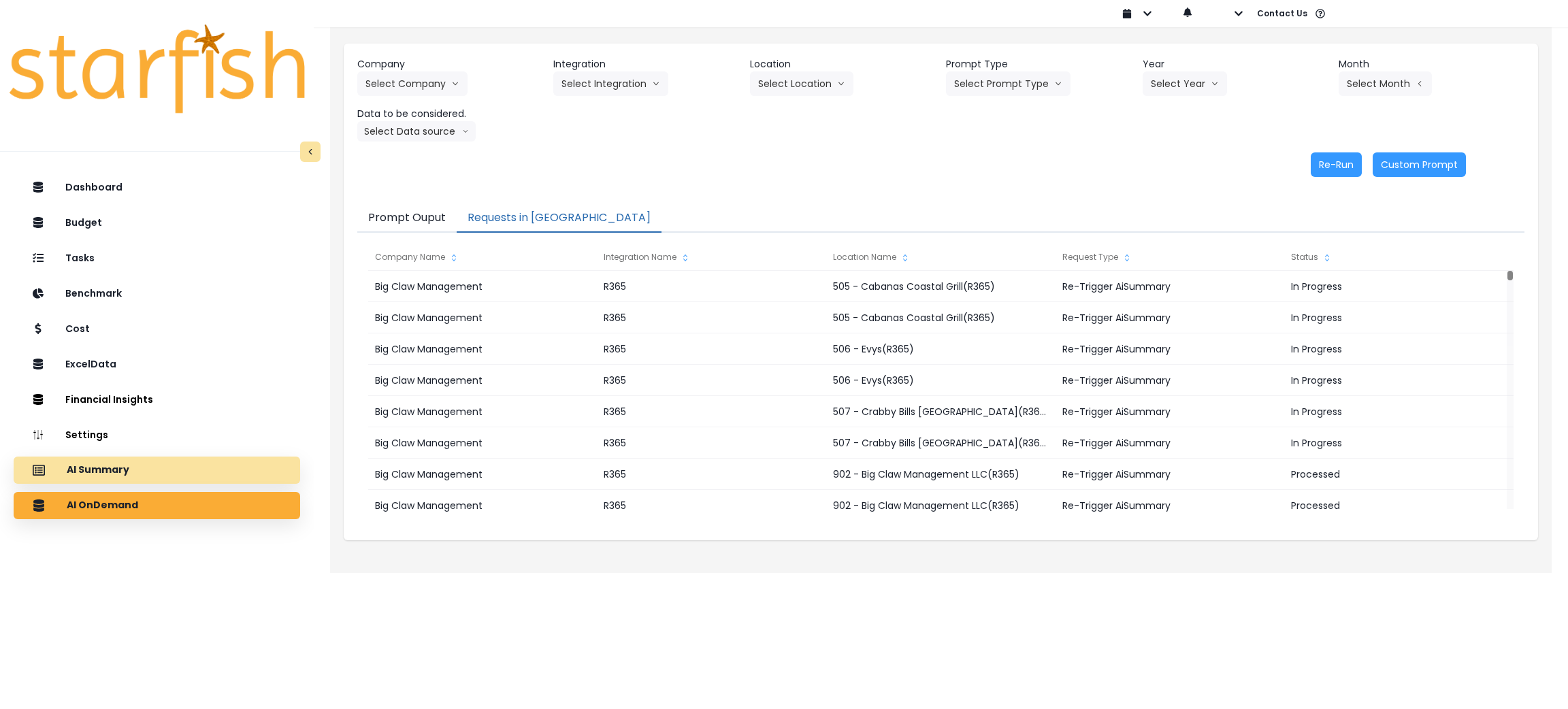
click at [132, 472] on div "AI Summary" at bounding box center [156, 470] width 265 height 29
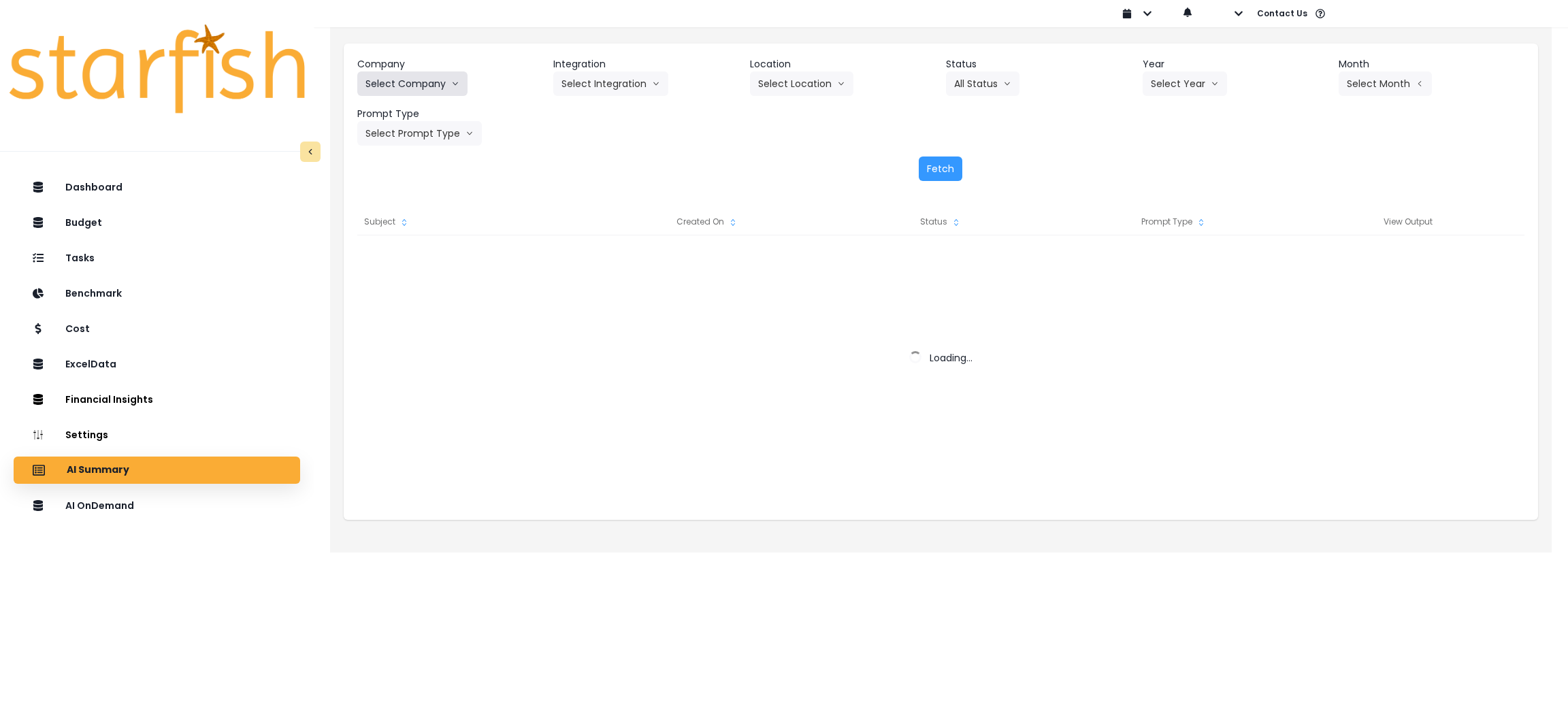
click at [453, 73] on button "Select Company" at bounding box center [412, 83] width 110 height 24
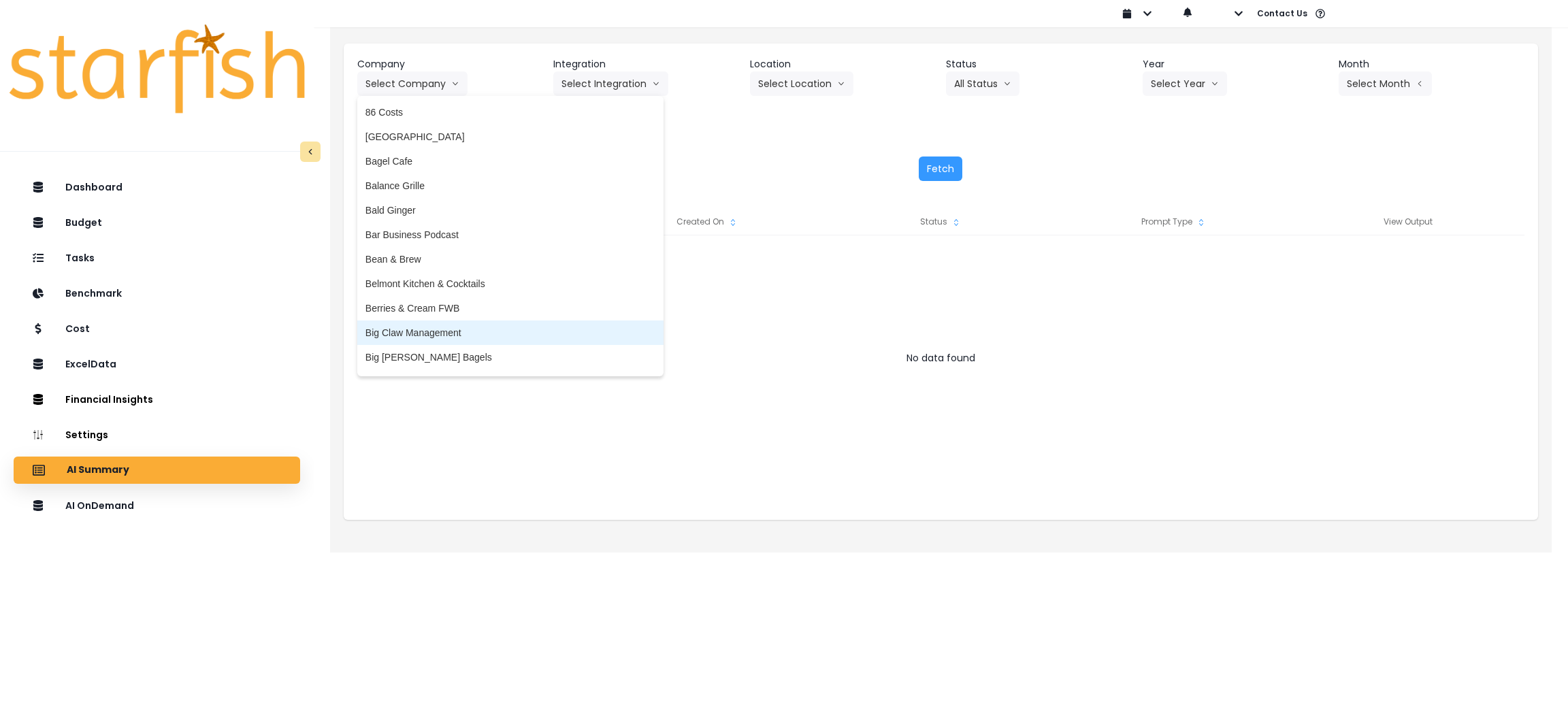
click at [431, 326] on span "Big Claw Management" at bounding box center [510, 332] width 290 height 13
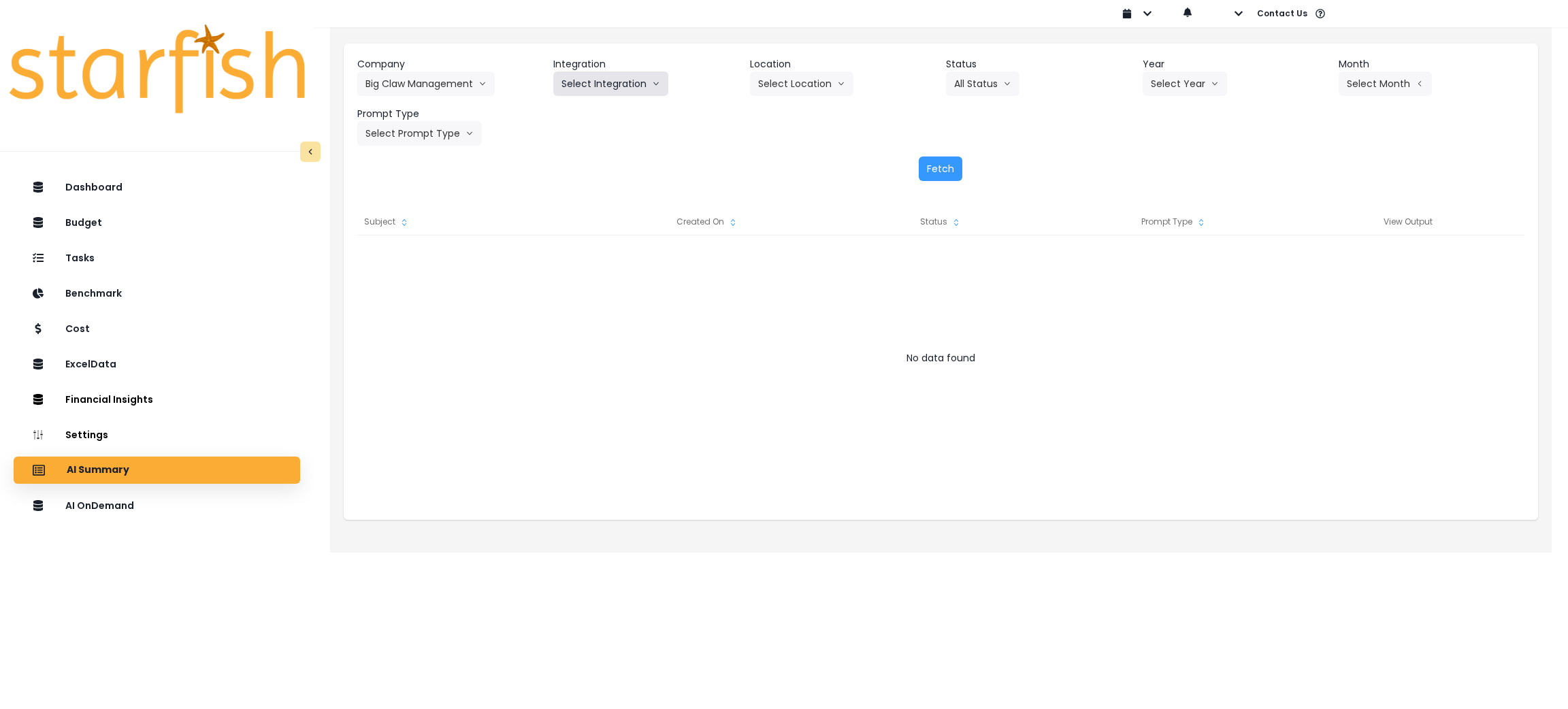
click at [633, 86] on button "Select Integration" at bounding box center [610, 83] width 115 height 24
click at [572, 108] on span "R365" at bounding box center [572, 111] width 22 height 13
click at [794, 77] on button "Select Location" at bounding box center [802, 83] width 103 height 24
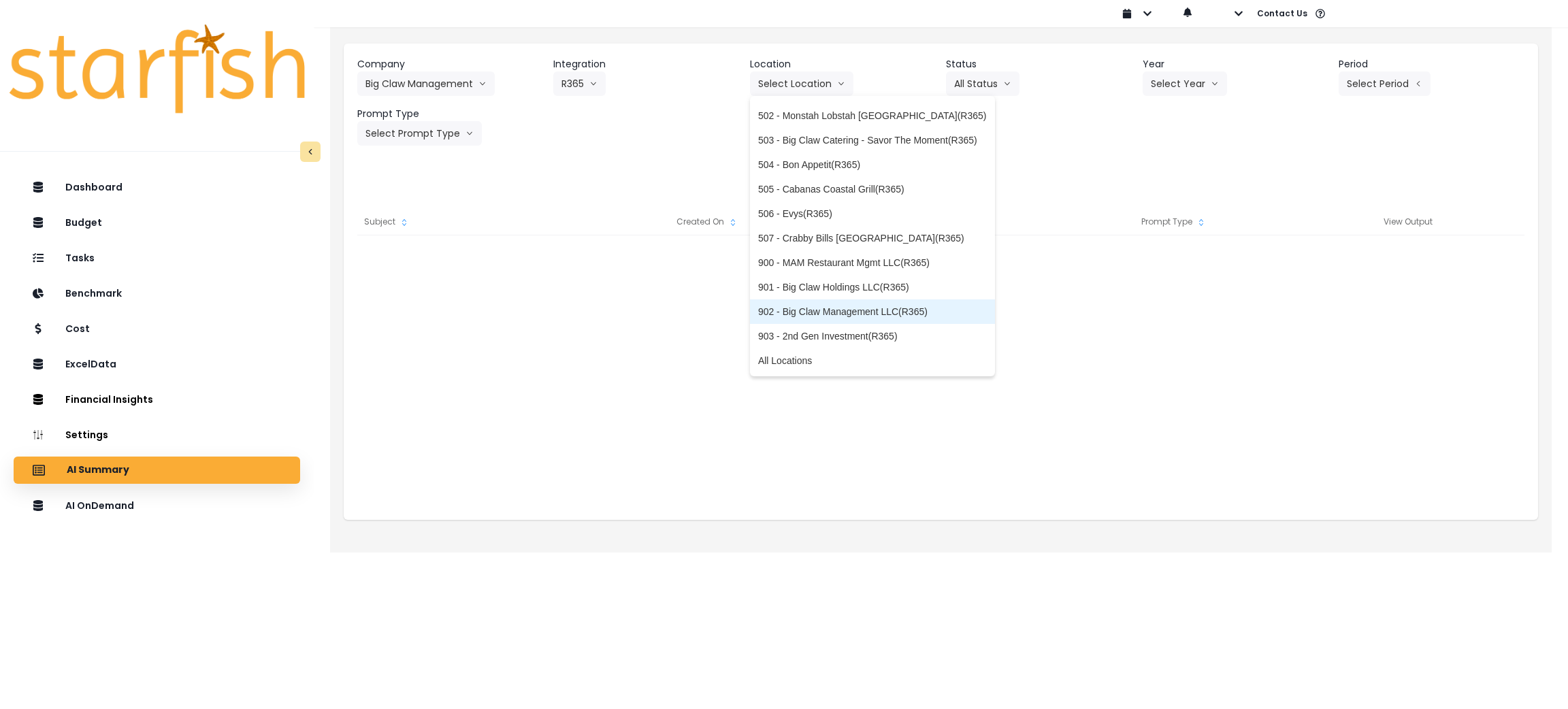
click at [796, 312] on span "902 - Big Claw Management LLC(R365)" at bounding box center [872, 311] width 229 height 13
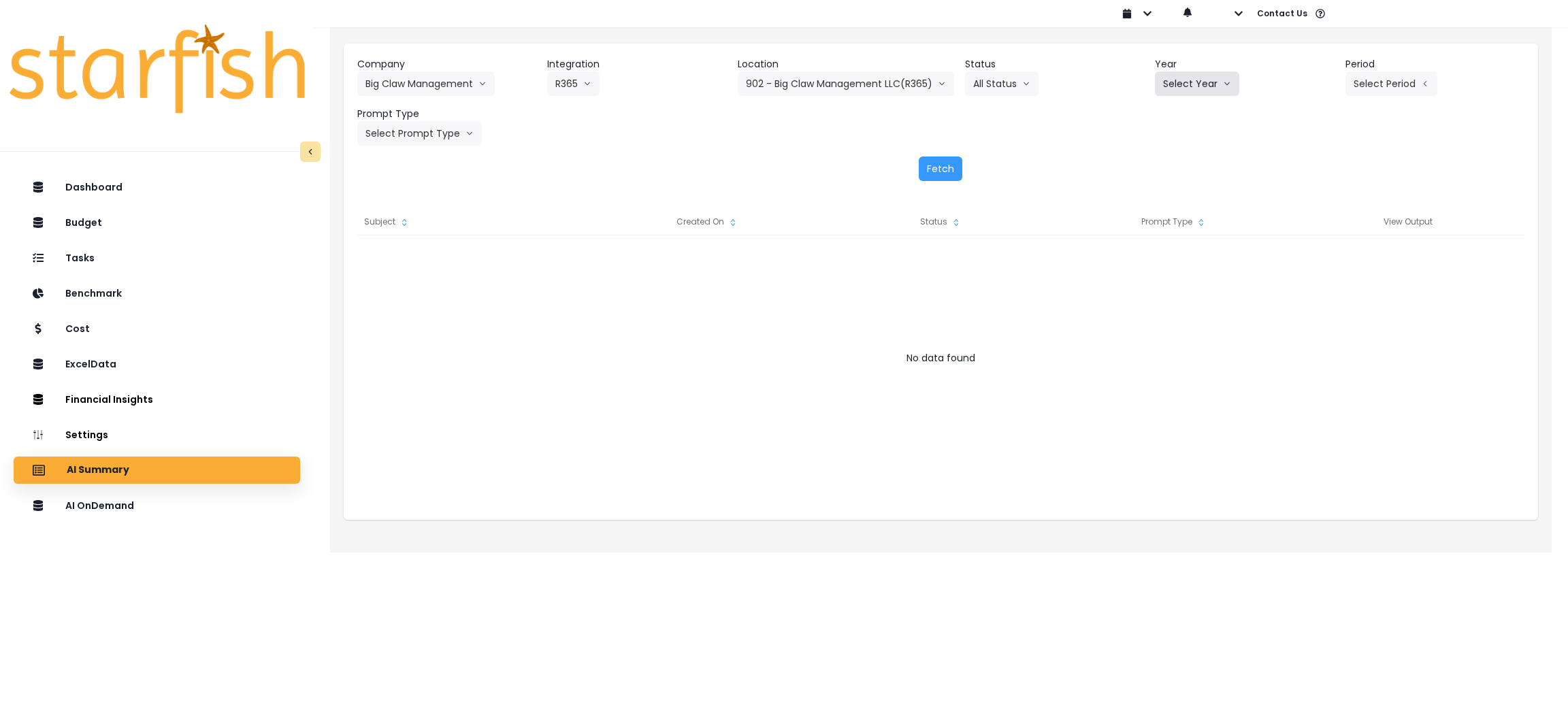
click at [1185, 79] on button "Select Year" at bounding box center [1196, 83] width 85 height 24
click at [1170, 161] on span "2025" at bounding box center [1173, 160] width 21 height 13
click at [1412, 84] on button "Select Period" at bounding box center [1391, 83] width 92 height 24
click at [1313, 291] on li "P9" at bounding box center [1328, 283] width 33 height 24
click at [404, 134] on button "Select Prompt Type" at bounding box center [420, 133] width 125 height 24
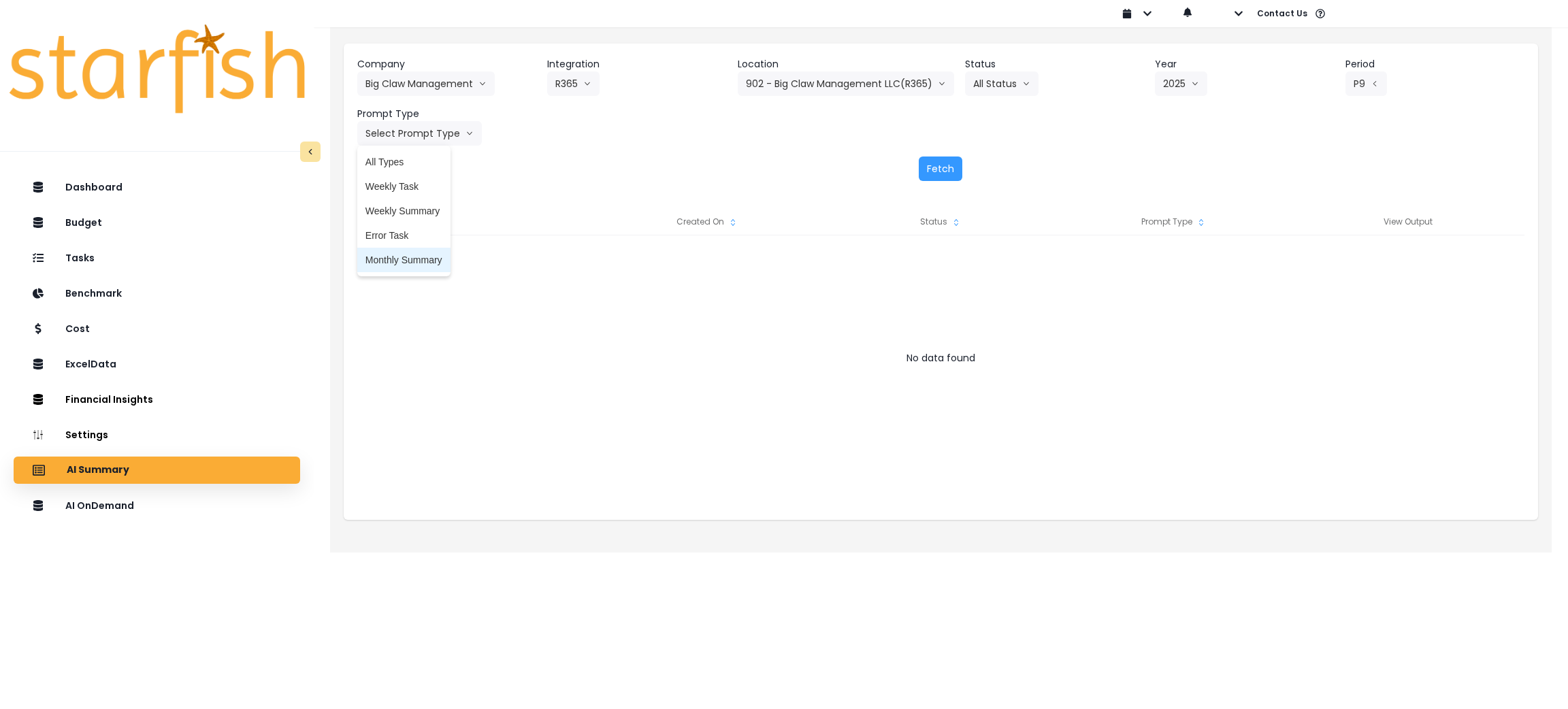
click at [403, 265] on span "Monthly Summary" at bounding box center [404, 259] width 77 height 13
click at [954, 167] on button "Fetch" at bounding box center [940, 168] width 44 height 24
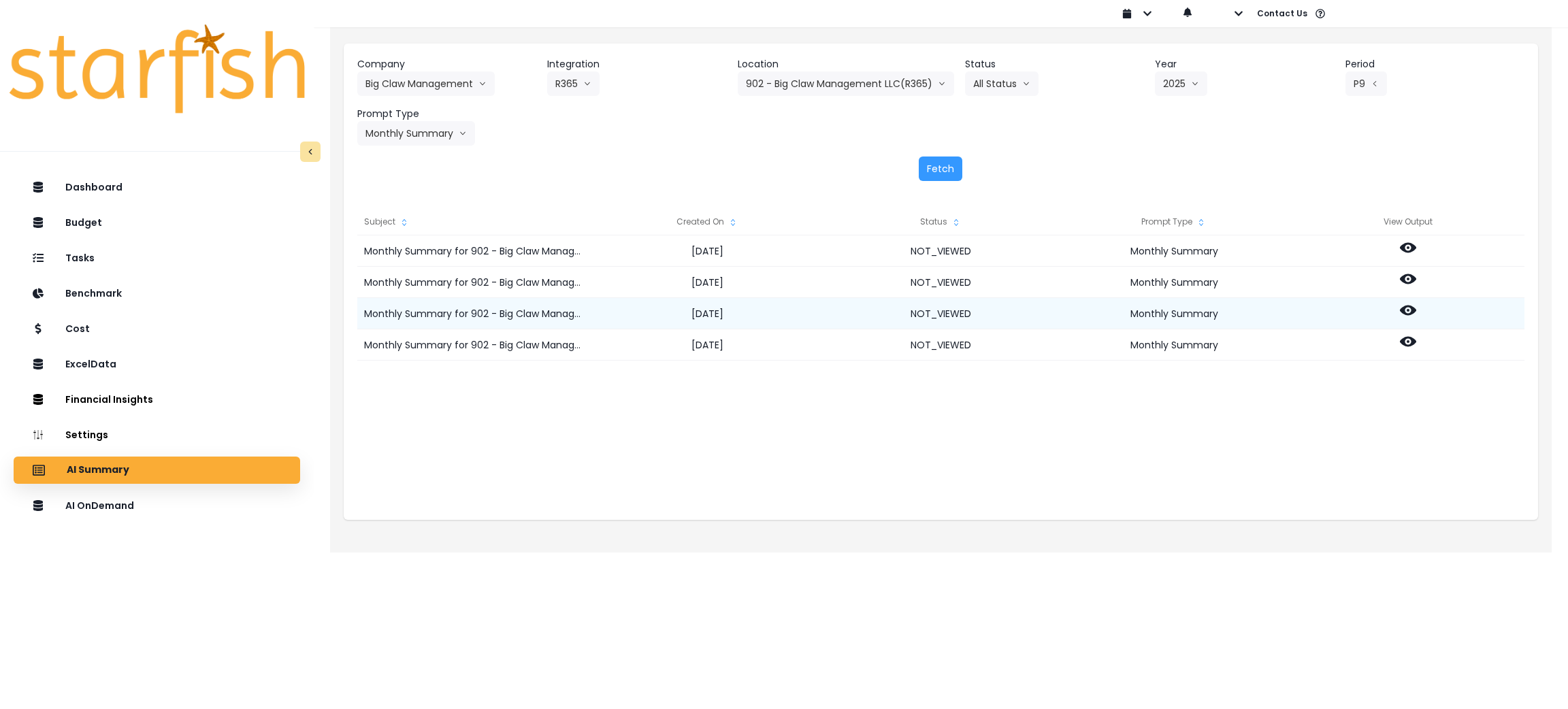
click at [1402, 304] on icon at bounding box center [1408, 310] width 16 height 16
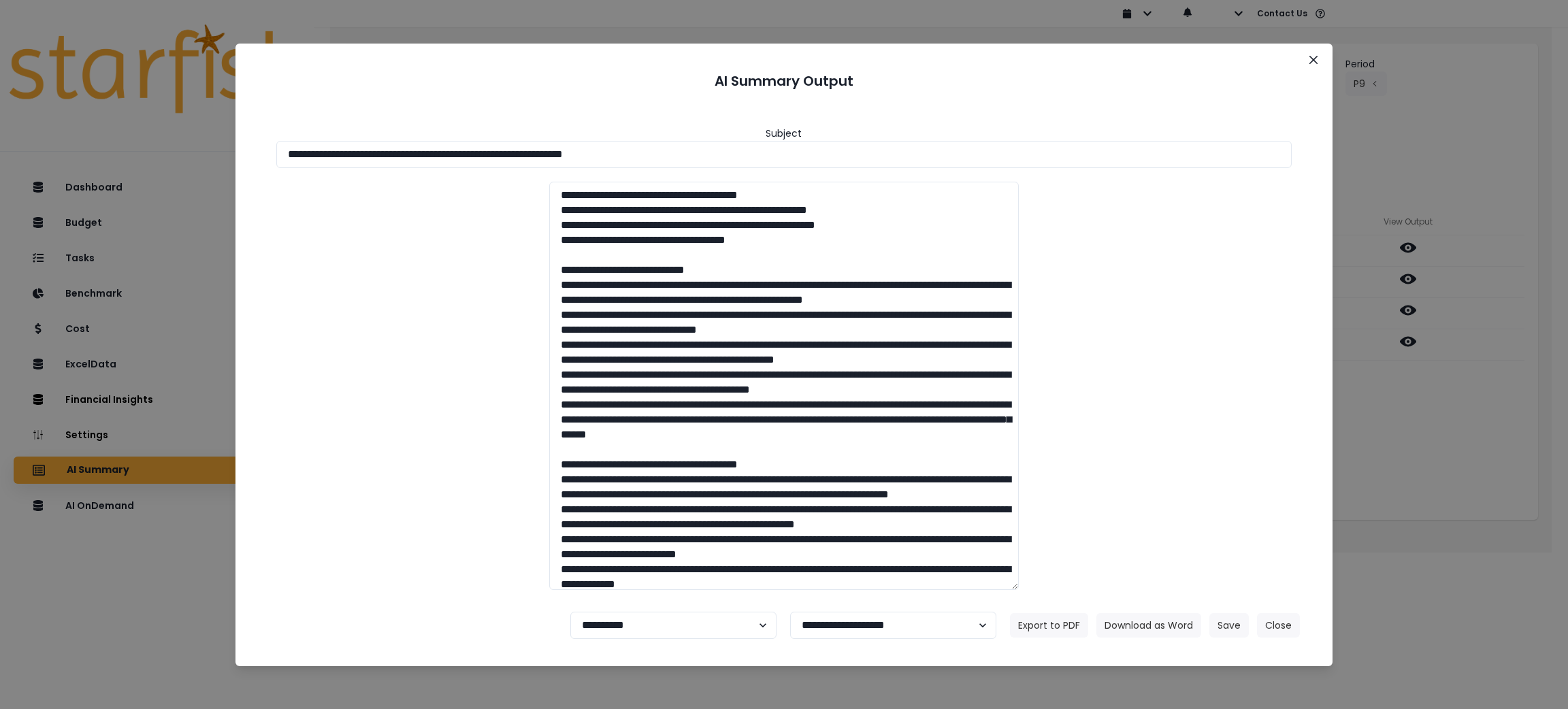
click at [1402, 463] on div "**********" at bounding box center [784, 354] width 1568 height 709
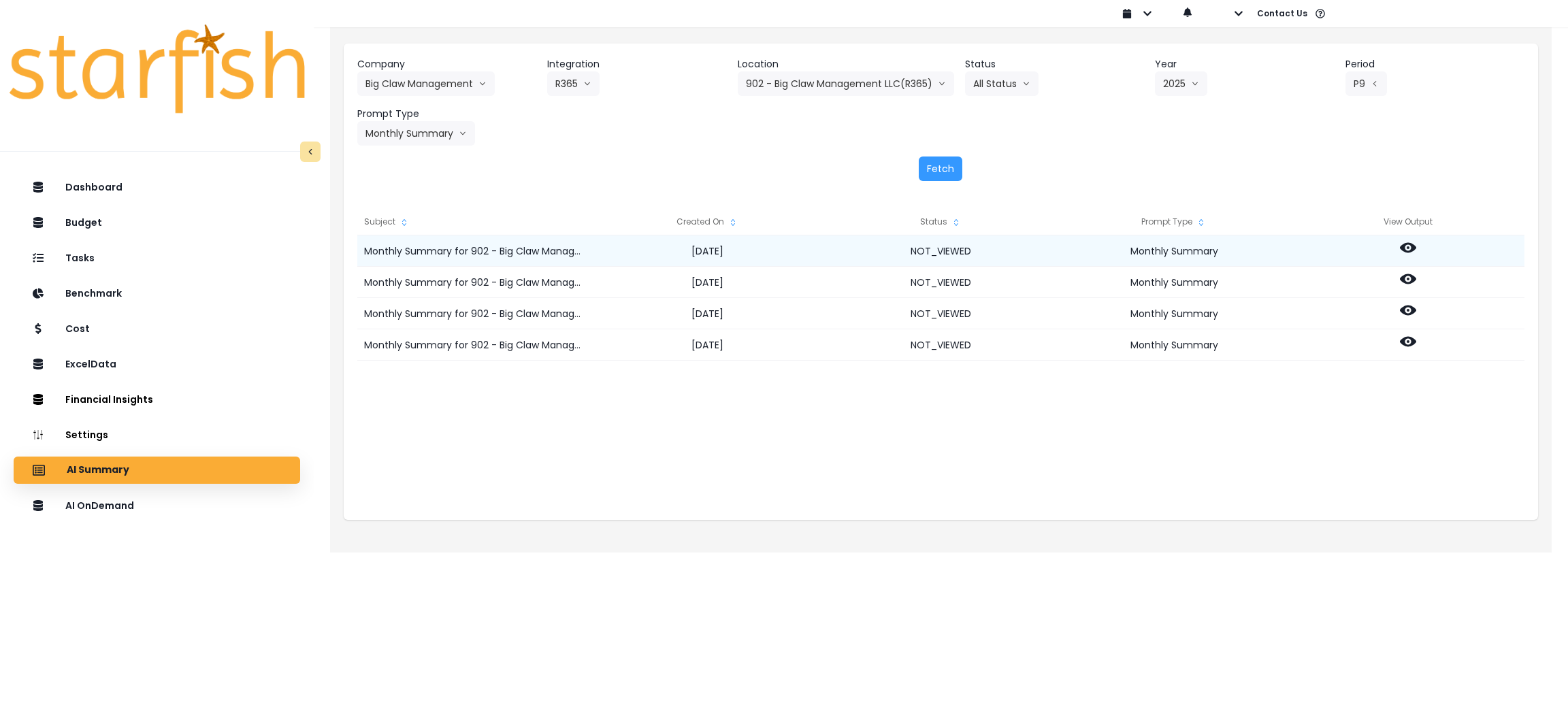
click at [1405, 243] on icon at bounding box center [1408, 248] width 16 height 10
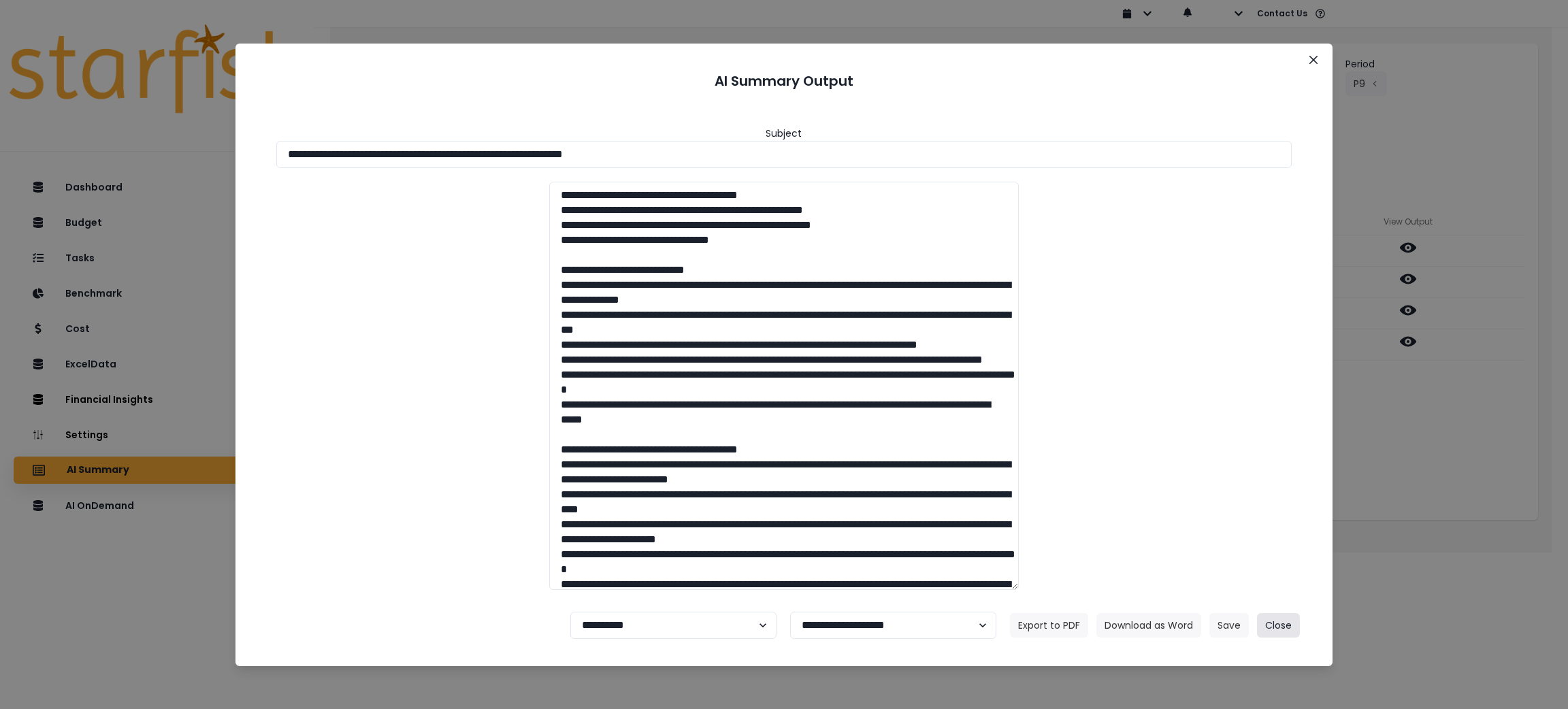
click at [1288, 623] on button "Close" at bounding box center [1278, 624] width 43 height 24
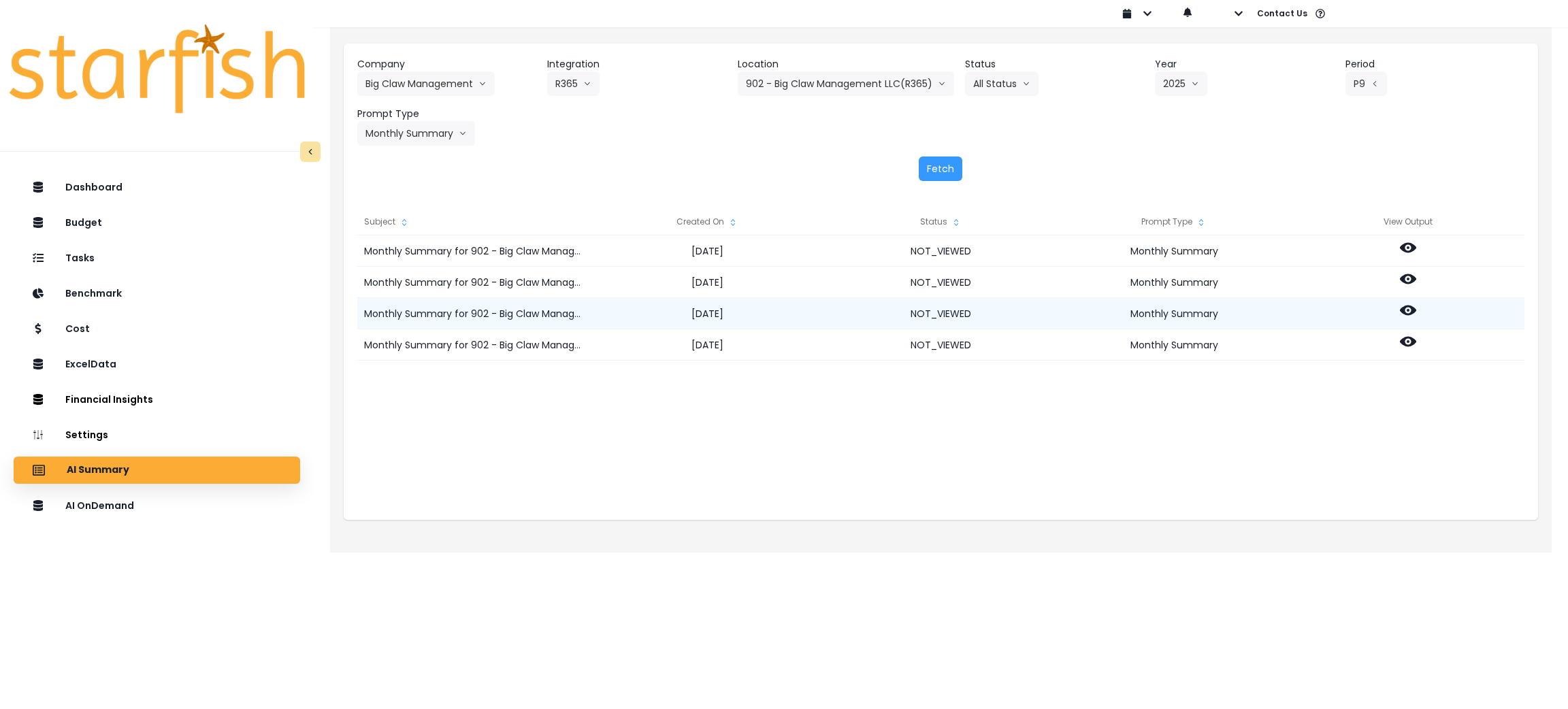
click at [1411, 306] on icon at bounding box center [1408, 310] width 16 height 10
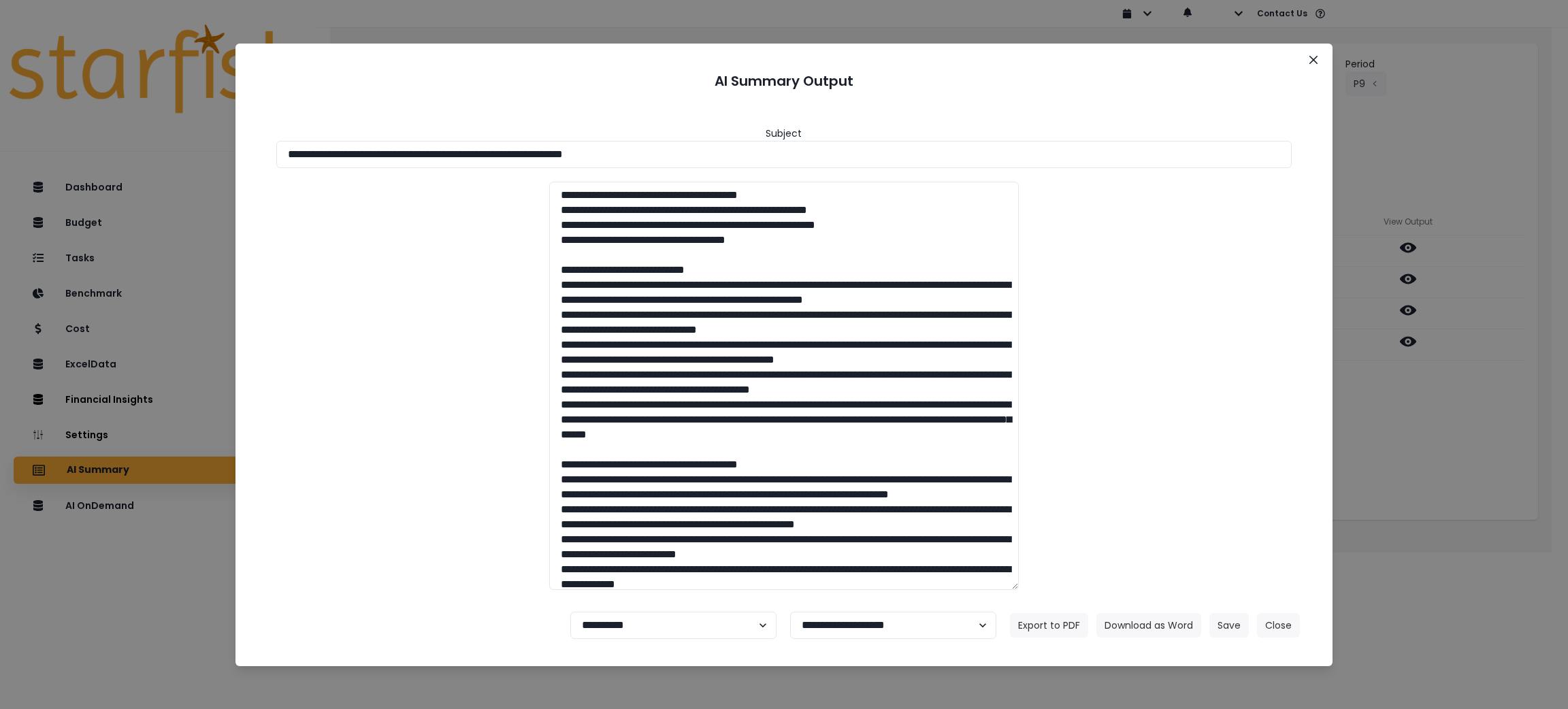
drag, startPoint x: 722, startPoint y: 153, endPoint x: 0, endPoint y: 146, distance: 722.0
click at [0, 146] on div "**********" at bounding box center [784, 354] width 1568 height 709
click at [1139, 621] on button "Download as Word" at bounding box center [1149, 624] width 105 height 24
drag, startPoint x: 1522, startPoint y: 489, endPoint x: 1513, endPoint y: 459, distance: 31.3
click at [1522, 489] on div "**********" at bounding box center [784, 354] width 1568 height 709
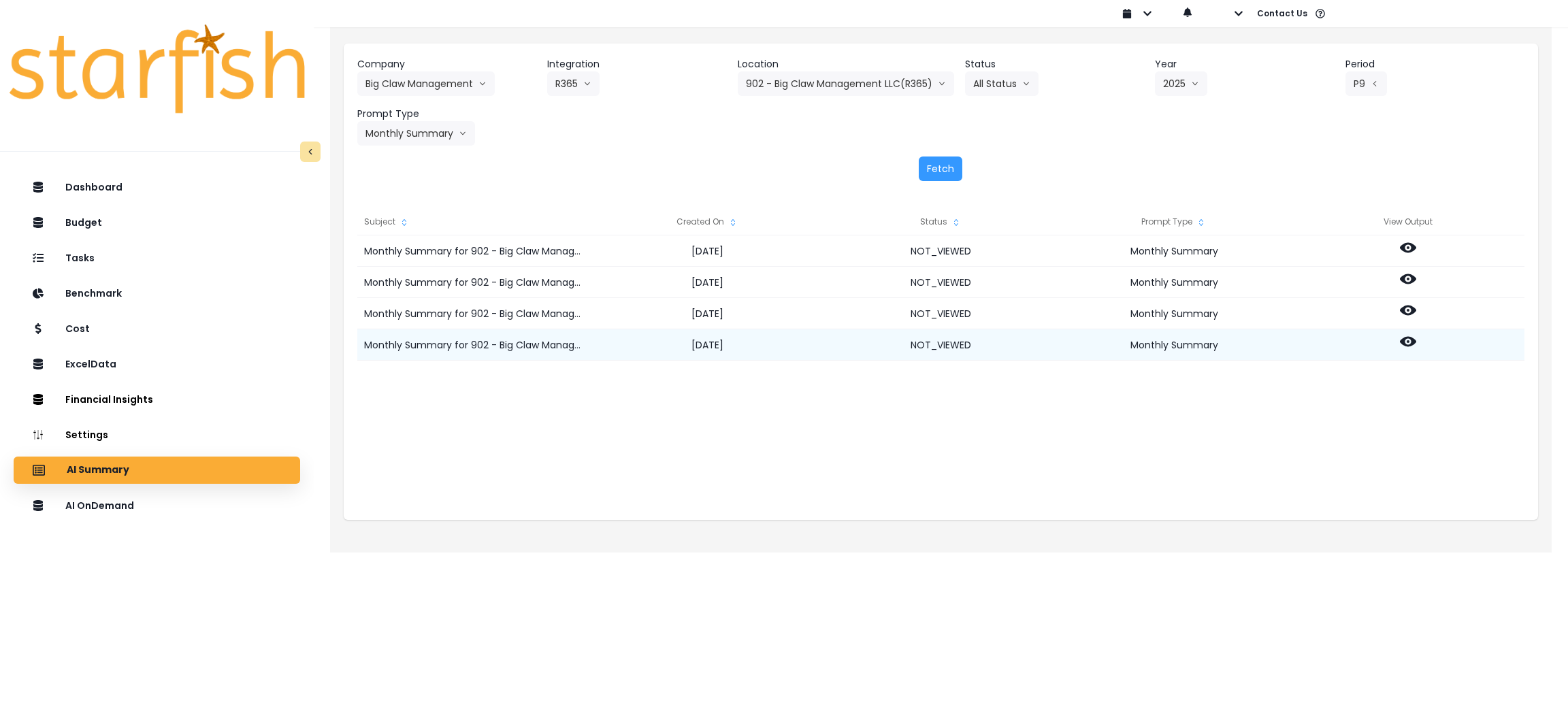
click at [1407, 341] on circle at bounding box center [1408, 341] width 3 height 3
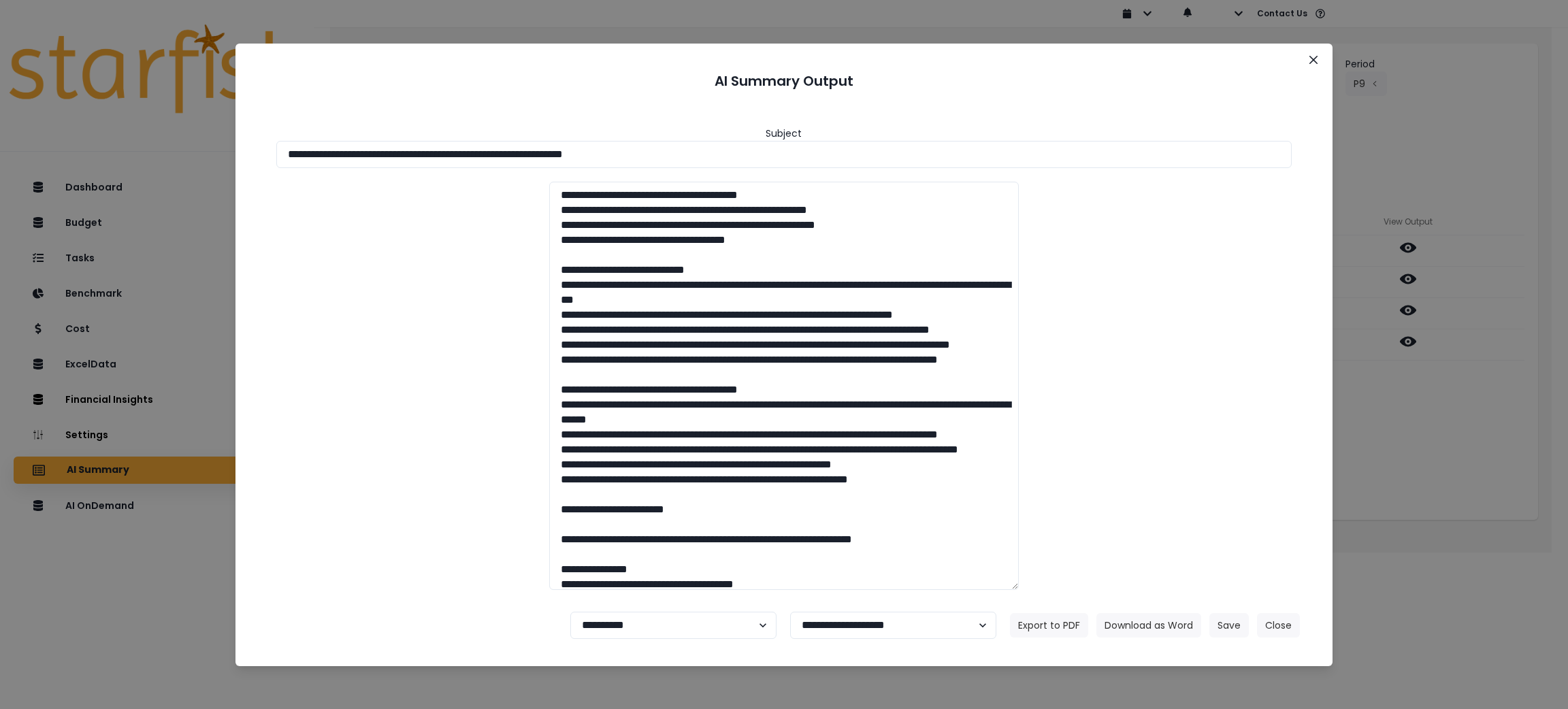
drag, startPoint x: 714, startPoint y: 157, endPoint x: 0, endPoint y: 94, distance: 716.8
click at [0, 94] on div "**********" at bounding box center [784, 354] width 1568 height 709
click at [1146, 615] on button "Download as Word" at bounding box center [1149, 624] width 105 height 24
click at [1277, 620] on button "Close" at bounding box center [1278, 624] width 43 height 24
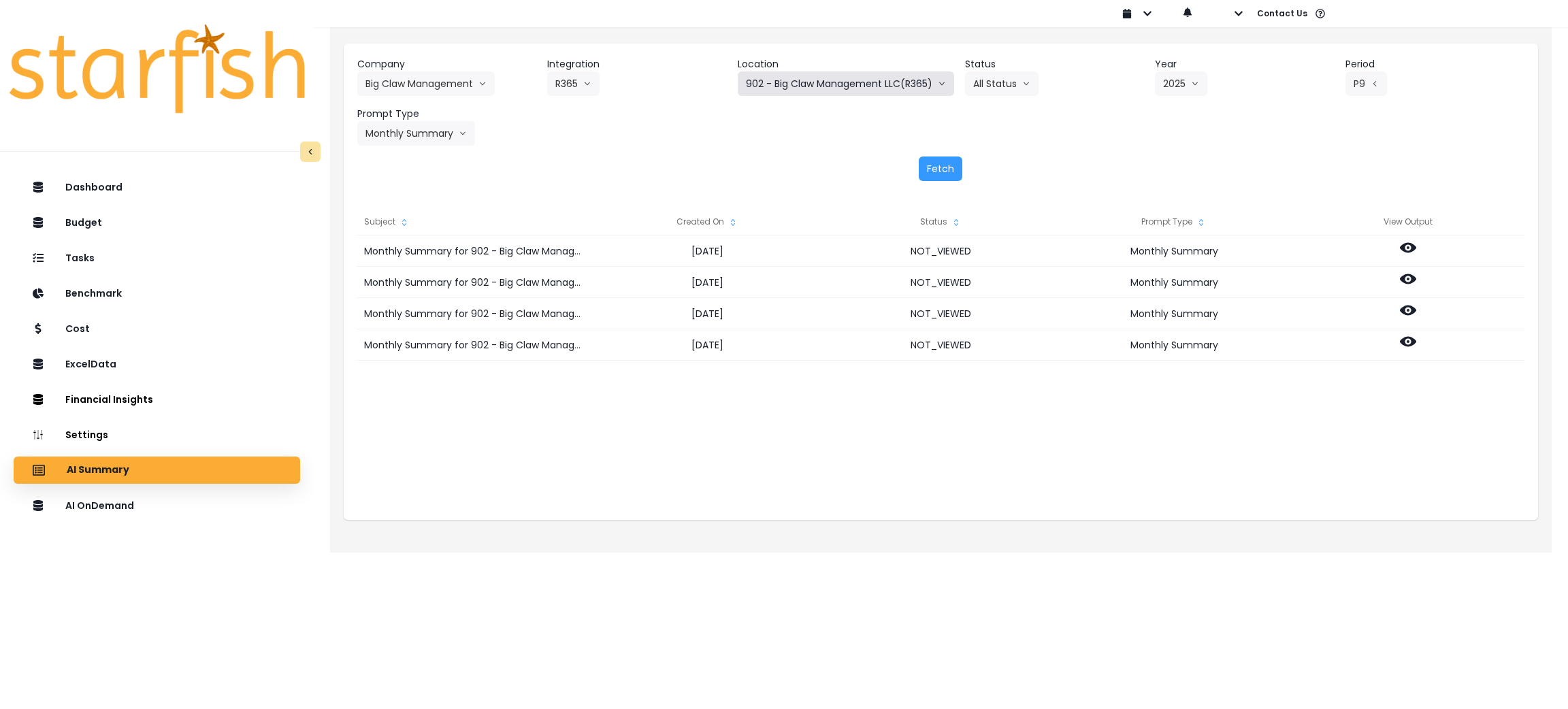
click at [826, 79] on button "902 - Big Claw Management LLC(R365)" at bounding box center [845, 83] width 216 height 24
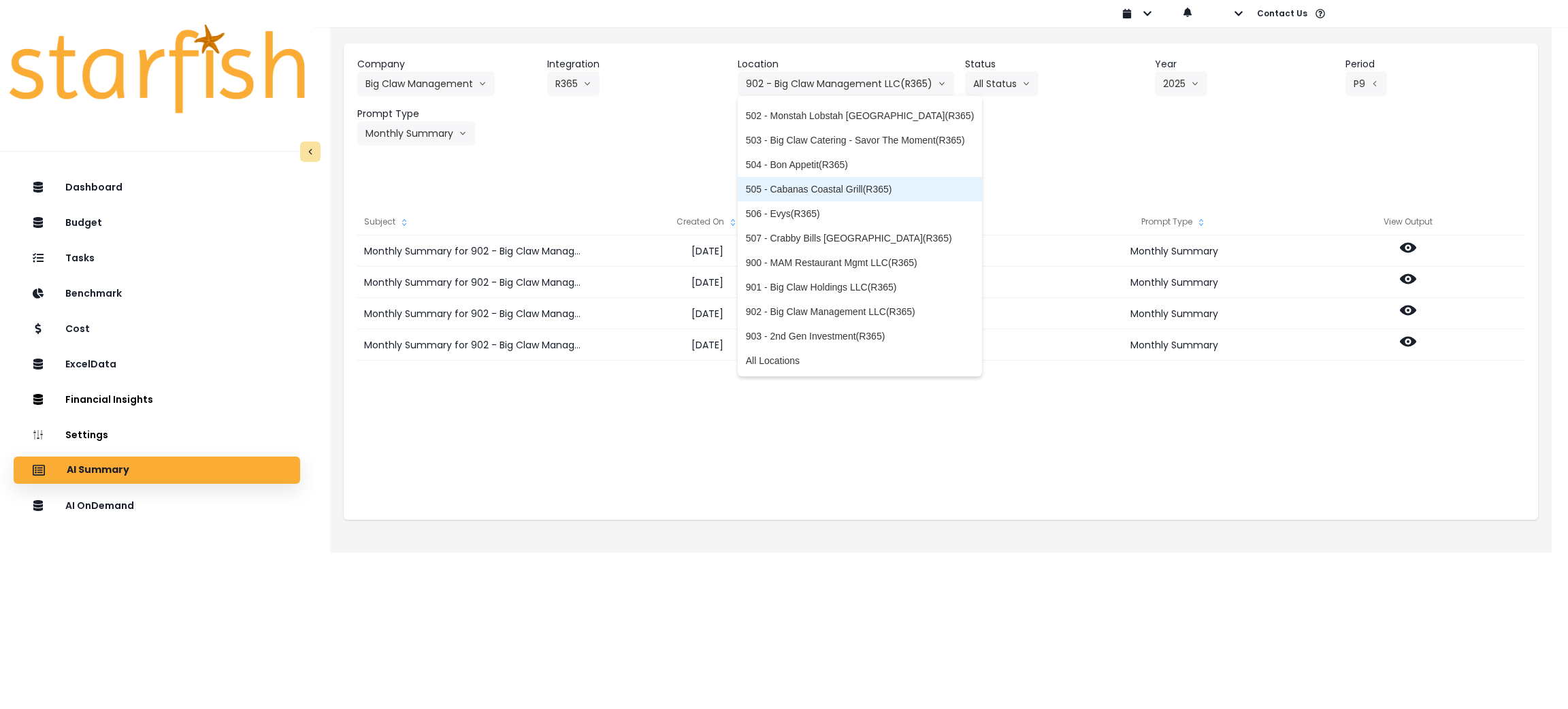
click at [805, 188] on span "505 - Cabanas Coastal Grill(R365)" at bounding box center [860, 189] width 229 height 13
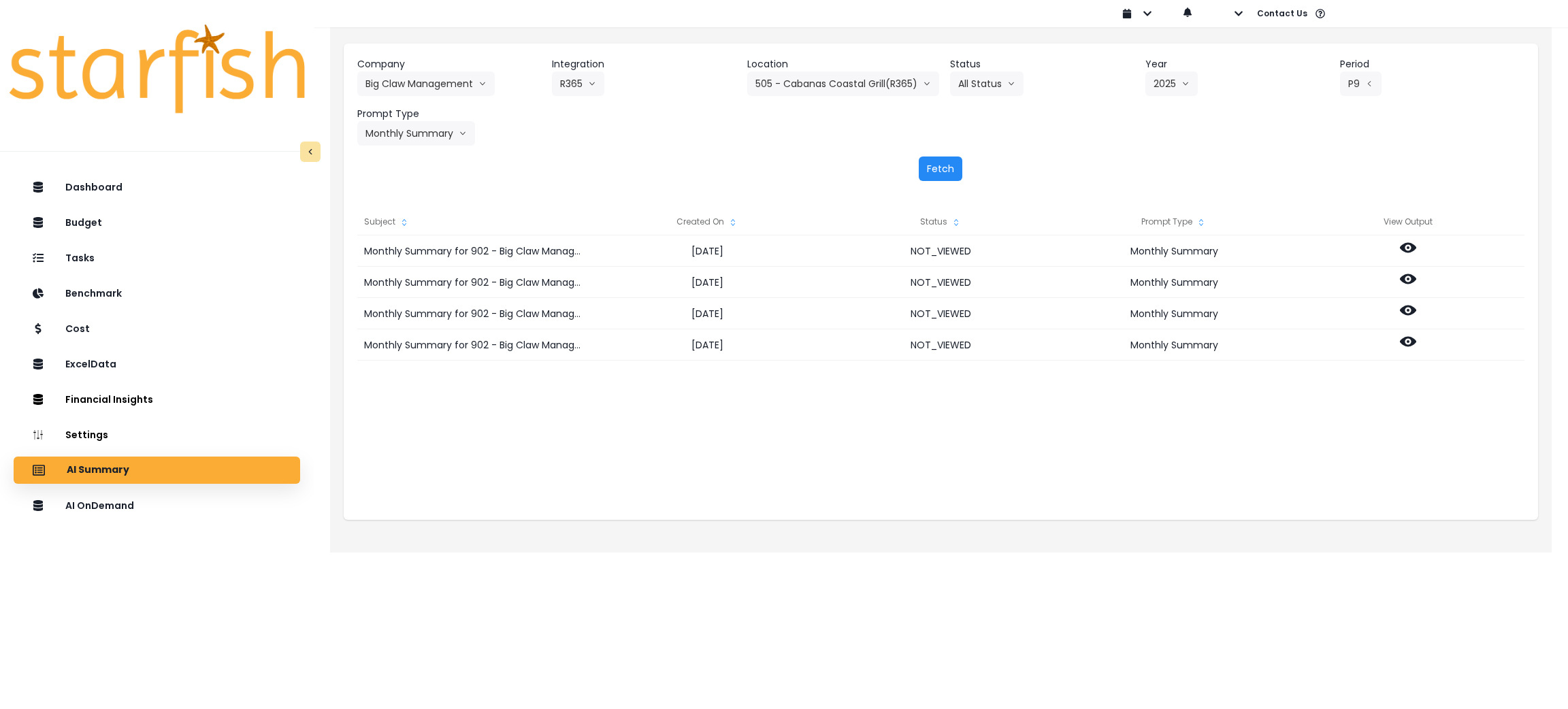
click at [946, 173] on button "Fetch" at bounding box center [940, 168] width 44 height 24
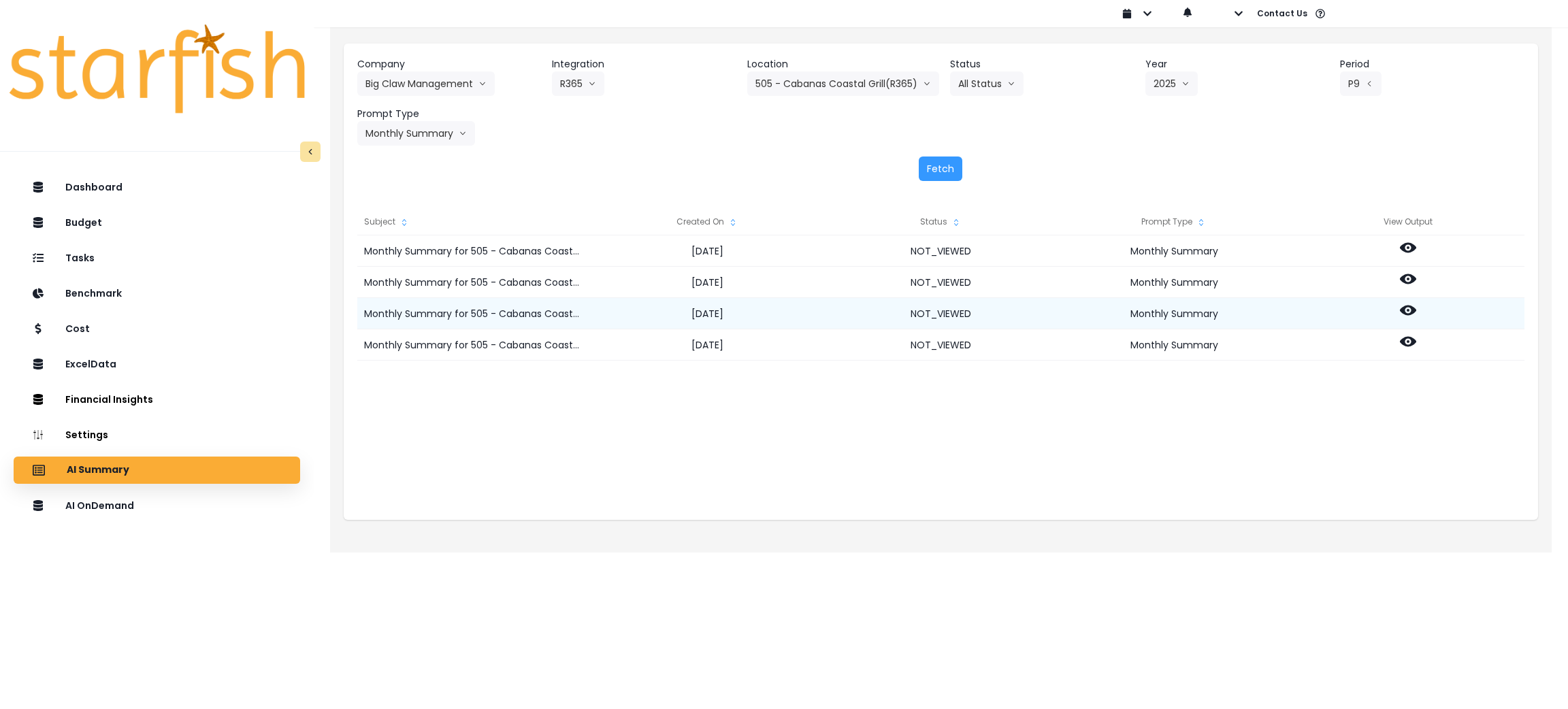
click at [1403, 313] on icon at bounding box center [1408, 310] width 16 height 10
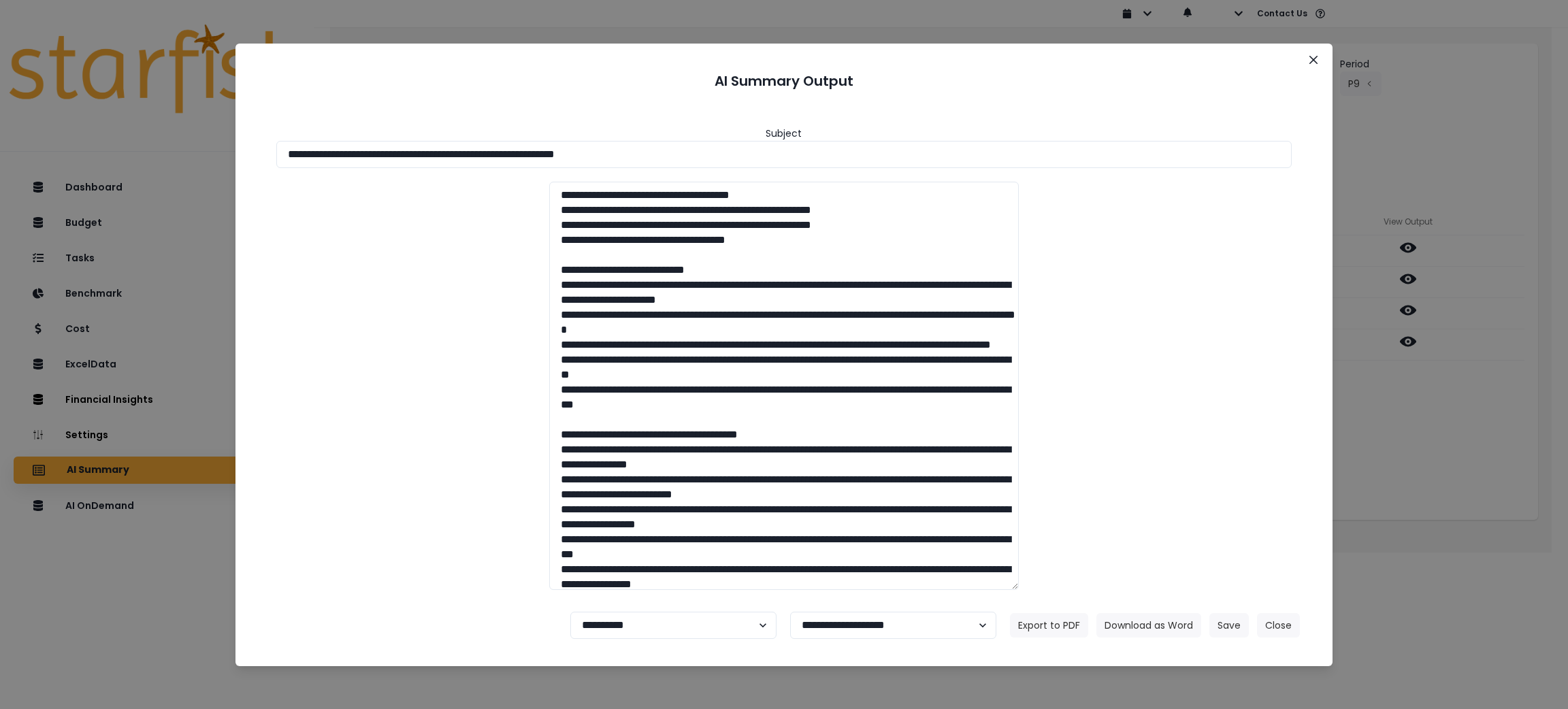
drag, startPoint x: 707, startPoint y: 145, endPoint x: 0, endPoint y: 67, distance: 711.3
click at [0, 67] on div "**********" at bounding box center [784, 354] width 1568 height 709
click at [1177, 621] on button "Download as Word" at bounding box center [1149, 624] width 105 height 24
click at [1275, 624] on button "Close" at bounding box center [1278, 624] width 43 height 24
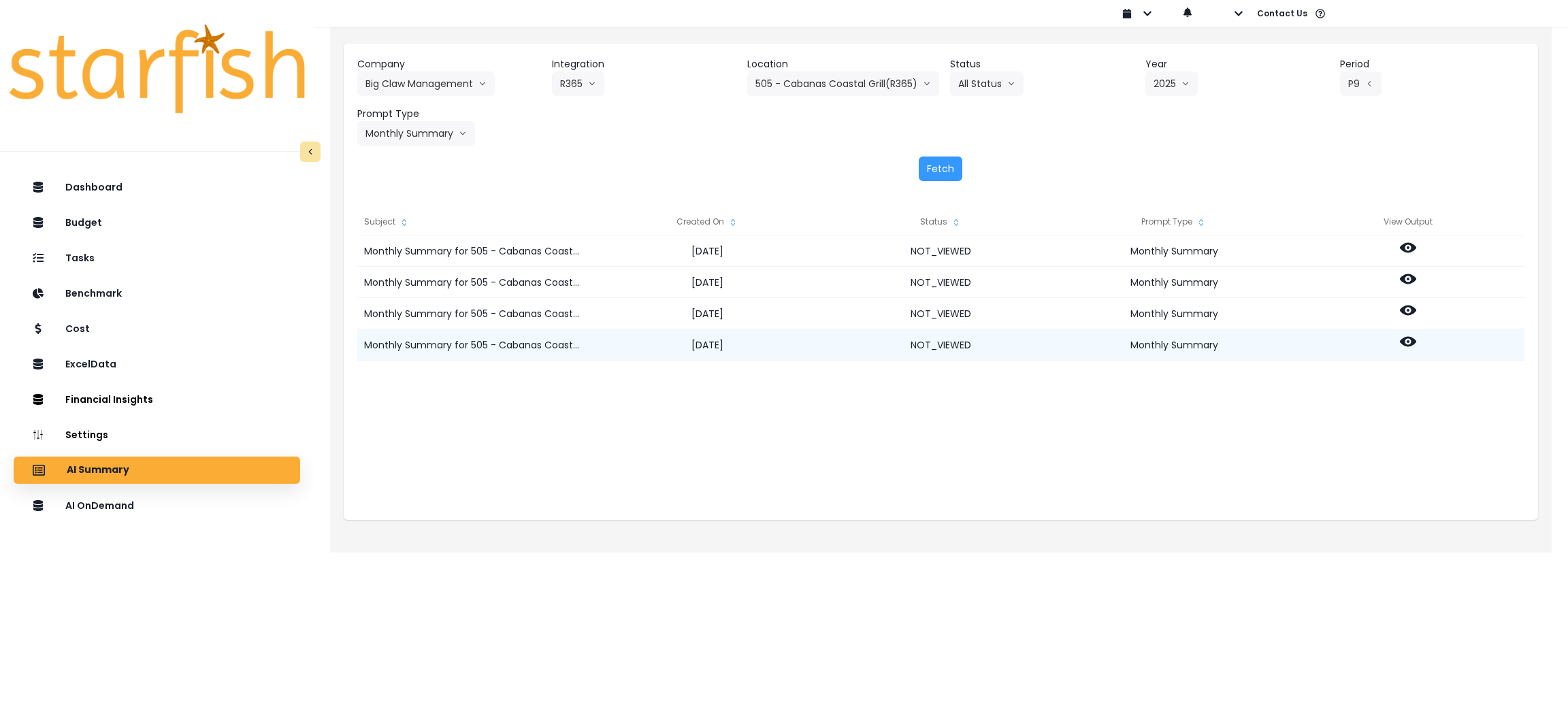
click at [1408, 343] on icon at bounding box center [1408, 341] width 16 height 16
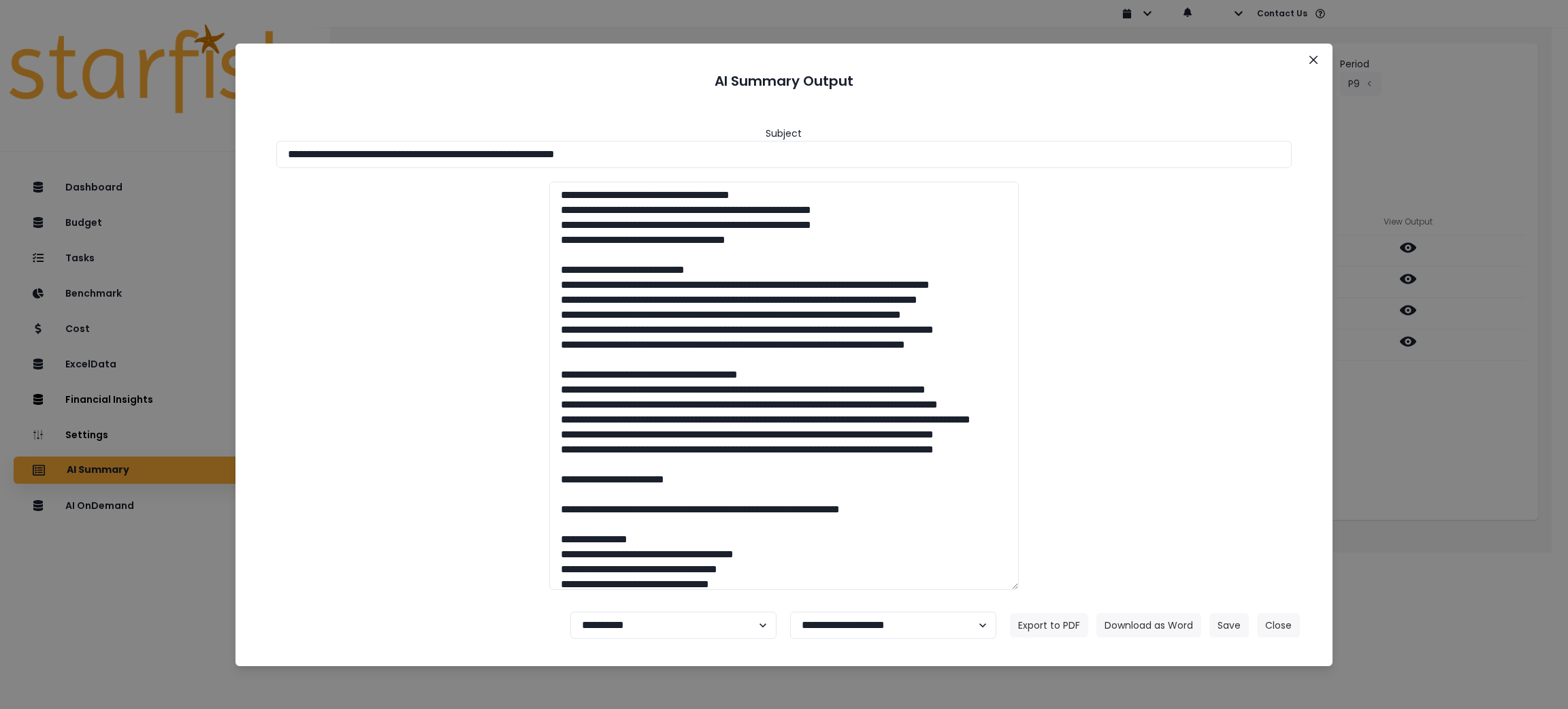
drag, startPoint x: 725, startPoint y: 142, endPoint x: 39, endPoint y: 133, distance: 686.1
click at [39, 133] on div "**********" at bounding box center [784, 354] width 1568 height 709
click at [1133, 630] on button "Download as Word" at bounding box center [1149, 624] width 105 height 24
click at [1278, 626] on button "Close" at bounding box center [1278, 624] width 43 height 24
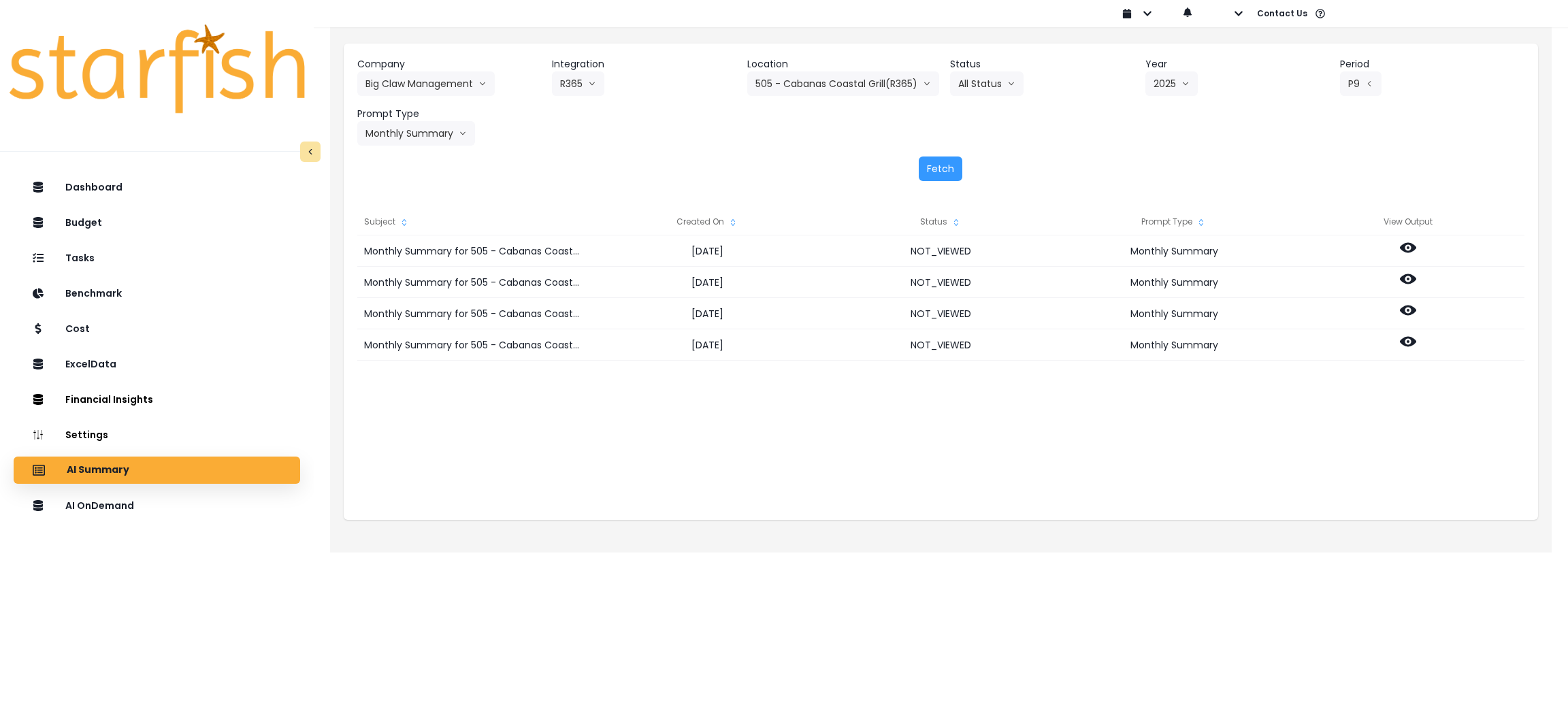
click at [1473, 100] on div "Company Big Claw Management 86 Costs Asti Bagel Cafe Balance Grille Bald Ginger…" at bounding box center [941, 101] width 1167 height 88
click at [667, 139] on div "Company Big Claw Management 86 Costs Asti Bagel Cafe Balance Grille Bald Ginger…" at bounding box center [941, 101] width 1167 height 88
click at [818, 86] on button "505 - Cabanas Coastal Grill(R365)" at bounding box center [843, 83] width 192 height 24
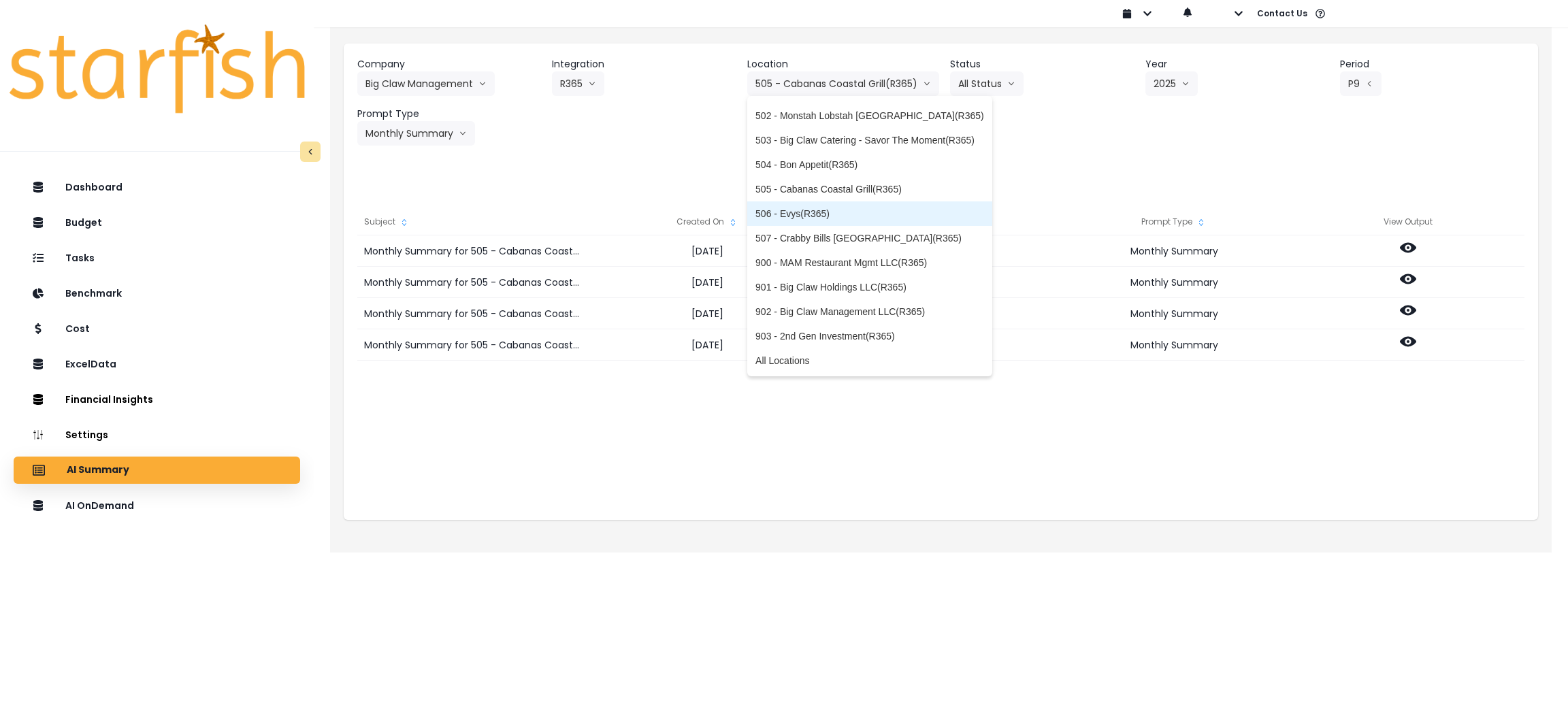
click at [805, 208] on span "506 - Evys(R365)" at bounding box center [870, 213] width 229 height 13
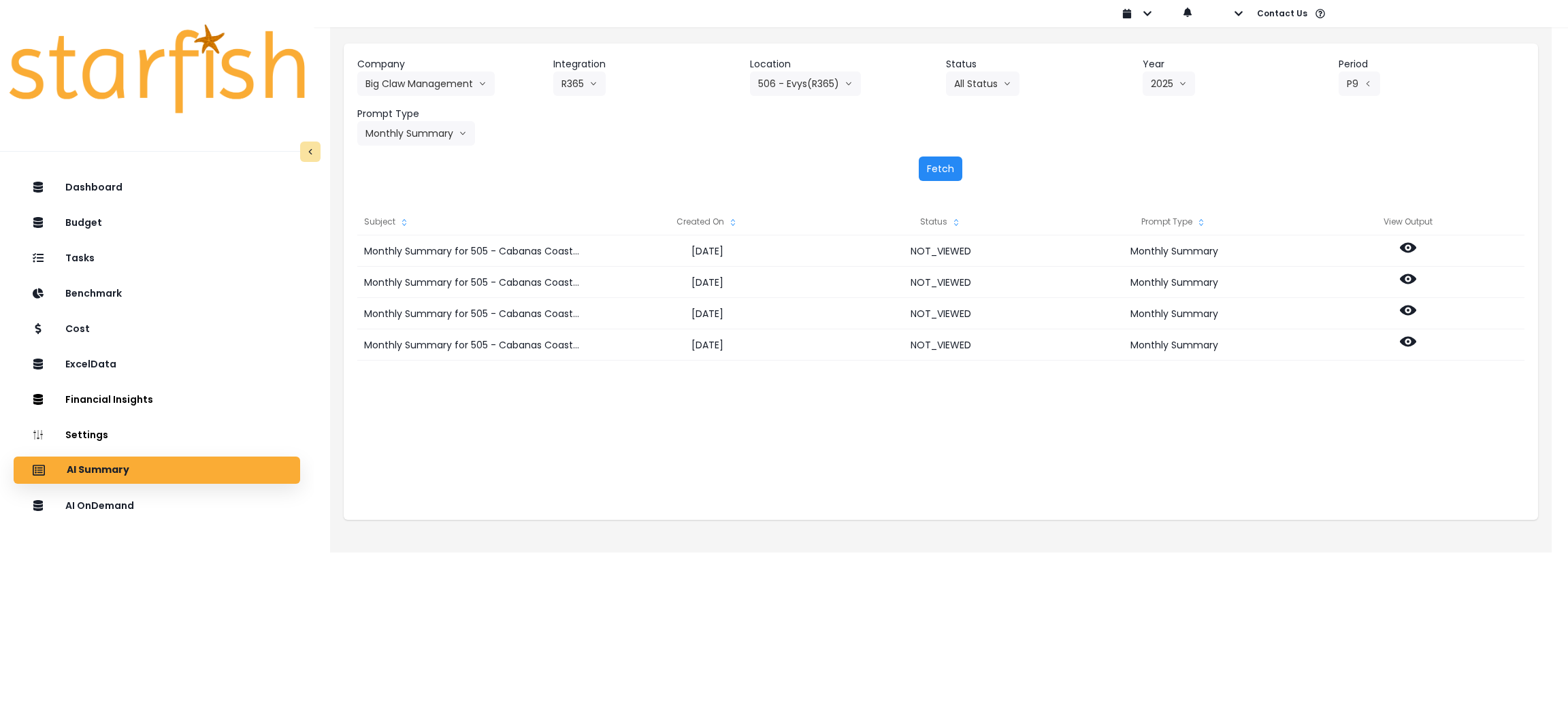
click at [952, 160] on button "Fetch" at bounding box center [940, 168] width 44 height 24
drag, startPoint x: 747, startPoint y: 130, endPoint x: 826, endPoint y: 174, distance: 90.4
click at [747, 130] on div "Company Big Claw Management 86 Costs Asti Bagel Cafe Balance Grille Bald Ginger…" at bounding box center [941, 101] width 1167 height 88
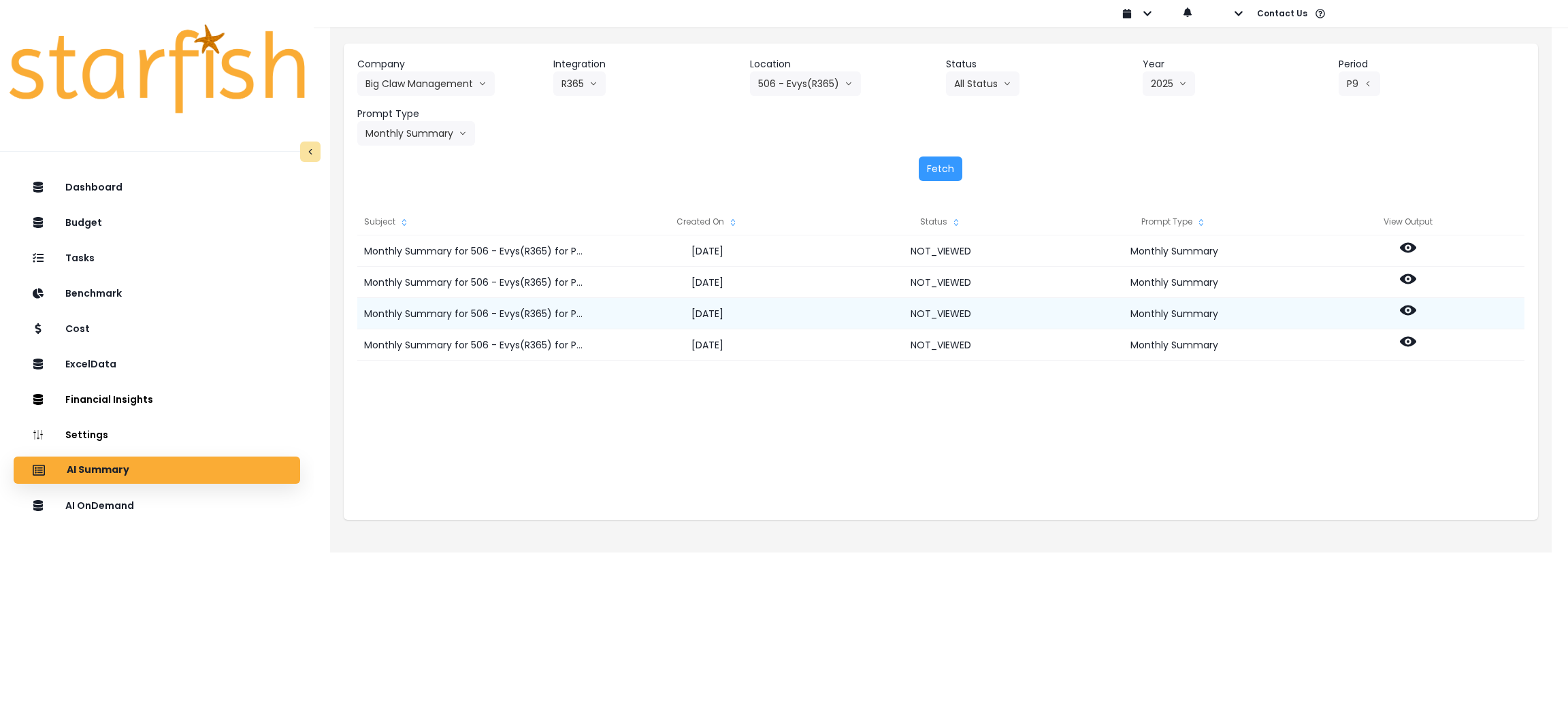
click at [1402, 312] on icon at bounding box center [1408, 310] width 16 height 10
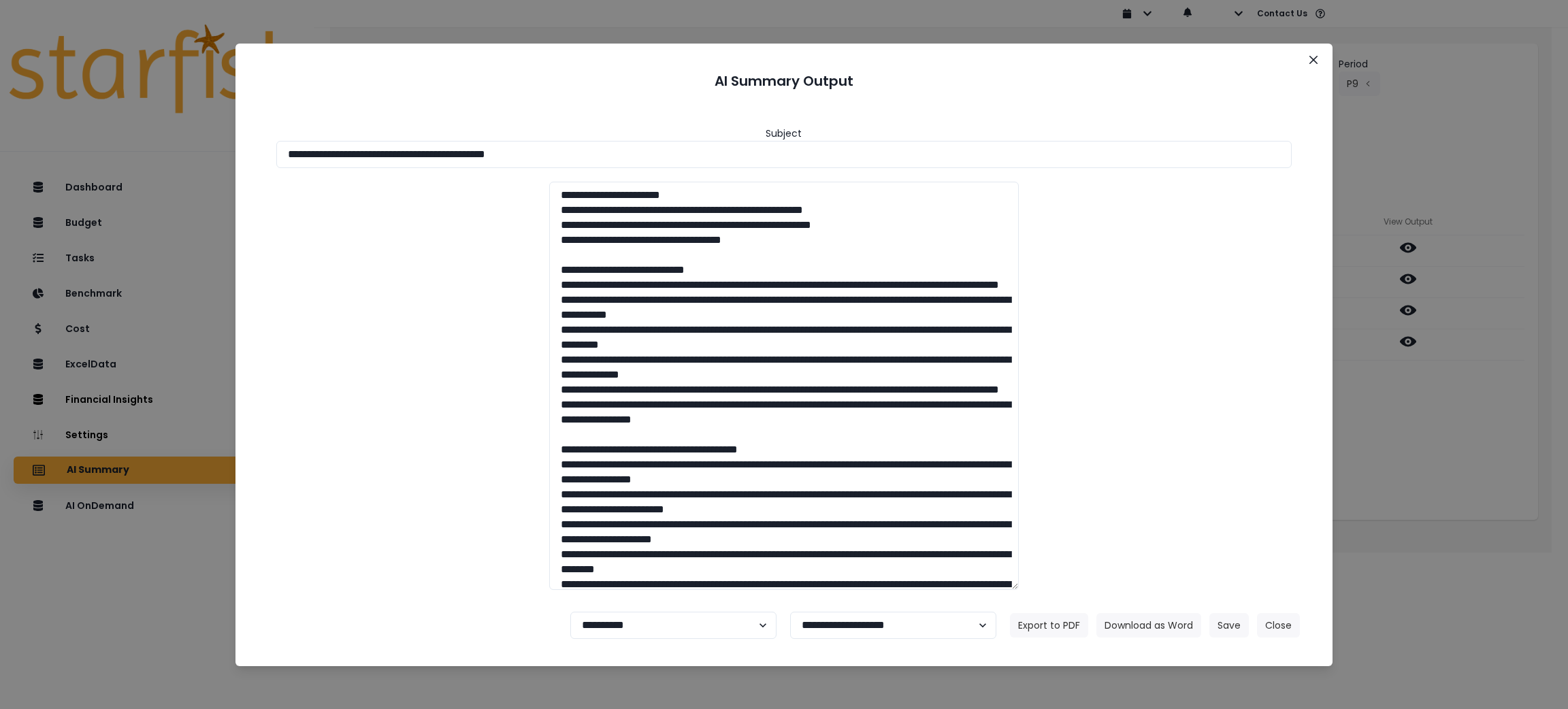
drag, startPoint x: 620, startPoint y: 150, endPoint x: 89, endPoint y: 149, distance: 531.0
click at [89, 149] on div "**********" at bounding box center [784, 354] width 1568 height 709
click at [1147, 621] on button "Download as Word" at bounding box center [1149, 624] width 105 height 24
click at [1453, 391] on div "**********" at bounding box center [784, 354] width 1568 height 709
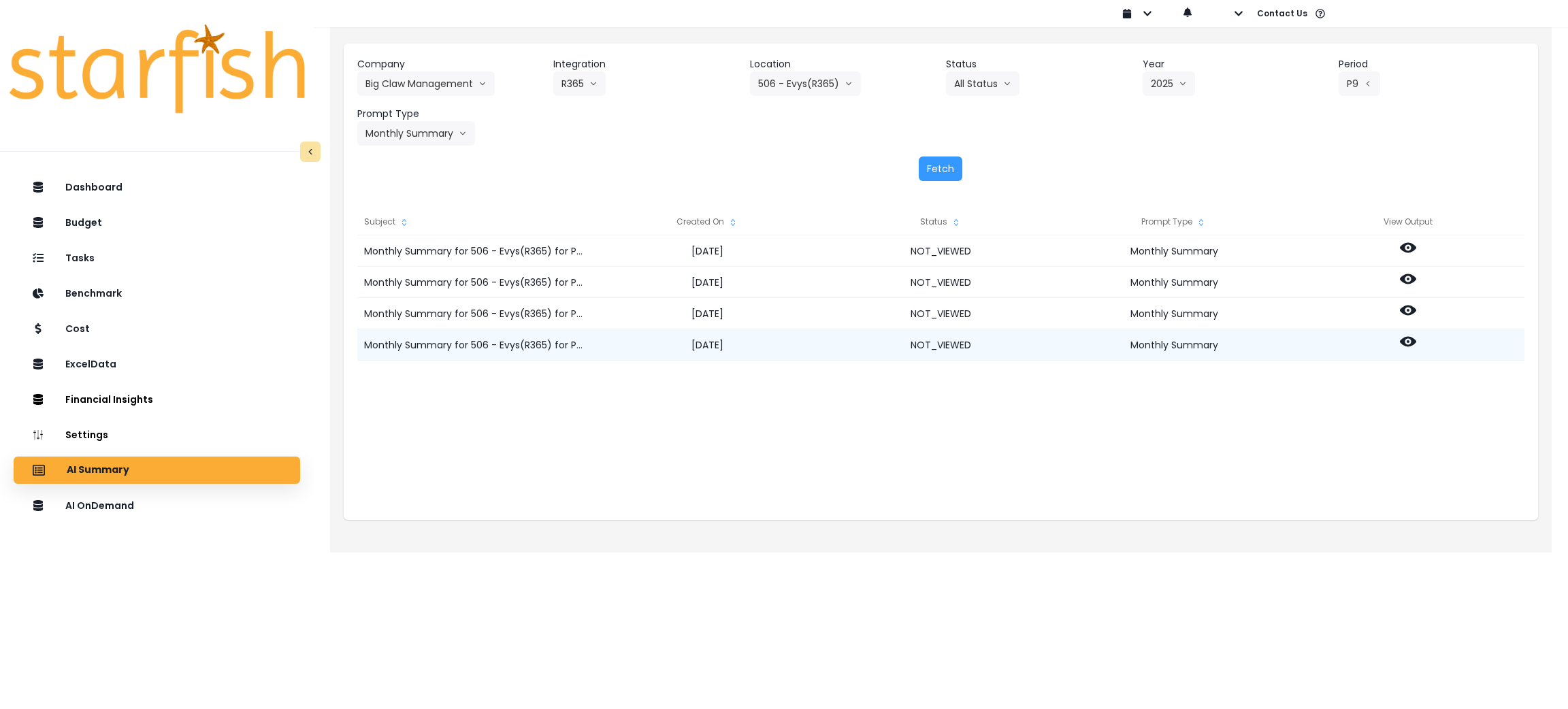
click at [1408, 338] on icon at bounding box center [1408, 341] width 16 height 16
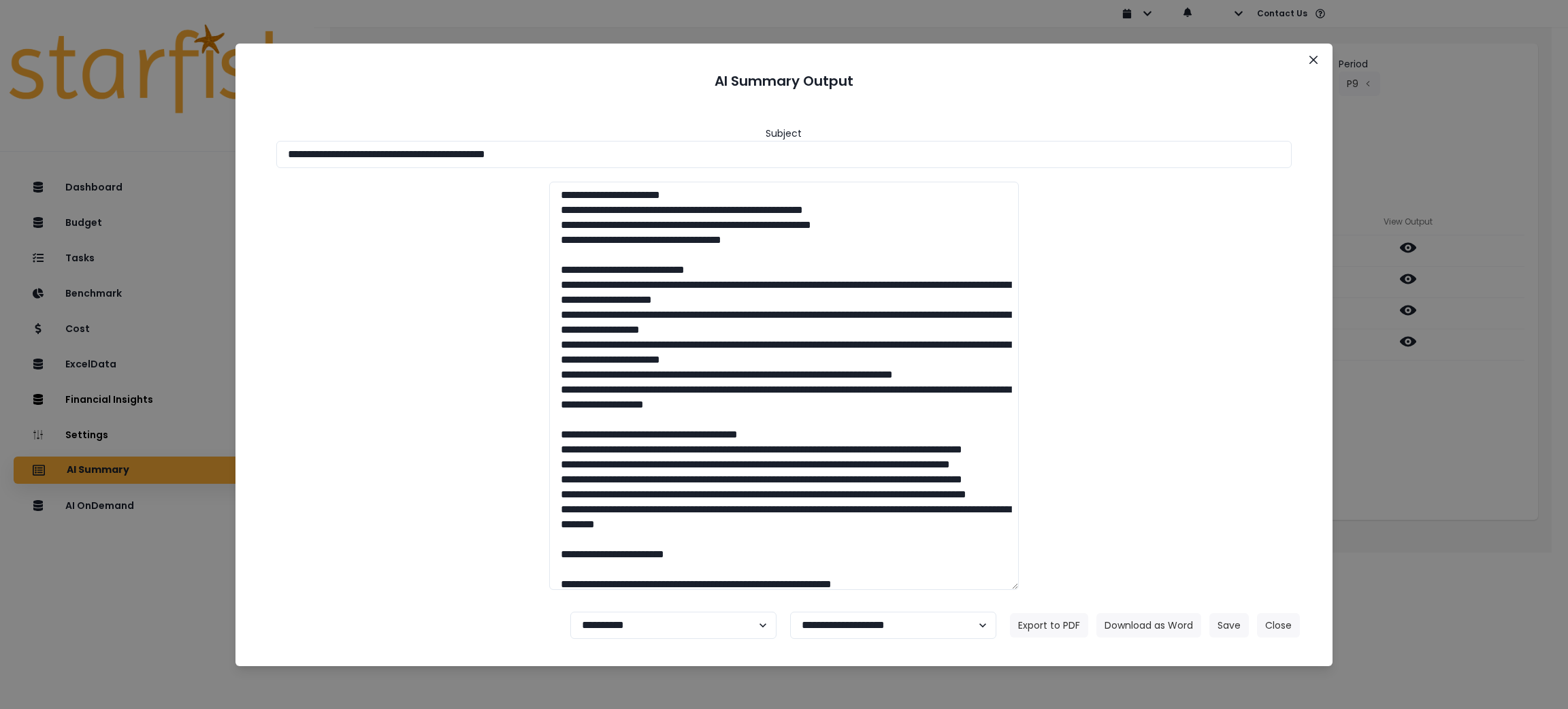
drag, startPoint x: 634, startPoint y: 159, endPoint x: 0, endPoint y: 114, distance: 635.6
click at [0, 114] on div "**********" at bounding box center [784, 354] width 1568 height 709
click at [1142, 628] on button "Download as Word" at bounding box center [1149, 624] width 105 height 24
click at [1277, 614] on button "Close" at bounding box center [1278, 624] width 43 height 24
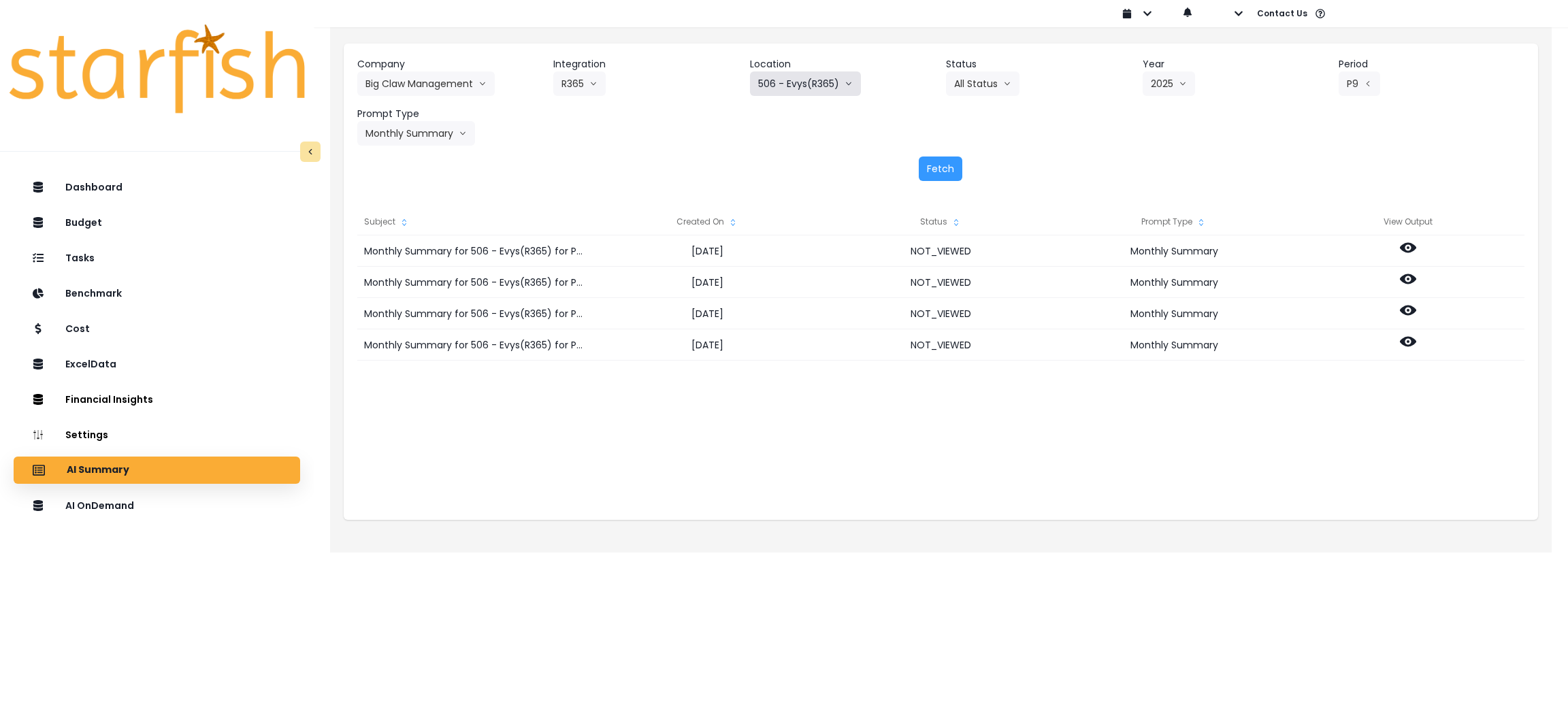
click at [822, 88] on button "506 - Evys(R365)" at bounding box center [805, 83] width 111 height 24
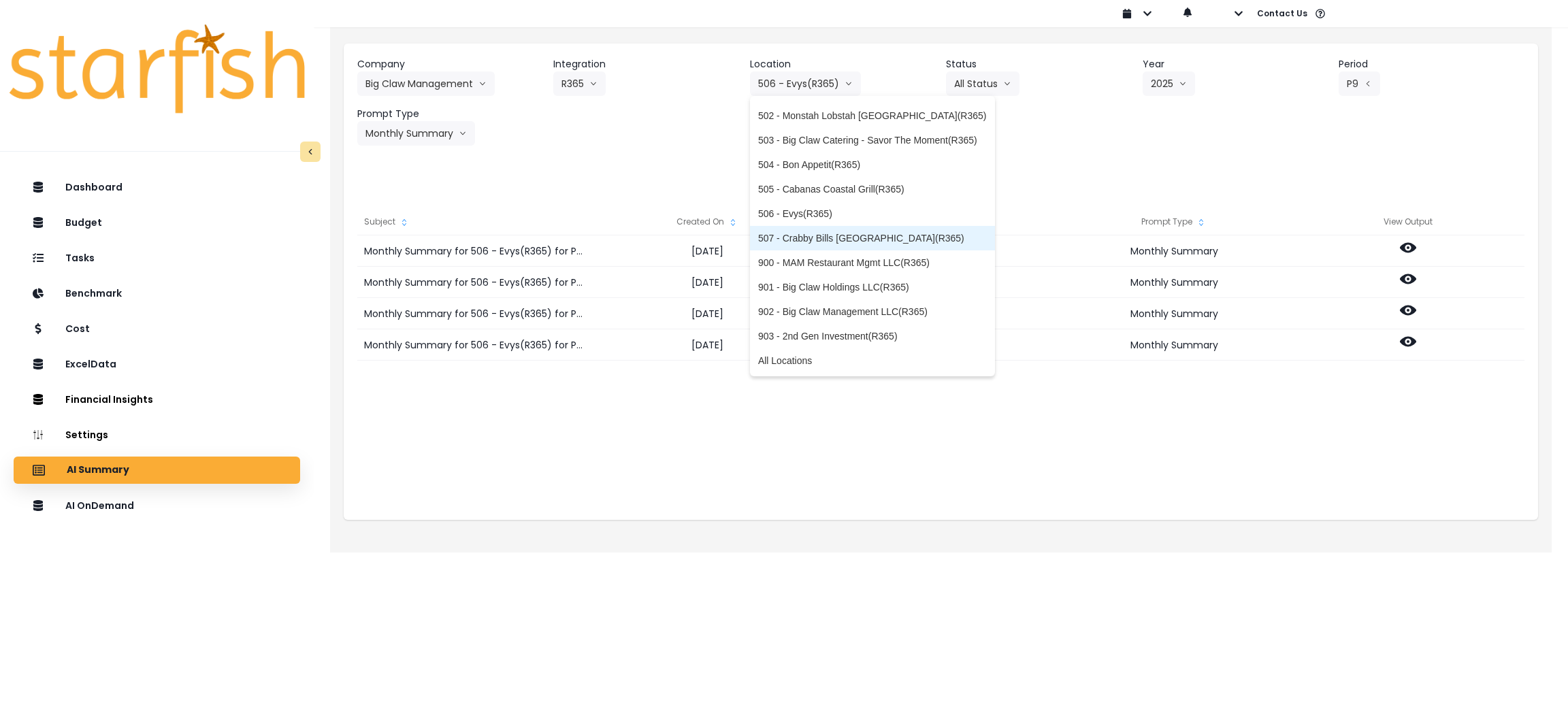
click at [807, 234] on span "507 - Crabby Bills [GEOGRAPHIC_DATA](R365)" at bounding box center [872, 238] width 229 height 13
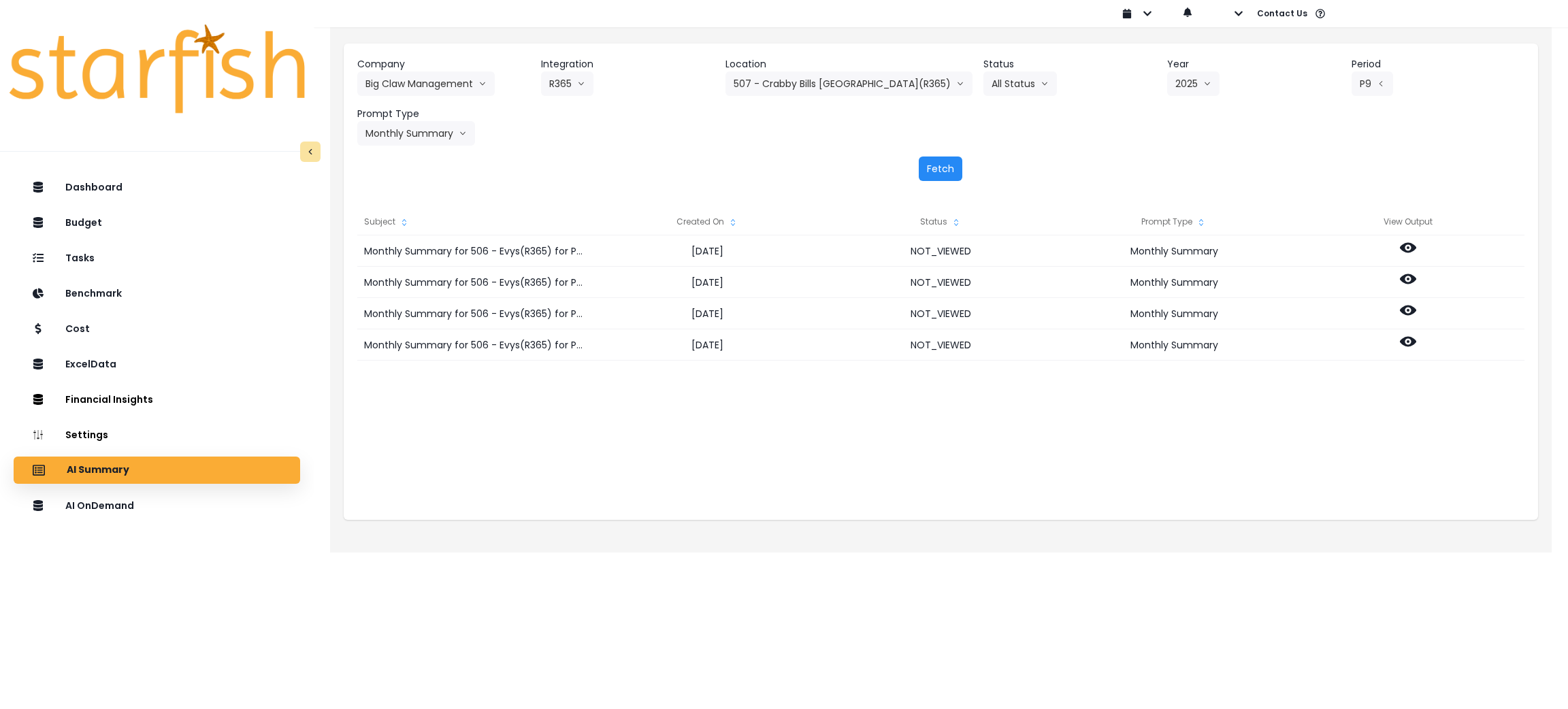
click at [950, 170] on button "Fetch" at bounding box center [940, 168] width 44 height 24
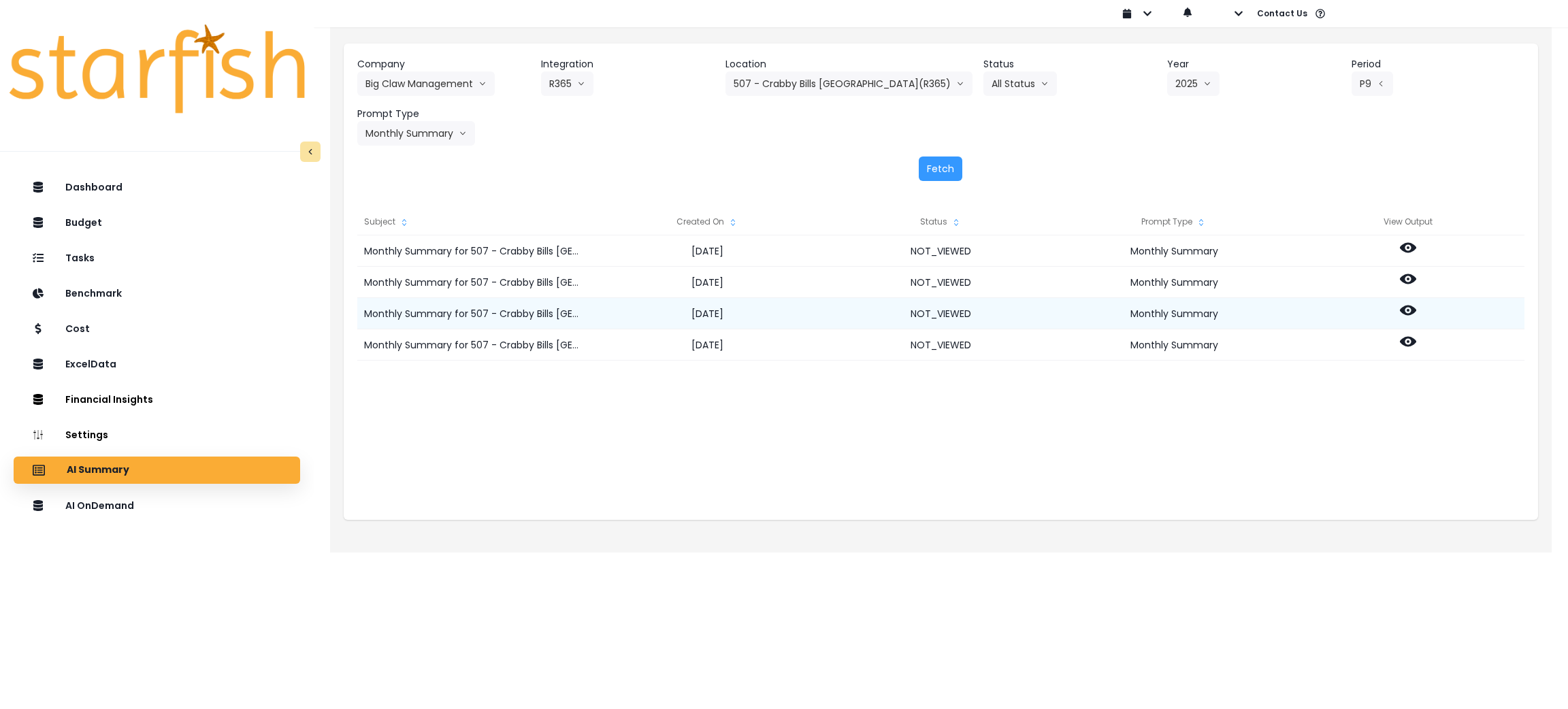
click at [1400, 312] on icon at bounding box center [1408, 310] width 16 height 10
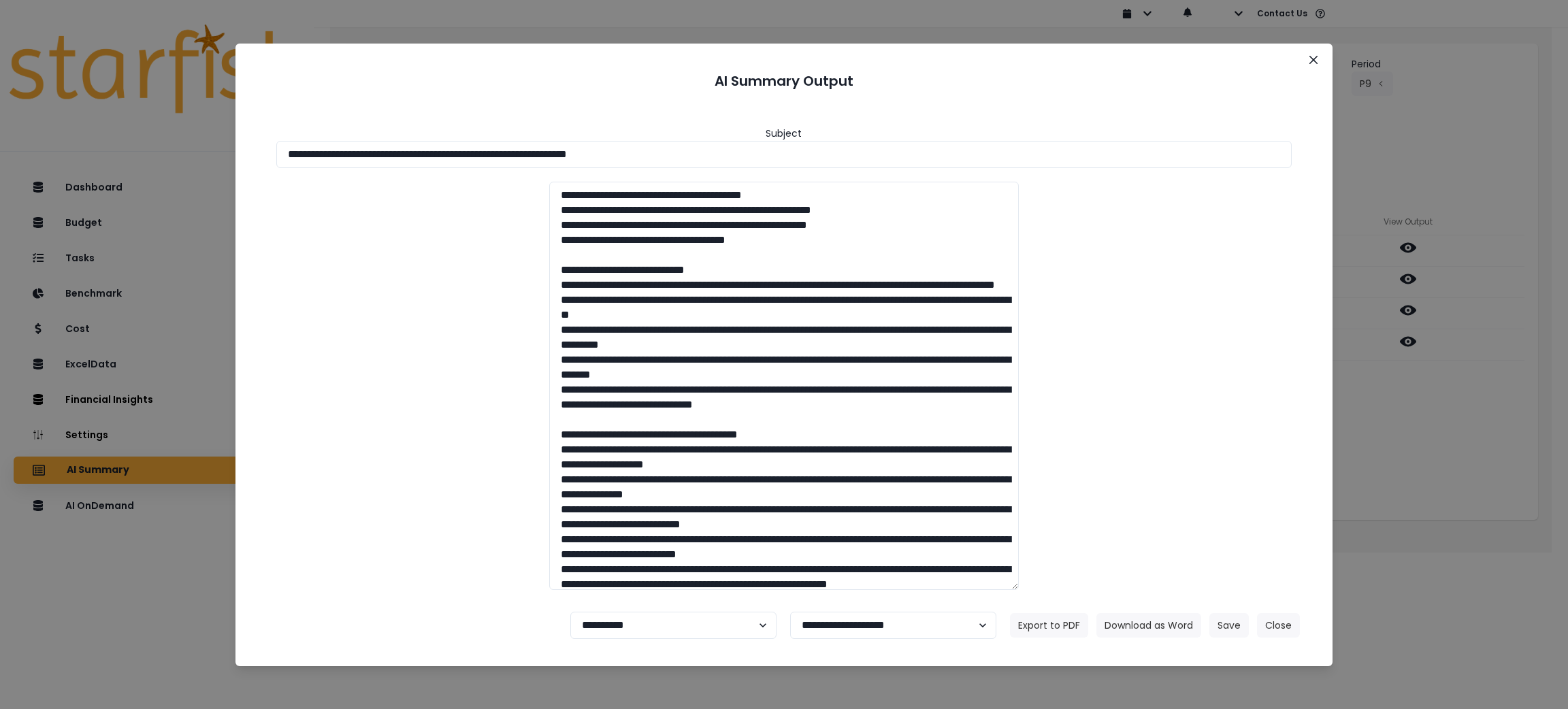
drag, startPoint x: 692, startPoint y: 151, endPoint x: 0, endPoint y: 122, distance: 692.6
click at [0, 122] on div "**********" at bounding box center [784, 354] width 1568 height 709
click at [1145, 619] on button "Download as Word" at bounding box center [1149, 624] width 105 height 24
drag, startPoint x: 1487, startPoint y: 448, endPoint x: 1480, endPoint y: 420, distance: 28.9
click at [1487, 448] on div "**********" at bounding box center [784, 354] width 1568 height 709
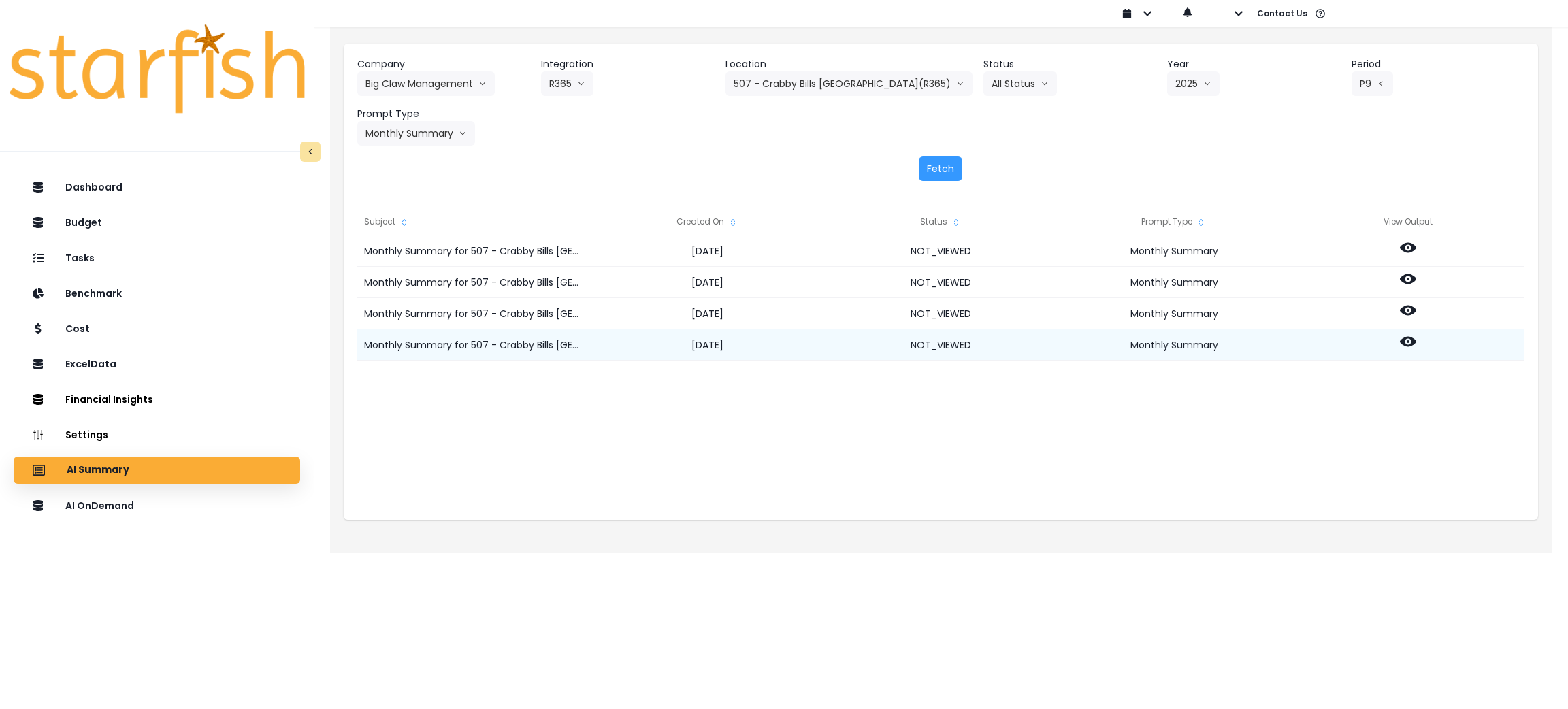
click at [1409, 341] on icon at bounding box center [1408, 341] width 16 height 16
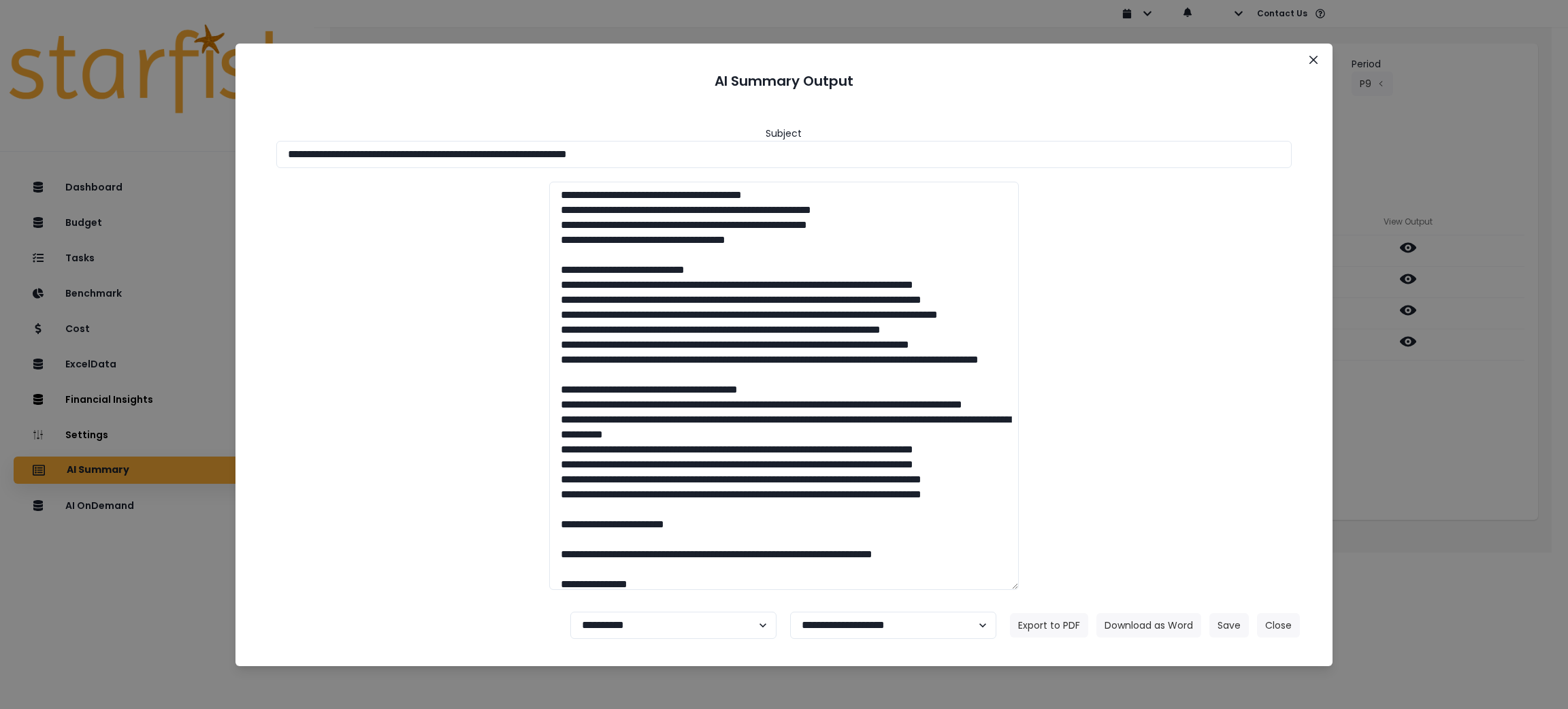
drag, startPoint x: 702, startPoint y: 153, endPoint x: 0, endPoint y: 117, distance: 702.9
click at [0, 117] on div "**********" at bounding box center [784, 354] width 1568 height 709
click at [1149, 631] on button "Download as Word" at bounding box center [1149, 624] width 105 height 24
